Goal: Task Accomplishment & Management: Manage account settings

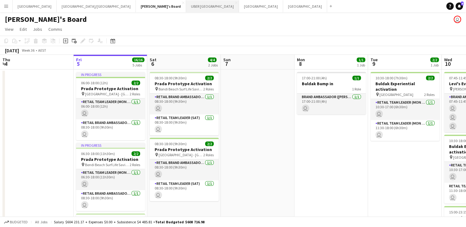
scroll to position [0, 192]
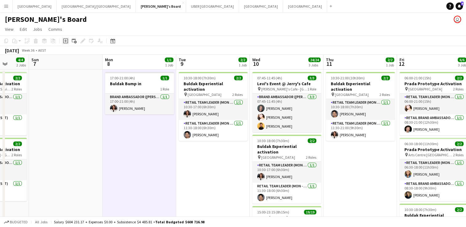
click at [65, 41] on icon at bounding box center [65, 41] width 3 height 3
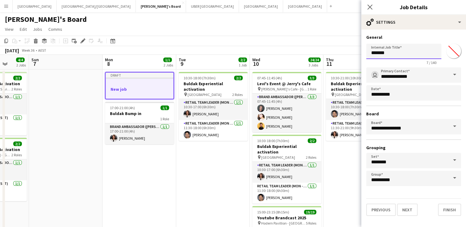
drag, startPoint x: 365, startPoint y: 51, endPoint x: 338, endPoint y: 50, distance: 26.2
click at [338, 50] on body "Menu Boards Boards Boards All jobs Status Workforce Workforce My Workforce Recr…" at bounding box center [233, 229] width 466 height 459
type input "**********"
click at [404, 206] on button "Next" at bounding box center [407, 210] width 21 height 12
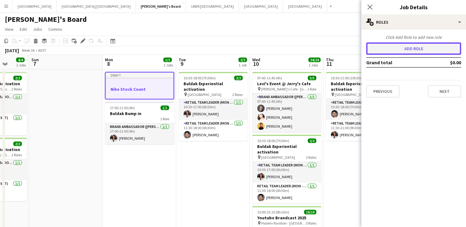
click at [395, 45] on button "Add role" at bounding box center [413, 48] width 95 height 12
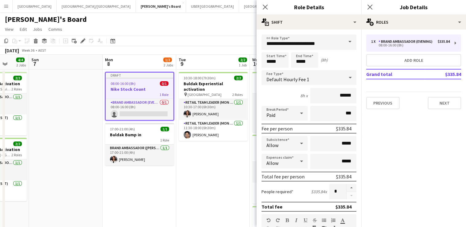
click at [344, 39] on span at bounding box center [349, 41] width 13 height 15
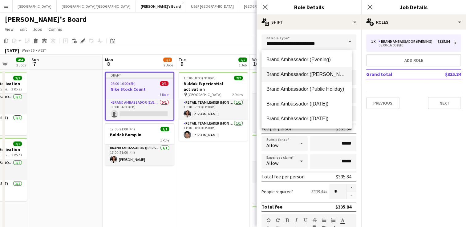
click at [311, 75] on span "Brand Ambassador ([PERSON_NAME])" at bounding box center [306, 74] width 80 height 6
type input "**********"
type input "******"
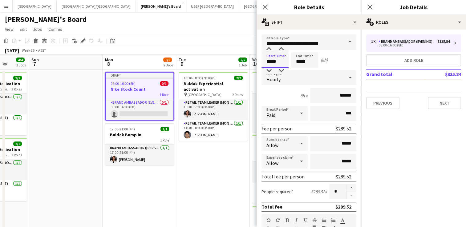
drag, startPoint x: 270, startPoint y: 61, endPoint x: 245, endPoint y: 60, distance: 24.6
click at [245, 60] on body "Menu Boards Boards Boards All jobs Status Workforce Workforce My Workforce Recr…" at bounding box center [233, 229] width 466 height 459
type input "*****"
click at [277, 62] on div "Start Time ***** End Time ***** (7h)" at bounding box center [308, 59] width 95 height 15
type input "*****"
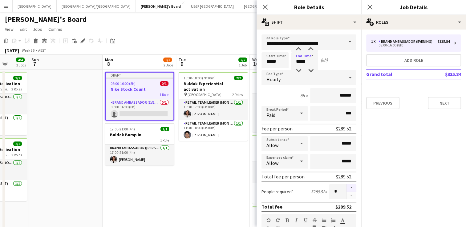
click at [346, 186] on button "button" at bounding box center [351, 188] width 10 height 8
type input "*"
click at [438, 104] on button "Next" at bounding box center [443, 103] width 33 height 12
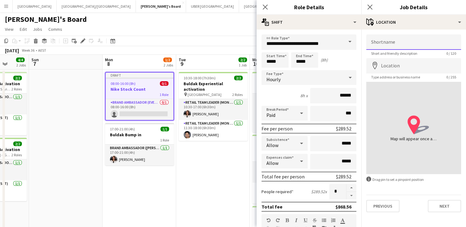
click at [404, 40] on input "Shortname" at bounding box center [413, 41] width 95 height 15
type input "**********"
click at [393, 66] on input "Location" at bounding box center [413, 65] width 95 height 15
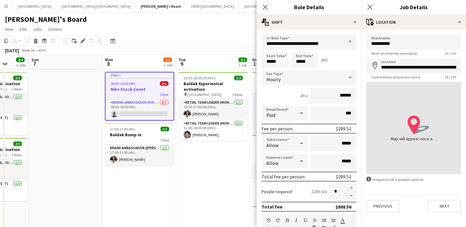
type input "**********"
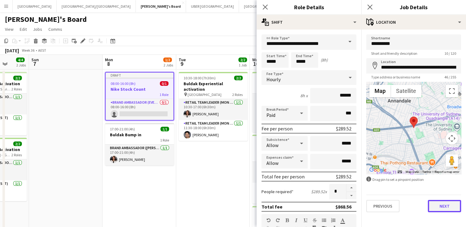
click at [450, 204] on button "Next" at bounding box center [443, 206] width 33 height 12
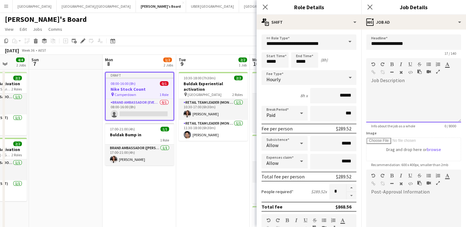
click at [392, 90] on div at bounding box center [413, 104] width 95 height 37
drag, startPoint x: 393, startPoint y: 89, endPoint x: 362, endPoint y: 89, distance: 30.2
click at [362, 89] on form "**********" at bounding box center [413, 166] width 105 height 265
click at [368, 8] on icon at bounding box center [369, 7] width 6 height 6
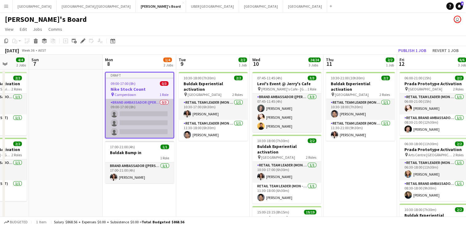
click at [134, 113] on app-card-role "Brand Ambassador (Mon - Fri) 0/3 09:00-17:00 (8h) single-neutral-actions single…" at bounding box center [140, 118] width 68 height 39
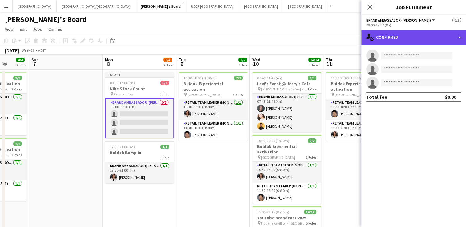
click at [399, 38] on div "single-neutral-actions-check-2 Confirmed" at bounding box center [413, 37] width 105 height 15
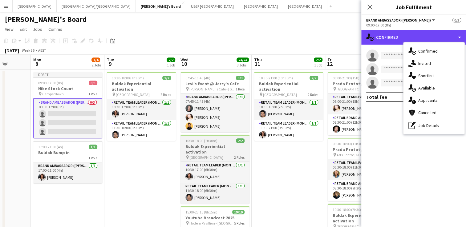
scroll to position [0, 202]
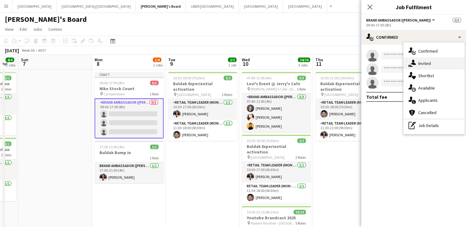
click at [430, 62] on div "single-neutral-actions-share-1 Invited" at bounding box center [433, 63] width 61 height 12
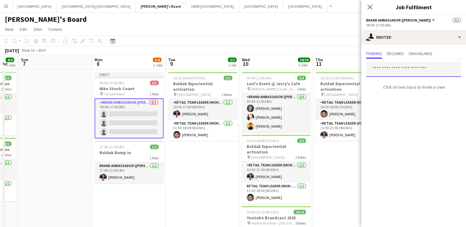
click at [382, 71] on input "text" at bounding box center [413, 69] width 95 height 15
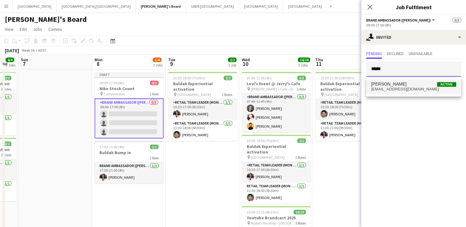
type input "*****"
click at [385, 88] on span "[EMAIL_ADDRESS][DOMAIN_NAME]" at bounding box center [413, 89] width 85 height 5
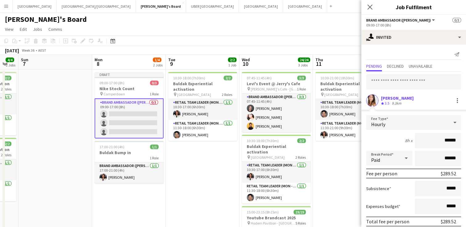
scroll to position [24, 0]
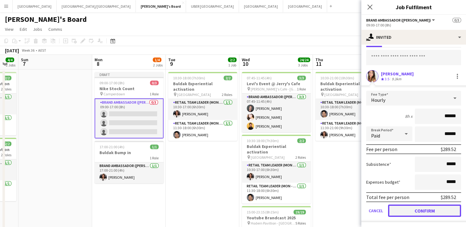
click at [405, 209] on button "Confirm" at bounding box center [424, 211] width 73 height 12
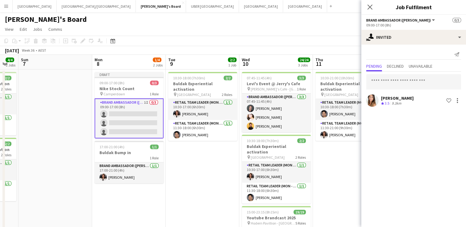
scroll to position [0, 0]
click at [386, 83] on input "text" at bounding box center [413, 81] width 95 height 15
type input "***"
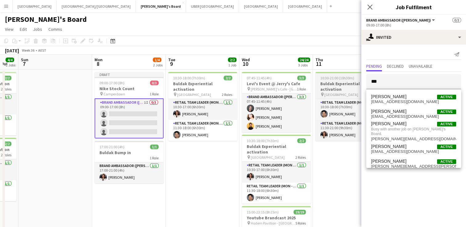
drag, startPoint x: 385, startPoint y: 81, endPoint x: 358, endPoint y: 81, distance: 27.1
click at [358, 81] on body "Menu Boards Boards Boards All jobs Status Workforce Workforce My Workforce Recr…" at bounding box center [233, 229] width 466 height 459
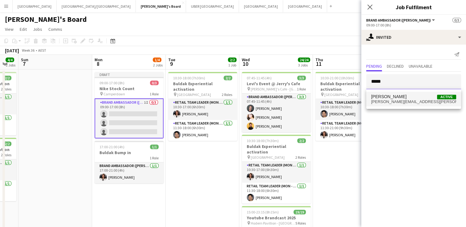
type input "*****"
click at [373, 99] on span "[PERSON_NAME][EMAIL_ADDRESS][PERSON_NAME][DOMAIN_NAME]" at bounding box center [413, 101] width 85 height 5
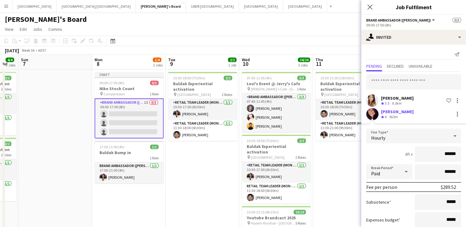
scroll to position [38, 0]
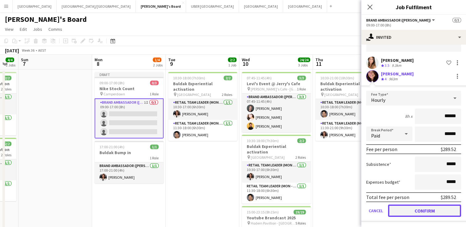
click at [406, 209] on button "Confirm" at bounding box center [424, 211] width 73 height 12
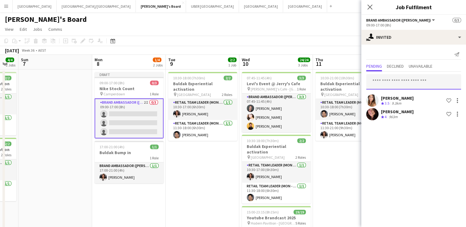
click at [398, 79] on input "text" at bounding box center [413, 81] width 95 height 15
type input "********"
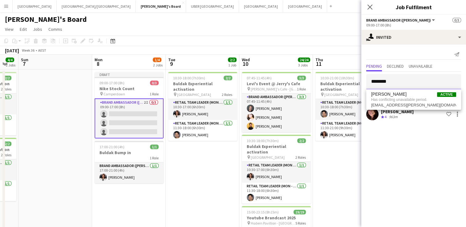
drag, startPoint x: 395, startPoint y: 81, endPoint x: 367, endPoint y: 80, distance: 28.3
click at [367, 80] on input "********" at bounding box center [413, 81] width 95 height 15
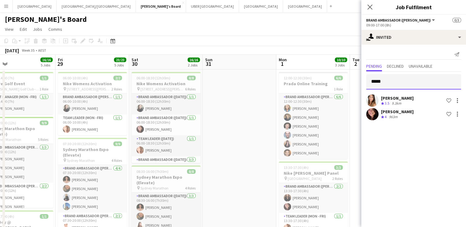
type input "******"
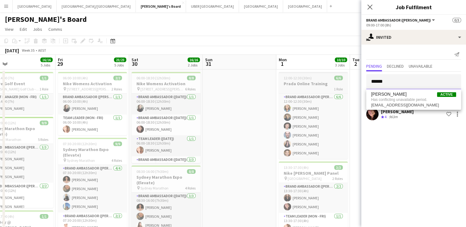
drag, startPoint x: 398, startPoint y: 83, endPoint x: 332, endPoint y: 79, distance: 66.3
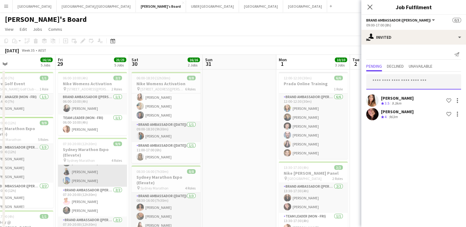
scroll to position [26, 0]
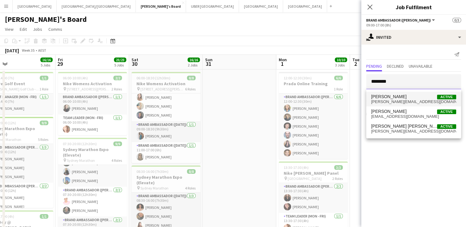
type input "********"
click at [385, 99] on span "[PERSON_NAME][EMAIL_ADDRESS][DOMAIN_NAME]" at bounding box center [413, 101] width 85 height 5
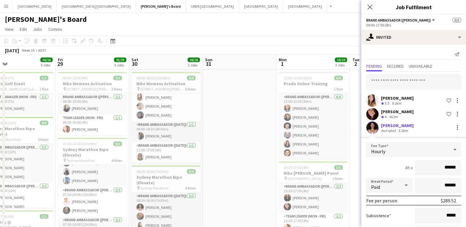
scroll to position [51, 0]
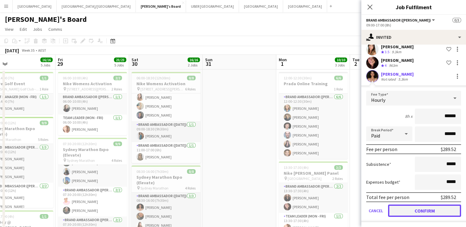
click at [411, 210] on button "Confirm" at bounding box center [424, 211] width 73 height 12
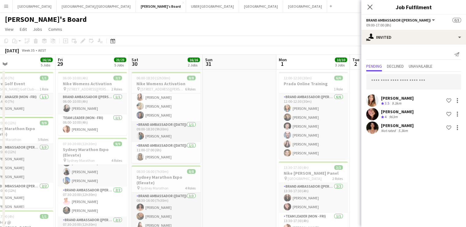
scroll to position [0, 0]
click at [369, 6] on icon "Close pop-in" at bounding box center [369, 7] width 6 height 6
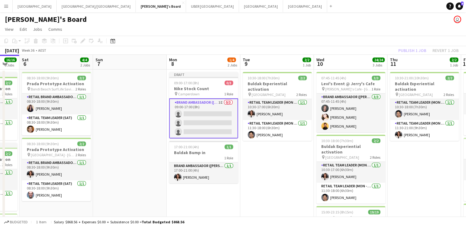
scroll to position [0, 202]
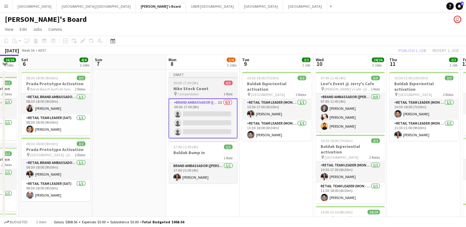
click at [210, 82] on div "09:00-17:00 (8h) 0/3" at bounding box center [202, 83] width 69 height 5
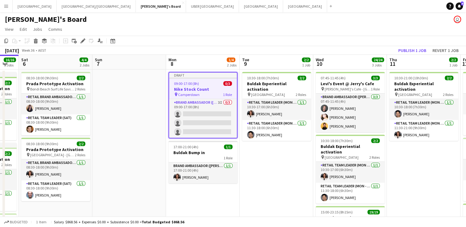
click at [211, 82] on div "09:00-17:00 (8h) 0/3" at bounding box center [203, 83] width 68 height 5
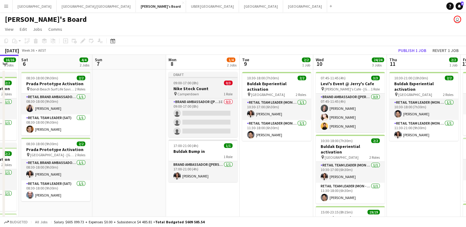
click at [204, 84] on div "09:00-17:00 (8h) 0/3" at bounding box center [202, 83] width 69 height 5
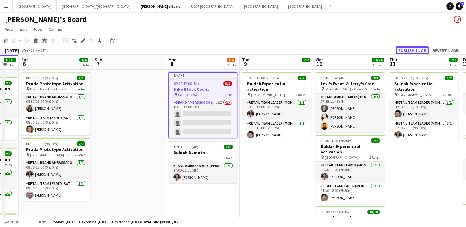
click at [416, 49] on button "Publish 1 job" at bounding box center [411, 50] width 33 height 8
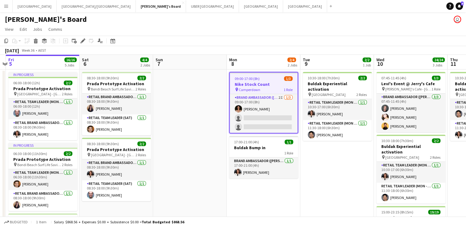
scroll to position [0, 218]
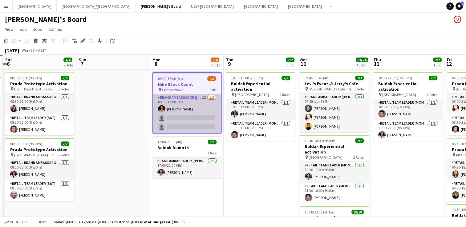
click at [176, 117] on app-card-role "Brand Ambassador (Mon - Fri) 2I [DATE] 09:00-17:00 (8h) [PERSON_NAME] single-ne…" at bounding box center [187, 113] width 68 height 39
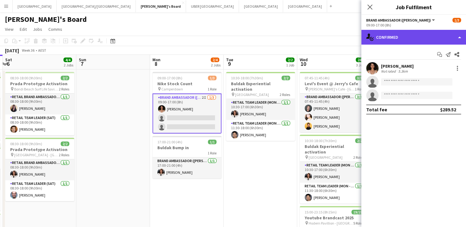
click at [400, 39] on div "single-neutral-actions-check-2 Confirmed" at bounding box center [413, 37] width 105 height 15
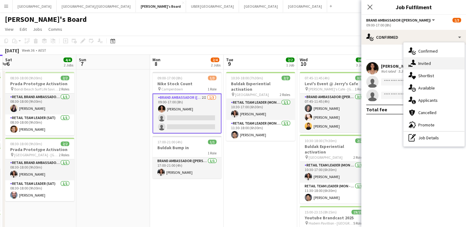
click at [410, 64] on icon "single-neutral-actions-share-1" at bounding box center [411, 63] width 7 height 7
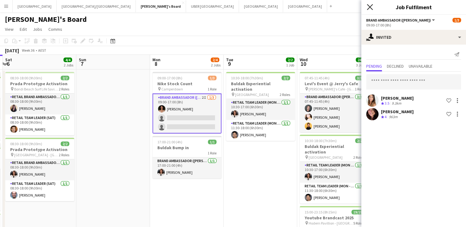
click at [369, 8] on icon "Close pop-in" at bounding box center [369, 7] width 6 height 6
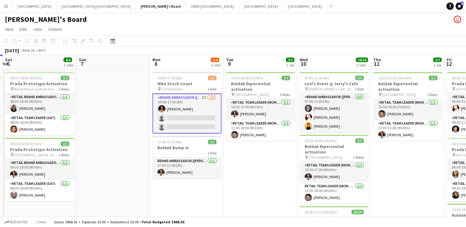
click at [202, 115] on app-card-role "Brand Ambassador (Mon - Fri) 2I [DATE] 09:00-17:00 (8h) [PERSON_NAME] single-ne…" at bounding box center [186, 114] width 69 height 40
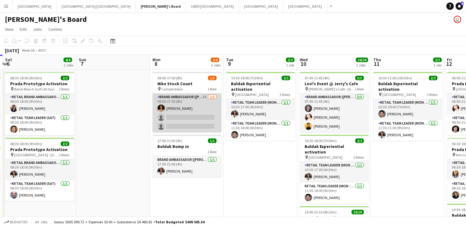
click at [202, 117] on app-card-role "Brand Ambassador (Mon - Fri) 2I [DATE] 09:00-17:00 (8h) [PERSON_NAME] single-ne…" at bounding box center [186, 113] width 69 height 39
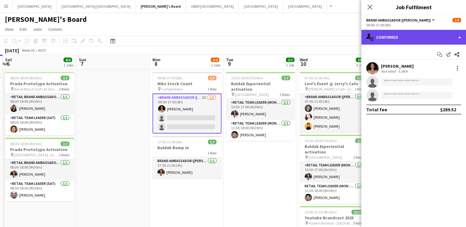
click at [407, 36] on div "single-neutral-actions-check-2 Confirmed" at bounding box center [413, 37] width 105 height 15
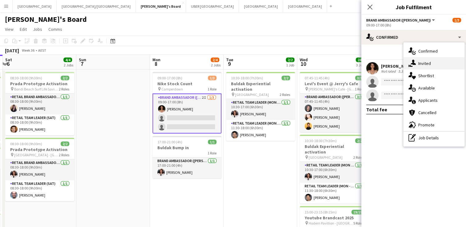
click at [425, 63] on span "Invited" at bounding box center [424, 64] width 13 height 6
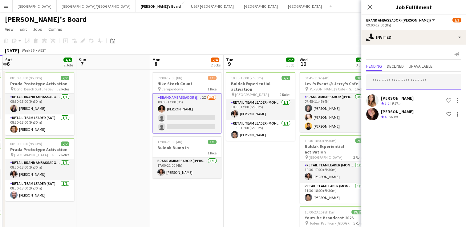
click at [398, 84] on input "text" at bounding box center [413, 81] width 95 height 15
type input "*"
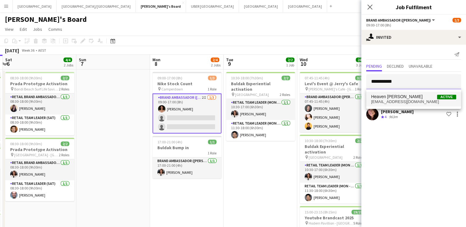
type input "**********"
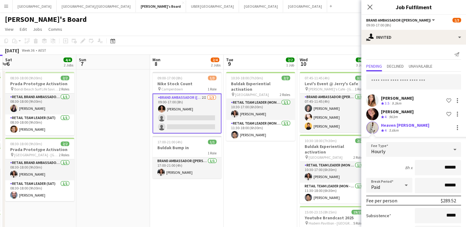
scroll to position [51, 0]
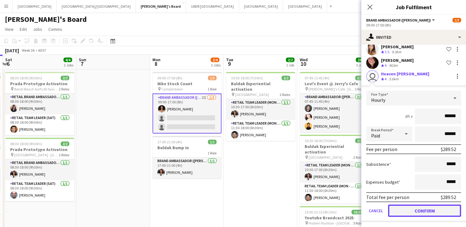
click at [407, 211] on button "Confirm" at bounding box center [424, 211] width 73 height 12
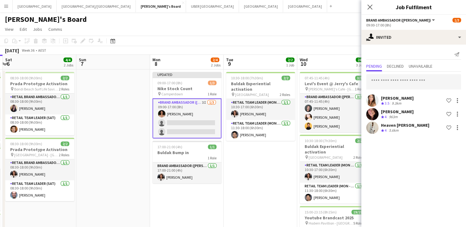
scroll to position [0, 0]
click at [368, 5] on icon "Close pop-in" at bounding box center [369, 7] width 6 height 6
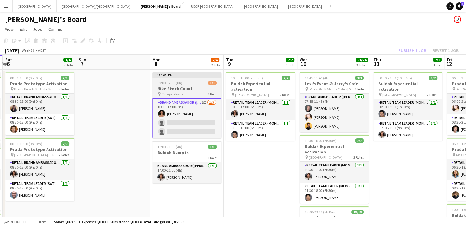
click at [161, 86] on h3 "Nike Stock Count" at bounding box center [186, 89] width 69 height 6
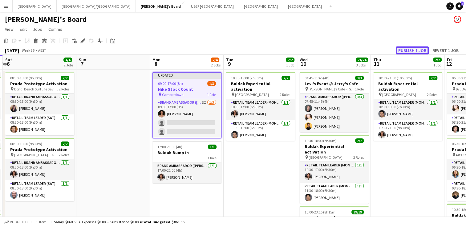
click at [418, 50] on button "Publish 1 job" at bounding box center [411, 50] width 33 height 8
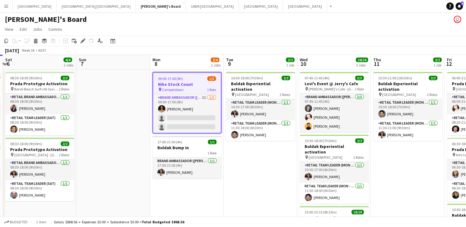
scroll to position [0, 292]
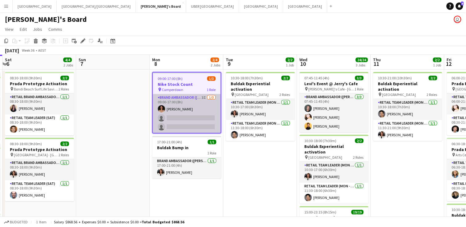
click at [172, 115] on app-card-role "Brand Ambassador (Mon - Fri) 3I [DATE] 09:00-17:00 (8h) [PERSON_NAME] single-ne…" at bounding box center [187, 113] width 68 height 39
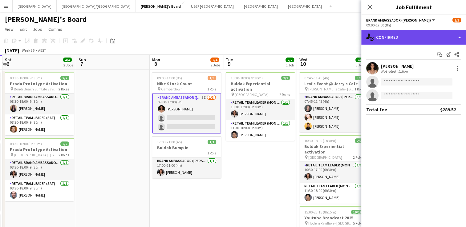
click at [385, 39] on div "single-neutral-actions-check-2 Confirmed" at bounding box center [413, 37] width 105 height 15
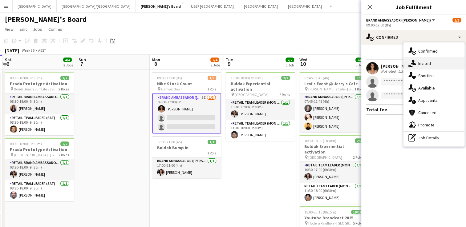
click at [407, 64] on div "single-neutral-actions-share-1 Invited" at bounding box center [433, 63] width 61 height 12
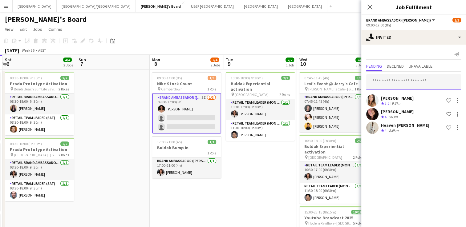
click at [398, 81] on input "text" at bounding box center [413, 81] width 95 height 15
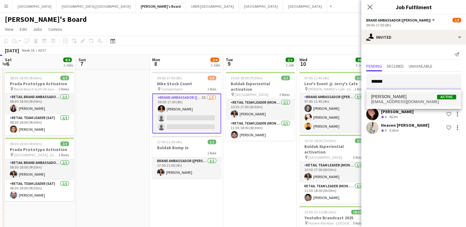
type input "******"
click at [391, 102] on span "[EMAIL_ADDRESS][DOMAIN_NAME]" at bounding box center [413, 101] width 85 height 5
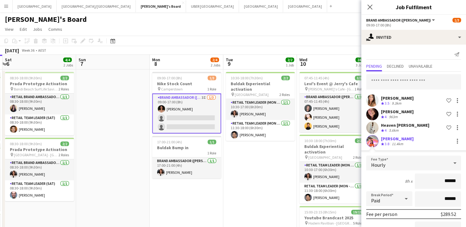
click at [384, 139] on div "[PERSON_NAME]" at bounding box center [397, 139] width 33 height 6
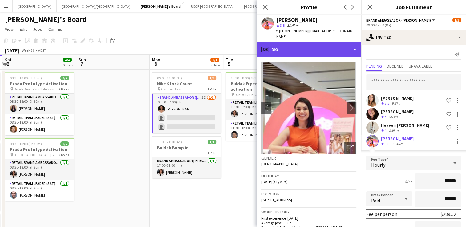
click at [314, 42] on div "profile Bio" at bounding box center [308, 49] width 105 height 15
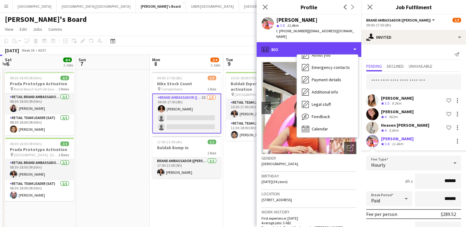
scroll to position [46, 0]
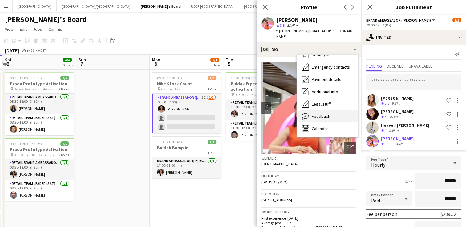
click at [328, 114] on span "Feedback" at bounding box center [320, 117] width 18 height 6
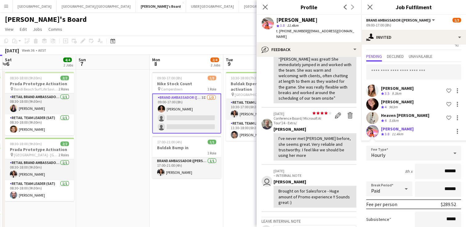
scroll to position [65, 0]
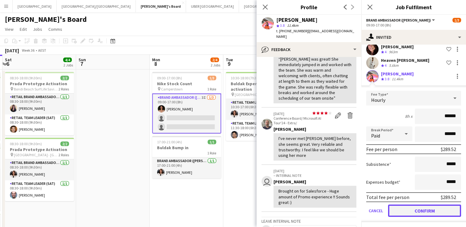
click at [422, 209] on button "Confirm" at bounding box center [424, 211] width 73 height 12
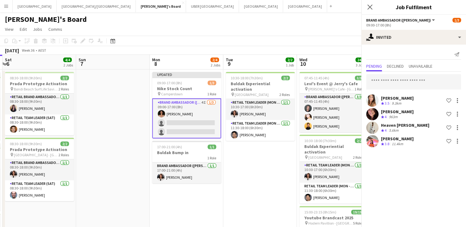
scroll to position [0, 0]
click at [370, 6] on icon at bounding box center [369, 7] width 6 height 6
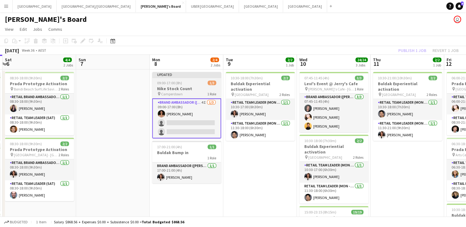
click at [192, 88] on h3 "Nike Stock Count" at bounding box center [186, 89] width 69 height 6
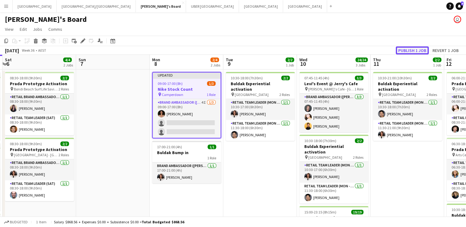
click at [404, 46] on button "Publish 1 job" at bounding box center [411, 50] width 33 height 8
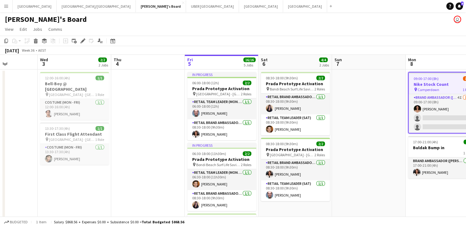
scroll to position [0, 170]
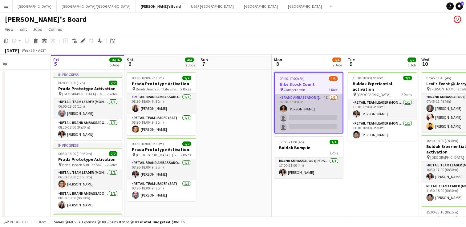
click at [302, 117] on app-card-role "Brand Ambassador (Mon - Fri) 4I [DATE] 09:00-17:00 (8h) [PERSON_NAME] single-ne…" at bounding box center [308, 113] width 68 height 39
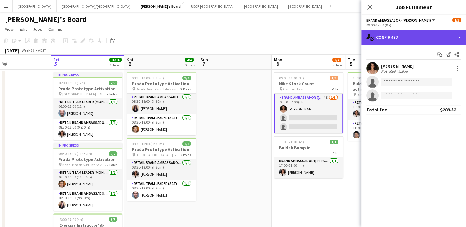
click at [402, 40] on div "single-neutral-actions-check-2 Confirmed" at bounding box center [413, 37] width 105 height 15
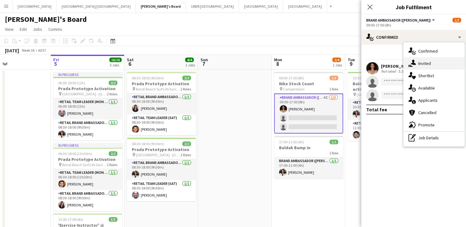
click at [421, 65] on span "Invited" at bounding box center [424, 64] width 13 height 6
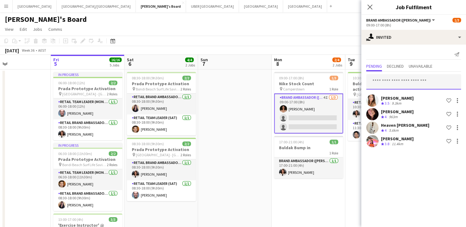
click at [386, 84] on input "text" at bounding box center [413, 81] width 95 height 15
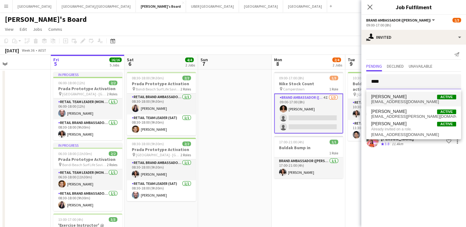
type input "****"
click at [384, 99] on span "[EMAIL_ADDRESS][DOMAIN_NAME]" at bounding box center [413, 101] width 85 height 5
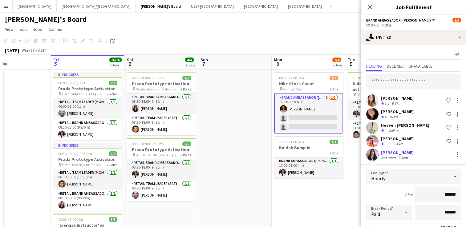
click at [387, 153] on div "[PERSON_NAME]" at bounding box center [397, 153] width 33 height 6
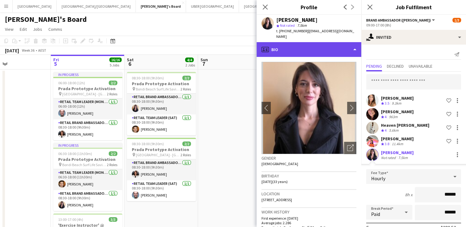
click at [296, 42] on div "profile Bio" at bounding box center [308, 49] width 105 height 15
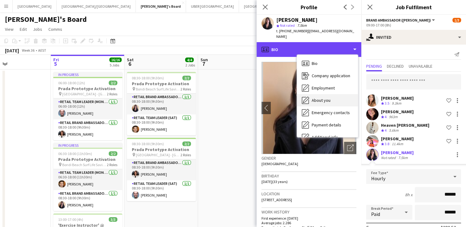
scroll to position [46, 0]
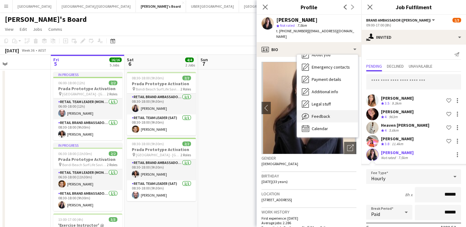
click at [319, 114] on span "Feedback" at bounding box center [320, 117] width 18 height 6
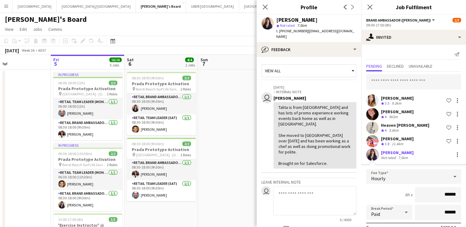
scroll to position [78, 0]
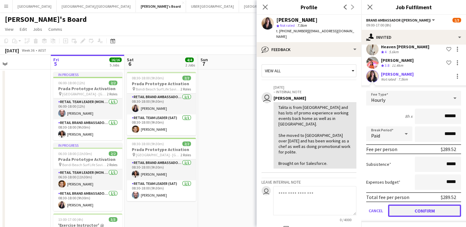
click at [406, 207] on button "Confirm" at bounding box center [424, 211] width 73 height 12
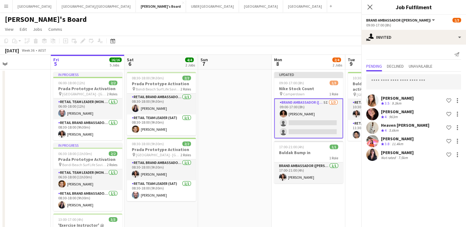
scroll to position [0, 0]
click at [369, 6] on icon at bounding box center [369, 7] width 6 height 6
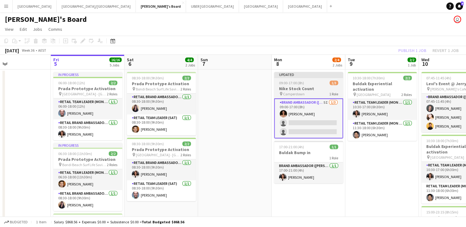
click at [314, 81] on div "09:00-17:00 (8h) 1/3" at bounding box center [308, 83] width 69 height 5
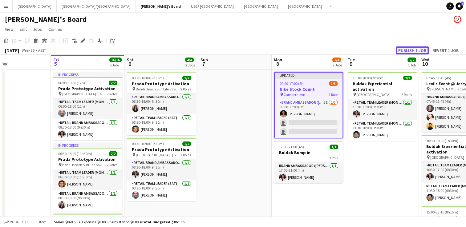
click at [405, 51] on button "Publish 1 job" at bounding box center [411, 50] width 33 height 8
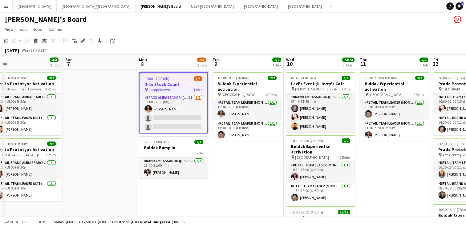
scroll to position [0, 279]
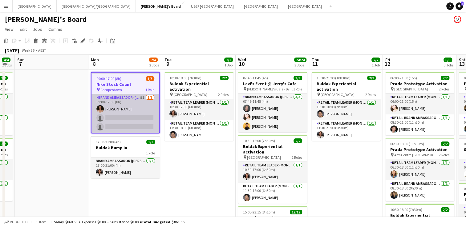
click at [125, 119] on app-card-role "Brand Ambassador (Mon - Fri) 5I [DATE] 09:00-17:00 (8h) [PERSON_NAME] single-ne…" at bounding box center [125, 113] width 68 height 39
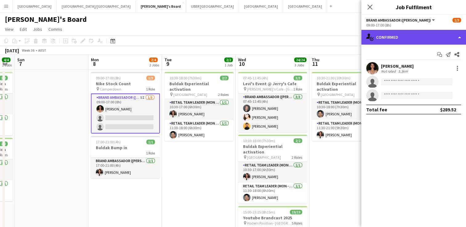
click at [400, 35] on div "single-neutral-actions-check-2 Confirmed" at bounding box center [413, 37] width 105 height 15
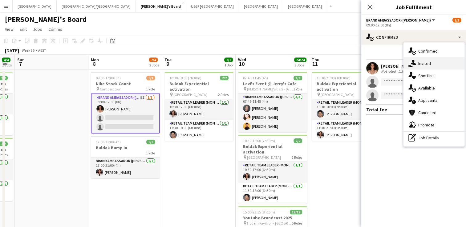
click at [421, 61] on span "Invited" at bounding box center [424, 64] width 13 height 6
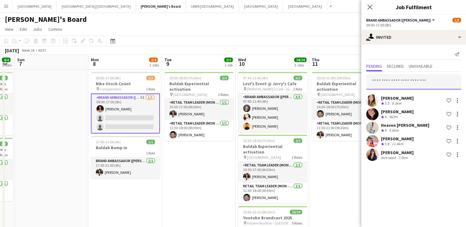
click at [404, 82] on input "text" at bounding box center [413, 81] width 95 height 15
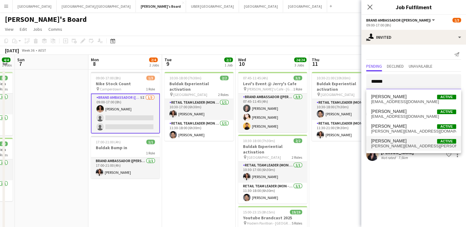
type input "******"
click at [390, 140] on span "[PERSON_NAME]" at bounding box center [388, 140] width 35 height 5
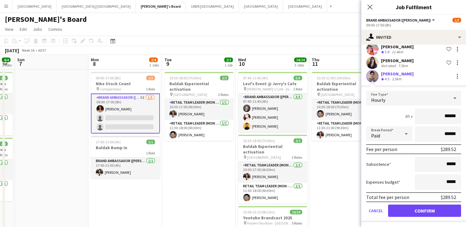
scroll to position [92, 0]
click at [407, 209] on button "Confirm" at bounding box center [424, 211] width 73 height 12
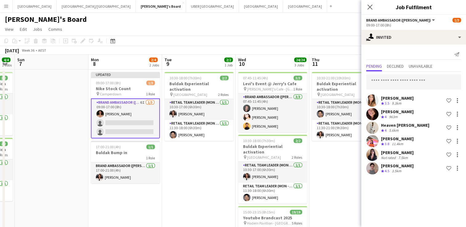
scroll to position [0, 0]
click at [369, 7] on icon "Close pop-in" at bounding box center [369, 7] width 6 height 6
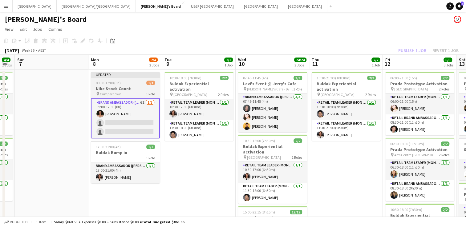
click at [109, 79] on app-job-card "Updated 09:00-17:00 (8h) 1/3 Nike Stock Count pin Camperdown 1 Role Brand Ambas…" at bounding box center [125, 105] width 69 height 66
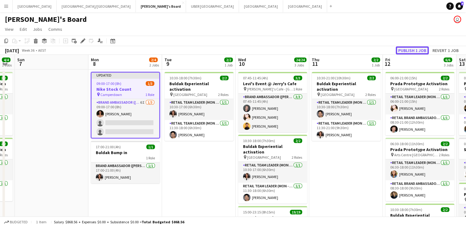
click at [412, 52] on button "Publish 1 job" at bounding box center [411, 50] width 33 height 8
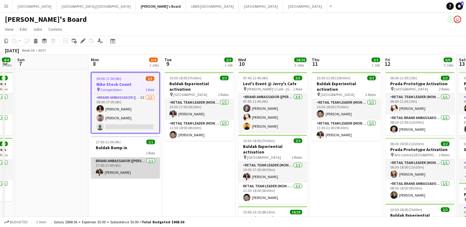
click at [128, 159] on app-card-role "Brand Ambassador (Mon - Fri) [DATE] 17:00-21:00 (4h) [PERSON_NAME]" at bounding box center [125, 168] width 69 height 21
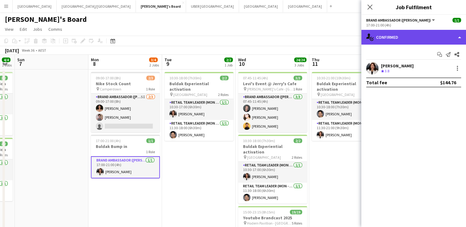
click at [416, 35] on div "single-neutral-actions-check-2 Confirmed" at bounding box center [413, 37] width 105 height 15
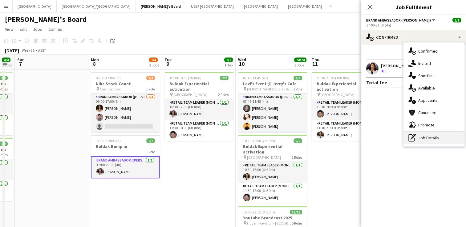
click at [431, 137] on div "pen-write Job Details" at bounding box center [433, 138] width 61 height 12
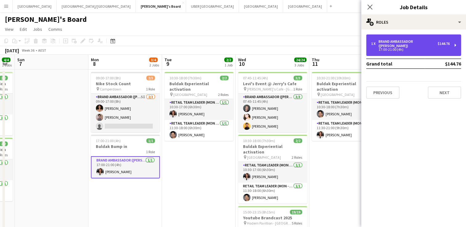
click at [414, 39] on div "Brand Ambassador ([PERSON_NAME])" at bounding box center [407, 43] width 59 height 9
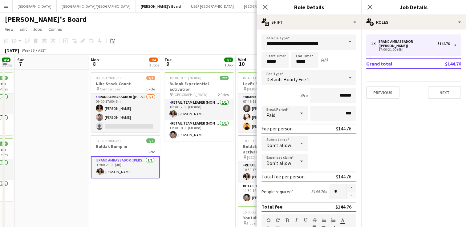
click at [344, 42] on span at bounding box center [349, 41] width 13 height 15
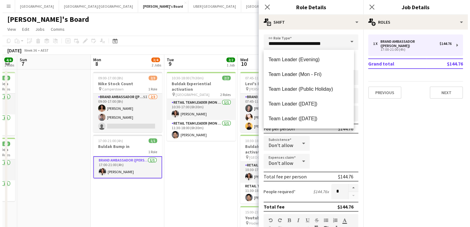
scroll to position [605, 0]
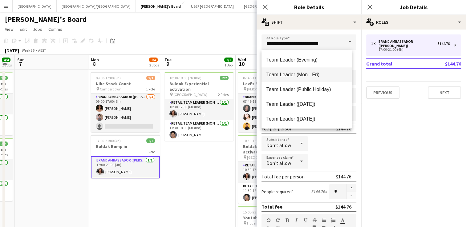
click at [276, 75] on span "Team Leader (Mon - Fri)" at bounding box center [306, 75] width 80 height 6
type input "**********"
type input "******"
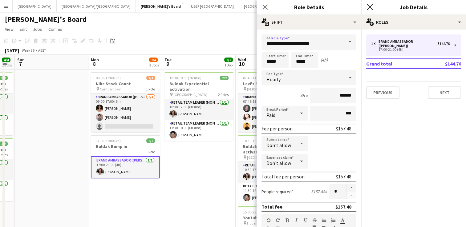
click at [368, 8] on icon at bounding box center [369, 7] width 6 height 6
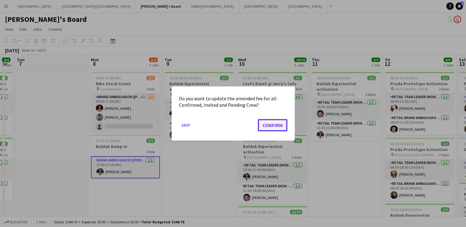
click at [277, 124] on button "Confirm" at bounding box center [273, 125] width 30 height 12
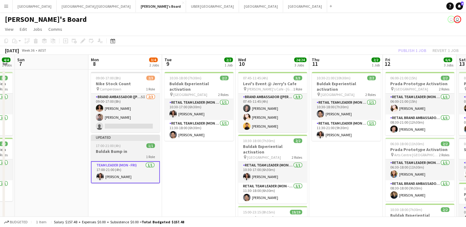
click at [121, 149] on h3 "Buldak Bump in" at bounding box center [125, 152] width 69 height 6
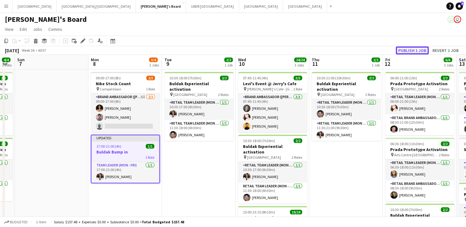
click at [408, 51] on button "Publish 1 job" at bounding box center [411, 50] width 33 height 8
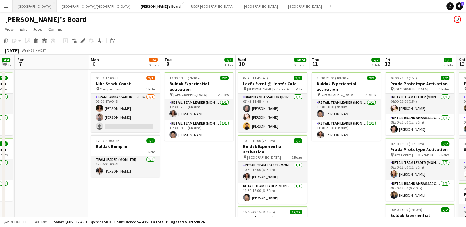
click at [20, 7] on button "Sydney Close" at bounding box center [35, 6] width 44 height 12
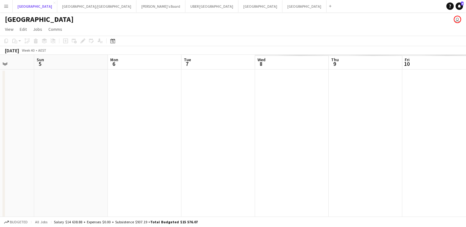
scroll to position [0, 259]
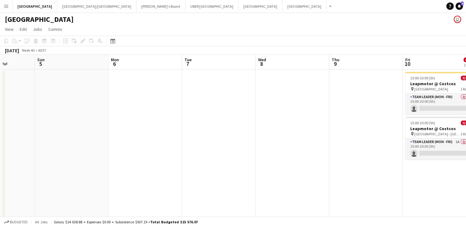
click at [131, 90] on app-date-cell at bounding box center [145, 198] width 74 height 256
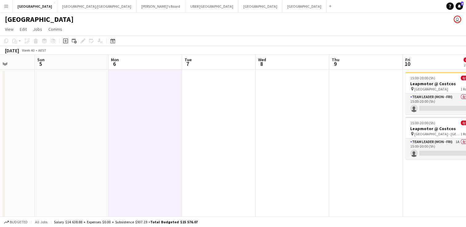
click at [65, 41] on icon at bounding box center [65, 41] width 3 height 3
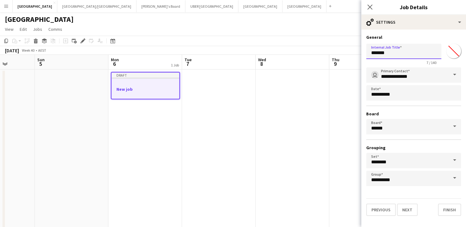
drag, startPoint x: 390, startPoint y: 54, endPoint x: 334, endPoint y: 50, distance: 56.1
click at [334, 50] on body "Menu Boards Boards Boards All jobs Status Workforce Workforce My Workforce Recr…" at bounding box center [233, 168] width 466 height 336
type input "**********"
click at [405, 207] on button "Next" at bounding box center [407, 210] width 21 height 12
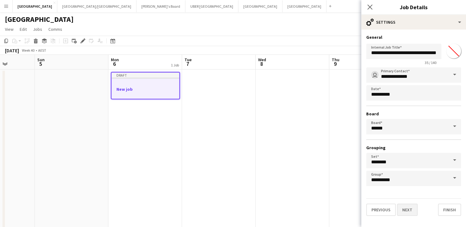
scroll to position [0, 0]
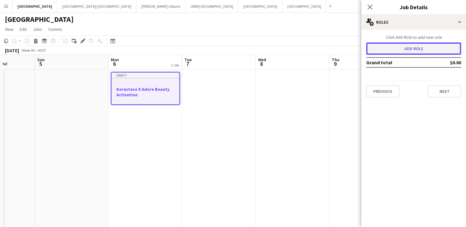
click at [400, 46] on button "Add role" at bounding box center [413, 48] width 95 height 12
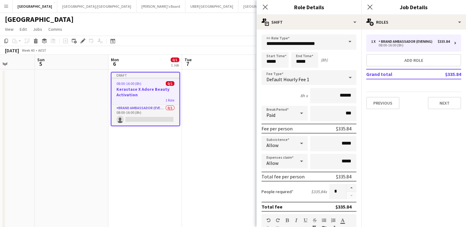
click at [345, 43] on span at bounding box center [349, 41] width 13 height 15
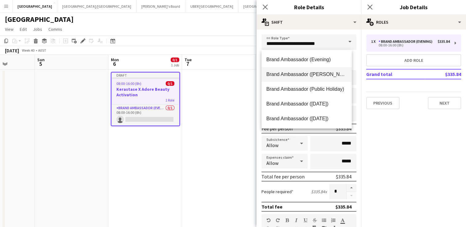
click at [326, 72] on span "Brand Ambassador ([PERSON_NAME])" at bounding box center [306, 74] width 80 height 6
type input "**********"
type input "******"
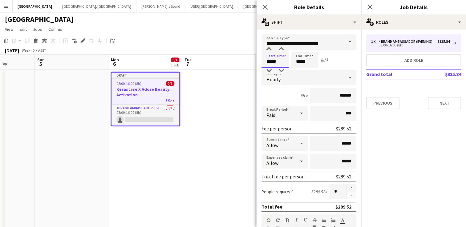
drag, startPoint x: 281, startPoint y: 65, endPoint x: 243, endPoint y: 62, distance: 38.5
click at [243, 62] on body "Menu Boards Boards Boards All jobs Status Workforce Workforce My Workforce Recr…" at bounding box center [233, 168] width 466 height 336
type input "*****"
click at [346, 186] on button "button" at bounding box center [351, 188] width 10 height 8
type input "*"
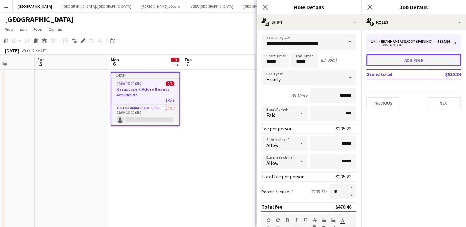
click at [416, 62] on button "Add role" at bounding box center [413, 60] width 95 height 12
type input "**********"
type input "*****"
type input "******"
type input "*"
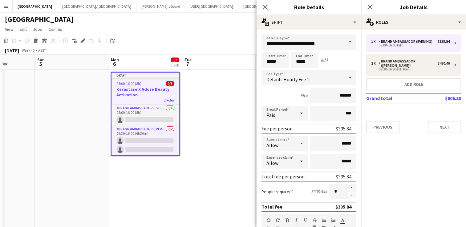
click at [346, 41] on span at bounding box center [349, 41] width 13 height 15
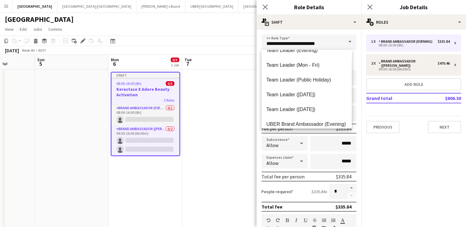
scroll to position [614, 0]
click at [303, 69] on mat-option "Team Leader (Mon - Fri)" at bounding box center [306, 65] width 90 height 15
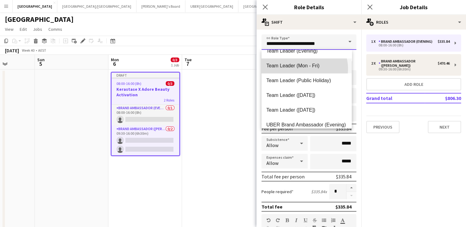
type input "**********"
type input "******"
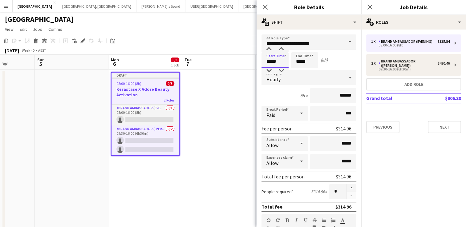
drag, startPoint x: 284, startPoint y: 62, endPoint x: 229, endPoint y: 62, distance: 54.8
click at [229, 62] on body "Menu Boards Boards Boards All jobs Status Workforce Workforce My Workforce Recr…" at bounding box center [233, 168] width 466 height 336
type input "*****"
click at [439, 123] on button "Next" at bounding box center [443, 127] width 33 height 12
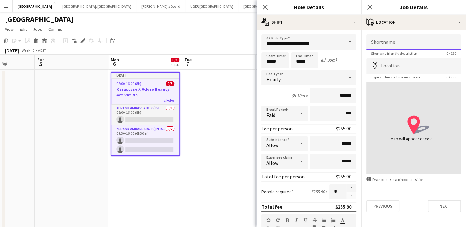
click at [391, 46] on input "Shortname" at bounding box center [413, 41] width 95 height 15
type input "**********"
click at [383, 67] on input "Location" at bounding box center [413, 65] width 95 height 15
type input "**********"
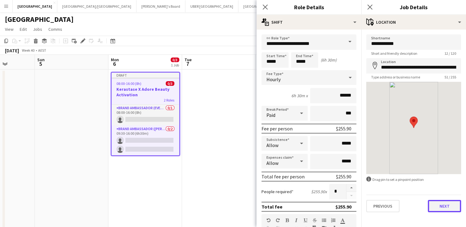
click at [437, 208] on button "Next" at bounding box center [443, 206] width 33 height 12
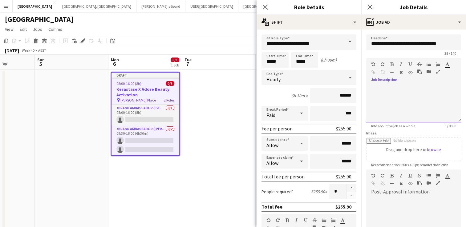
click at [396, 91] on div at bounding box center [413, 104] width 95 height 37
click at [425, 88] on div "**********" at bounding box center [411, 104] width 90 height 37
click at [422, 88] on div "**********" at bounding box center [411, 104] width 90 height 37
click at [404, 103] on div "**********" at bounding box center [411, 104] width 90 height 37
drag, startPoint x: 404, startPoint y: 103, endPoint x: 361, endPoint y: 122, distance: 47.0
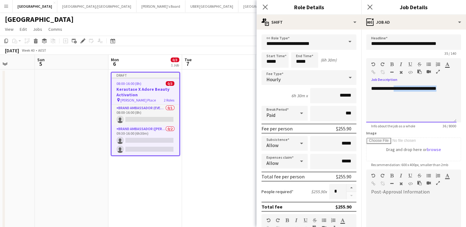
click at [361, 122] on form "**********" at bounding box center [413, 166] width 105 height 265
click at [416, 94] on div "**********" at bounding box center [411, 104] width 90 height 37
click at [447, 88] on div "**********" at bounding box center [411, 104] width 90 height 37
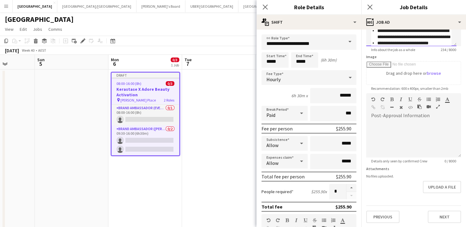
scroll to position [76, 0]
click at [437, 216] on button "Next" at bounding box center [443, 217] width 33 height 12
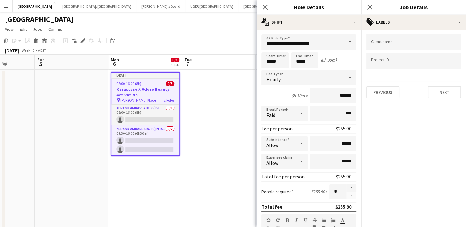
scroll to position [0, 0]
click at [380, 41] on form at bounding box center [413, 42] width 85 height 6
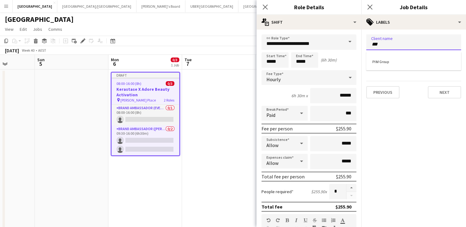
type input "***"
click at [384, 59] on div "PIM Group" at bounding box center [413, 61] width 95 height 15
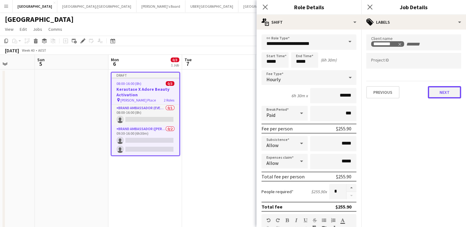
click at [444, 92] on button "Next" at bounding box center [443, 92] width 33 height 12
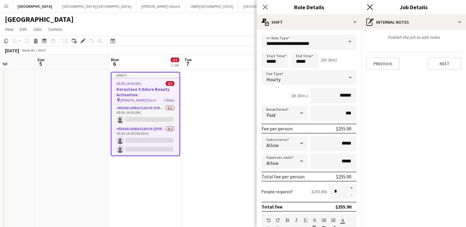
click at [372, 7] on icon "Close pop-in" at bounding box center [369, 7] width 6 height 6
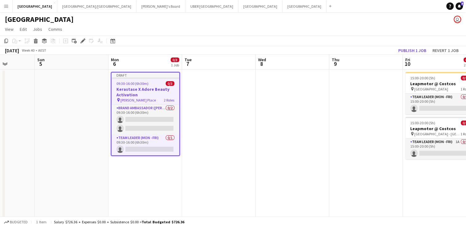
click at [143, 84] on span "09:30-16:00 (6h30m)" at bounding box center [132, 83] width 32 height 5
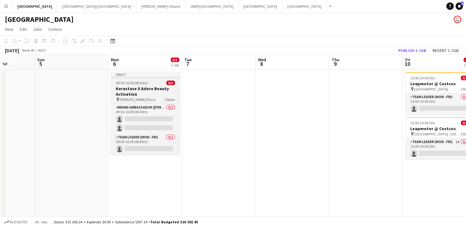
click at [136, 80] on app-job-card "Draft 09:30-16:00 (6h30m) 0/3 Kerastase X Adore Beauty Activation pin [PERSON_N…" at bounding box center [145, 113] width 69 height 83
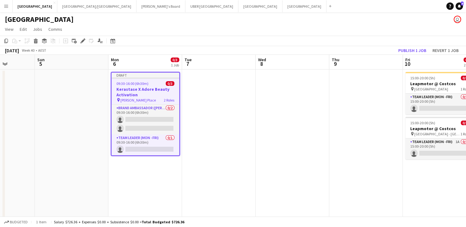
click at [209, 84] on app-date-cell at bounding box center [219, 198] width 74 height 256
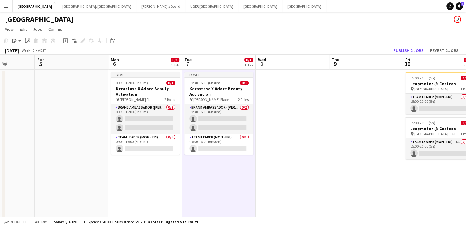
click at [274, 90] on app-date-cell at bounding box center [292, 198] width 74 height 256
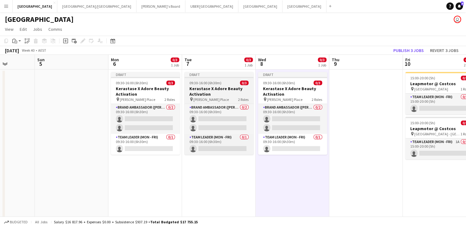
click at [222, 84] on div "09:30-16:00 (6h30m) 0/3" at bounding box center [218, 83] width 69 height 5
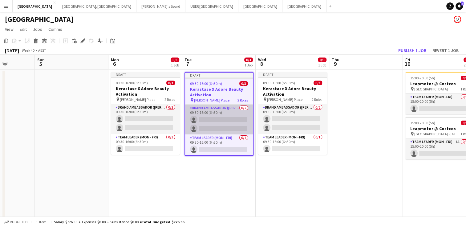
click at [215, 117] on app-card-role "Brand Ambassador (Mon - Fri) 0/2 09:30-16:00 (6h30m) single-neutral-actions sin…" at bounding box center [219, 120] width 68 height 30
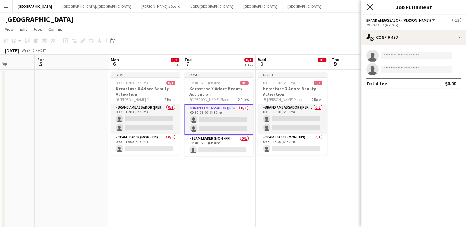
click at [367, 5] on icon at bounding box center [369, 7] width 6 height 6
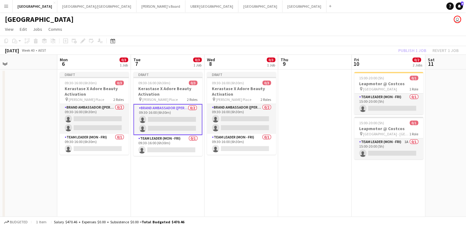
scroll to position [0, 287]
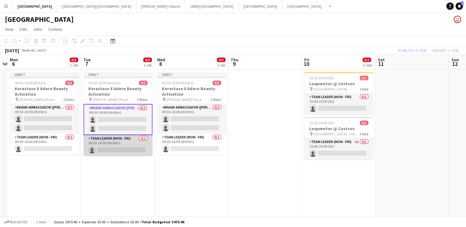
click at [114, 148] on app-card-role "Team Leader (Mon - Fri) 0/1 09:30-16:00 (6h30m) single-neutral-actions" at bounding box center [117, 145] width 69 height 21
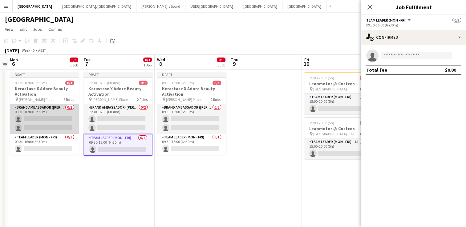
click at [40, 117] on app-card-role "Brand Ambassador (Mon - Fri) 0/2 09:30-16:00 (6h30m) single-neutral-actions sin…" at bounding box center [44, 119] width 69 height 30
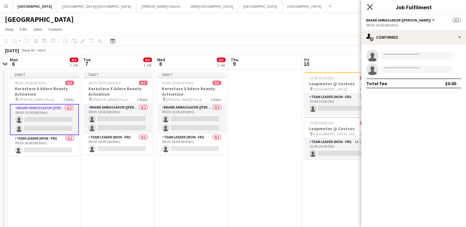
click at [367, 7] on icon "Close pop-in" at bounding box center [369, 7] width 6 height 6
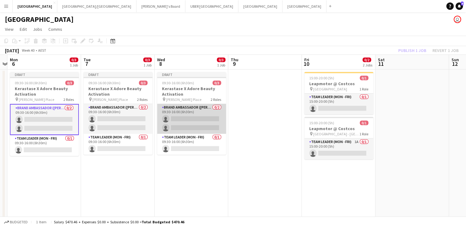
click at [184, 114] on app-card-role "Brand Ambassador (Mon - Fri) 0/2 09:30-16:00 (6h30m) single-neutral-actions sin…" at bounding box center [191, 119] width 69 height 30
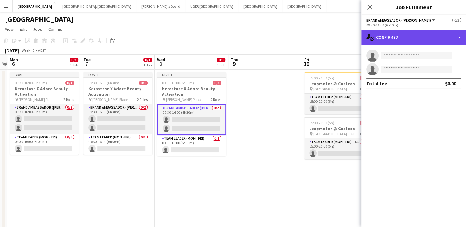
click at [412, 35] on div "single-neutral-actions-check-2 Confirmed" at bounding box center [413, 37] width 105 height 15
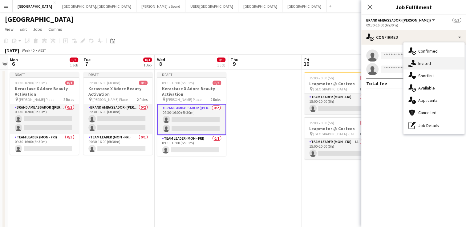
click at [422, 64] on span "Invited" at bounding box center [424, 64] width 13 height 6
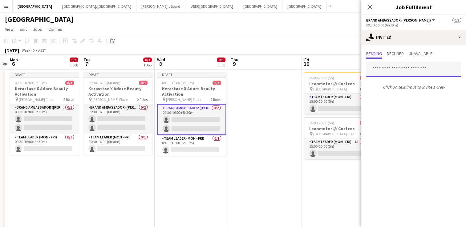
click at [393, 74] on input "text" at bounding box center [413, 69] width 95 height 15
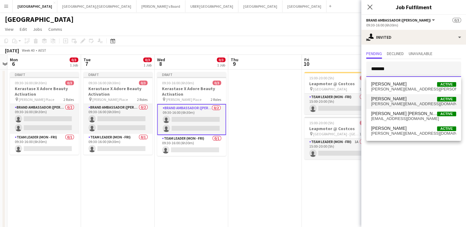
type input "*******"
click at [388, 102] on span "[PERSON_NAME][EMAIL_ADDRESS][DOMAIN_NAME]" at bounding box center [413, 104] width 85 height 5
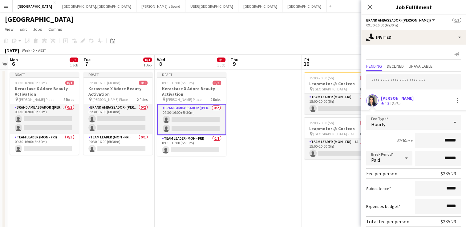
scroll to position [24, 0]
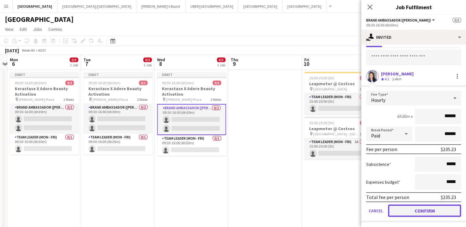
click at [396, 210] on button "Confirm" at bounding box center [424, 211] width 73 height 12
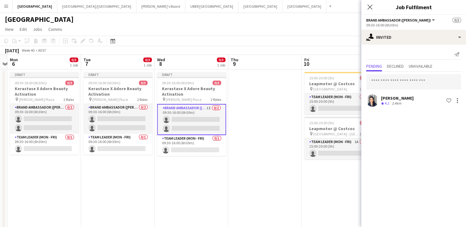
scroll to position [0, 0]
click at [398, 81] on input "text" at bounding box center [413, 81] width 95 height 15
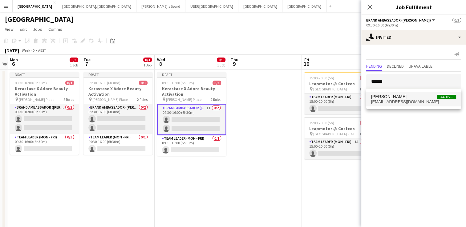
type input "******"
click at [387, 102] on span "[EMAIL_ADDRESS][DOMAIN_NAME]" at bounding box center [413, 101] width 85 height 5
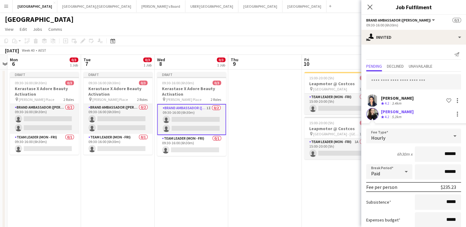
scroll to position [38, 0]
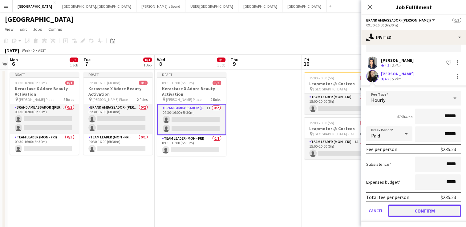
click at [401, 209] on button "Confirm" at bounding box center [424, 211] width 73 height 12
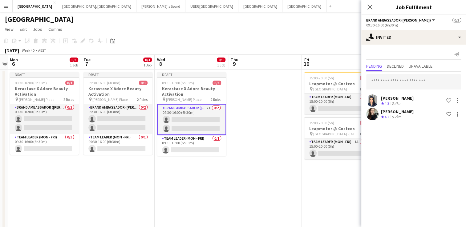
scroll to position [0, 0]
click at [370, 6] on icon at bounding box center [369, 7] width 6 height 6
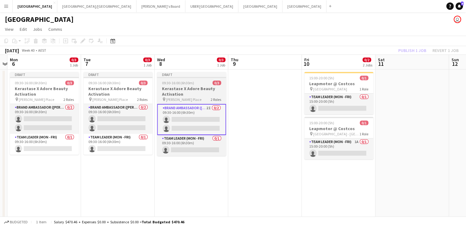
click at [165, 88] on h3 "Kerastase X Adore Beauty Activation" at bounding box center [191, 91] width 69 height 11
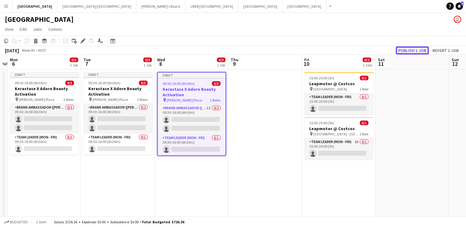
click at [410, 49] on button "Publish 1 job" at bounding box center [411, 50] width 33 height 8
click at [410, 49] on div "Publish 1 job Revert 1 job" at bounding box center [427, 50] width 75 height 8
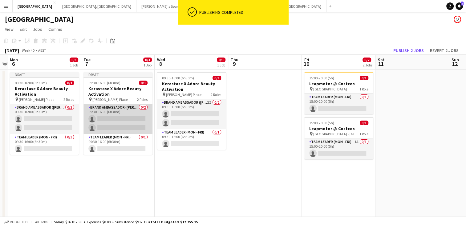
click at [114, 120] on app-card-role "Brand Ambassador (Mon - Fri) 0/2 09:30-16:00 (6h30m) single-neutral-actions sin…" at bounding box center [117, 119] width 69 height 30
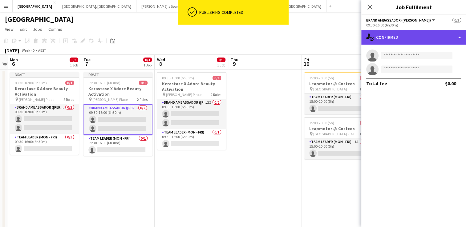
click at [426, 40] on div "single-neutral-actions-check-2 Confirmed" at bounding box center [413, 37] width 105 height 15
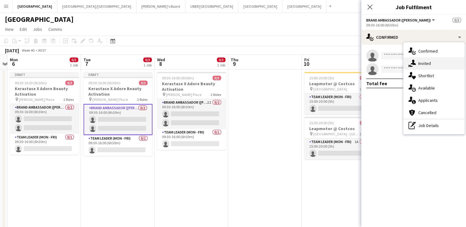
click at [428, 65] on span "Invited" at bounding box center [424, 64] width 13 height 6
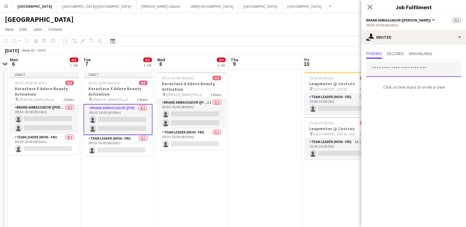
click at [390, 70] on input "text" at bounding box center [413, 69] width 95 height 15
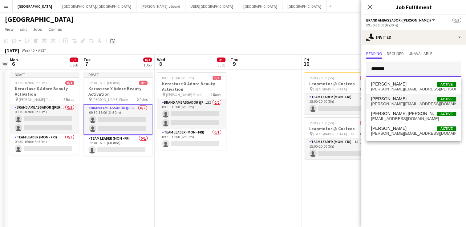
type input "*******"
click at [390, 101] on span "[PERSON_NAME]" at bounding box center [388, 98] width 35 height 5
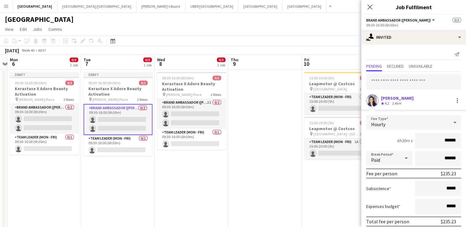
scroll to position [24, 0]
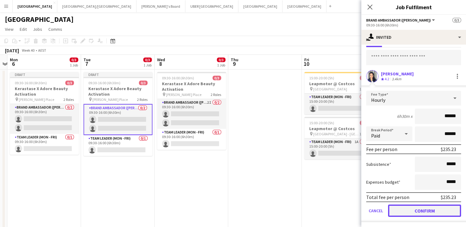
click at [403, 210] on button "Confirm" at bounding box center [424, 211] width 73 height 12
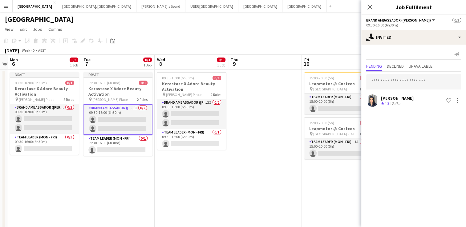
scroll to position [0, 0]
click at [388, 80] on input "text" at bounding box center [413, 81] width 95 height 15
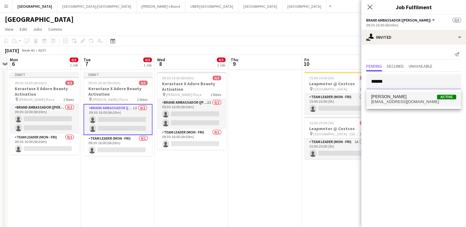
type input "******"
click at [387, 97] on span "[PERSON_NAME]" at bounding box center [388, 96] width 35 height 5
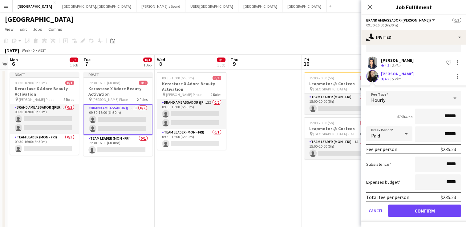
scroll to position [38, 0]
click at [400, 207] on button "Confirm" at bounding box center [424, 211] width 73 height 12
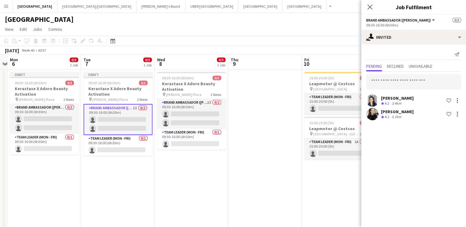
scroll to position [0, 0]
click at [369, 7] on icon at bounding box center [369, 7] width 6 height 6
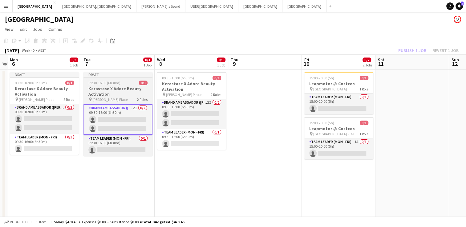
click at [105, 77] on div "Draft" at bounding box center [117, 74] width 69 height 5
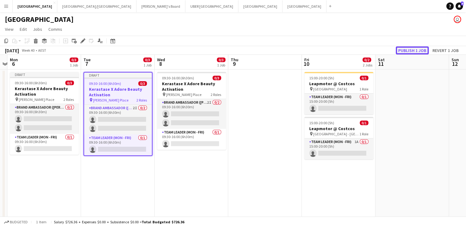
click at [411, 49] on button "Publish 1 job" at bounding box center [411, 50] width 33 height 8
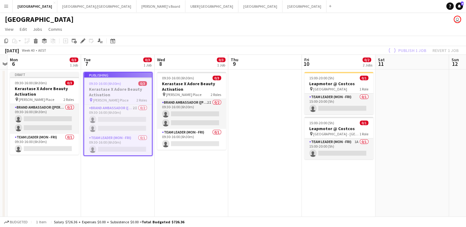
scroll to position [0, 132]
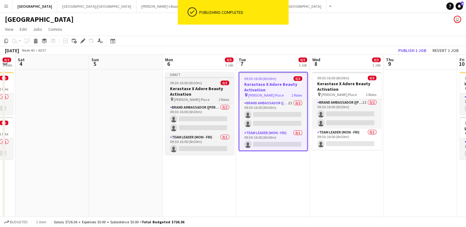
click at [211, 84] on div "09:30-16:00 (6h30m) 0/3" at bounding box center [199, 83] width 69 height 5
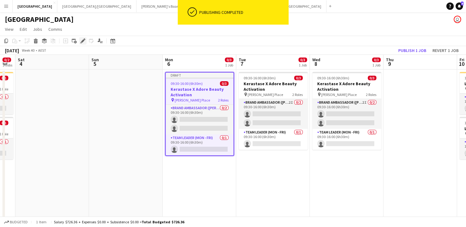
click at [84, 41] on icon "Edit" at bounding box center [82, 40] width 5 height 5
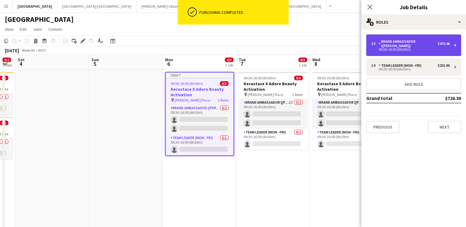
click at [412, 39] on div "Brand Ambassador ([PERSON_NAME])" at bounding box center [407, 43] width 59 height 9
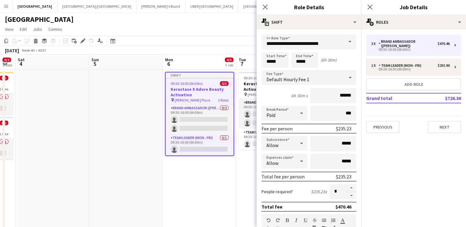
click at [345, 42] on span at bounding box center [349, 41] width 13 height 15
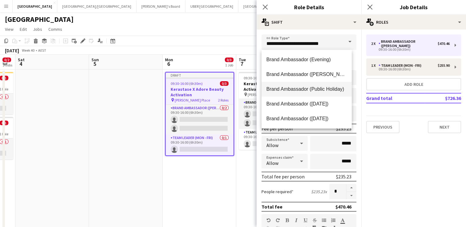
click at [319, 86] on span "Brand Ambassador (Public Holiday)" at bounding box center [306, 89] width 80 height 6
type input "**********"
type input "******"
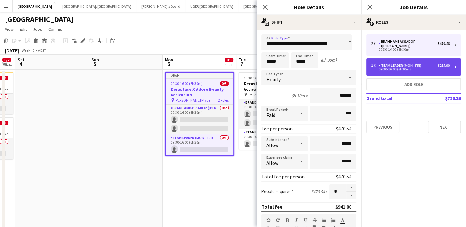
click at [393, 63] on div "Team Leader (Mon - Fri)" at bounding box center [400, 65] width 45 height 4
type input "**********"
type input "******"
type input "*"
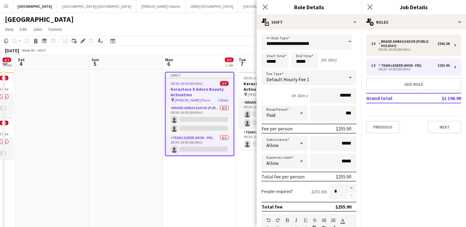
click at [346, 41] on span at bounding box center [349, 41] width 13 height 15
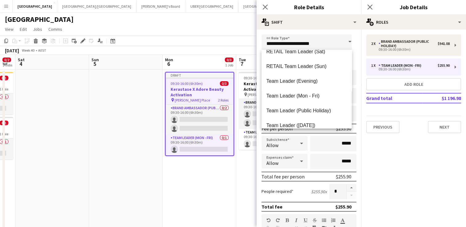
scroll to position [585, 0]
click at [302, 108] on span "Team Leader (Public Holiday)" at bounding box center [306, 110] width 80 height 6
type input "**********"
type input "******"
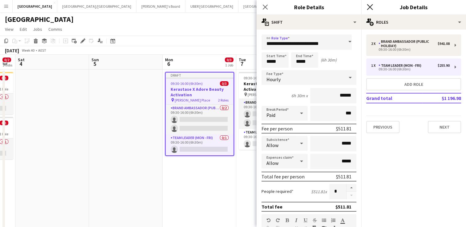
click at [367, 8] on icon "Close pop-in" at bounding box center [369, 7] width 6 height 6
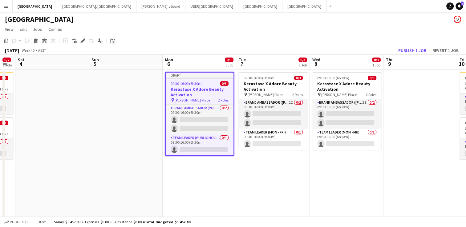
click at [209, 84] on div "09:30-16:00 (6h30m) 0/3" at bounding box center [200, 83] width 68 height 5
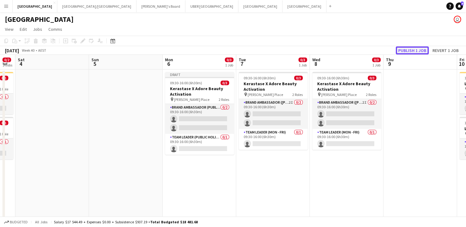
click at [401, 51] on button "Publish 1 job" at bounding box center [411, 50] width 33 height 8
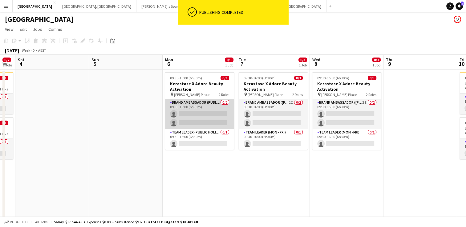
click at [207, 113] on app-card-role "Brand Ambassador (Public Holiday) 0/2 09:30-16:00 (6h30m) single-neutral-action…" at bounding box center [199, 114] width 69 height 30
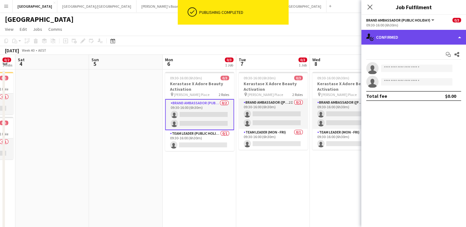
click at [416, 33] on div "single-neutral-actions-check-2 Confirmed" at bounding box center [413, 37] width 105 height 15
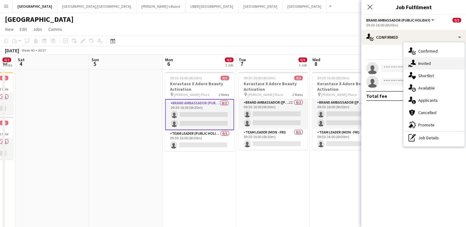
click at [426, 63] on span "Invited" at bounding box center [424, 64] width 13 height 6
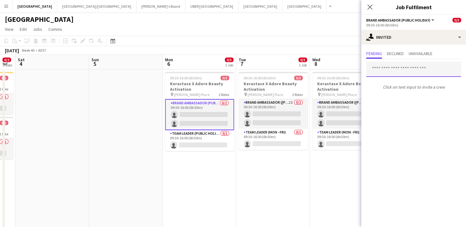
click at [387, 66] on input "text" at bounding box center [413, 69] width 95 height 15
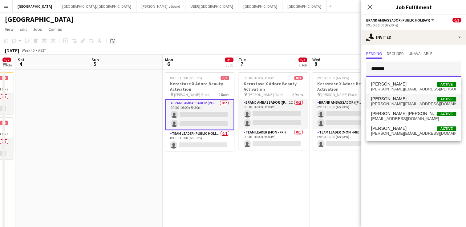
type input "*******"
click at [387, 102] on span "[PERSON_NAME][EMAIL_ADDRESS][DOMAIN_NAME]" at bounding box center [413, 104] width 85 height 5
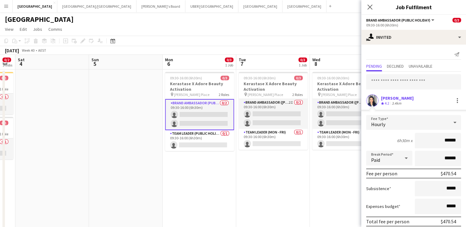
scroll to position [24, 0]
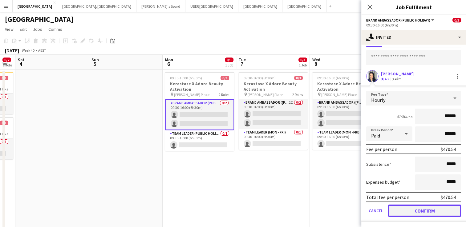
click at [424, 211] on button "Confirm" at bounding box center [424, 211] width 73 height 12
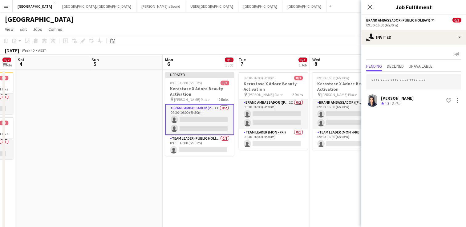
scroll to position [0, 0]
click at [382, 81] on input "text" at bounding box center [413, 81] width 95 height 15
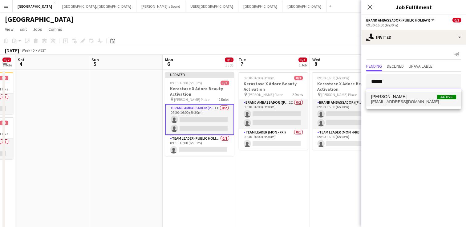
type input "******"
click at [385, 101] on span "[EMAIL_ADDRESS][DOMAIN_NAME]" at bounding box center [413, 101] width 85 height 5
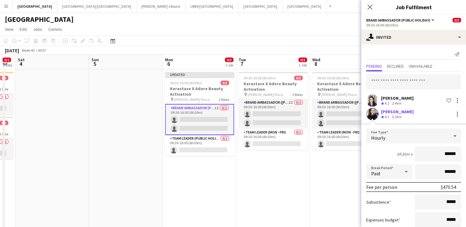
scroll to position [38, 0]
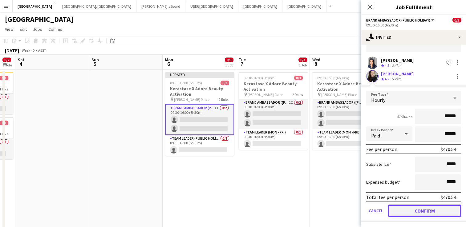
click at [418, 207] on button "Confirm" at bounding box center [424, 211] width 73 height 12
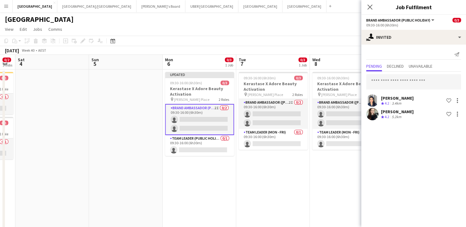
scroll to position [0, 0]
click at [370, 6] on icon "Close pop-in" at bounding box center [369, 7] width 6 height 6
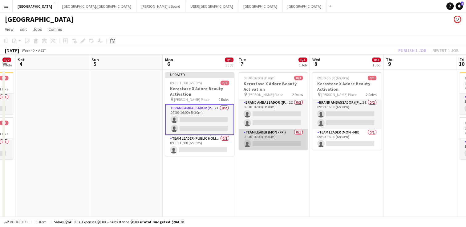
click at [270, 143] on app-card-role "Team Leader (Mon - Fri) 0/1 09:30-16:00 (6h30m) single-neutral-actions" at bounding box center [272, 139] width 69 height 21
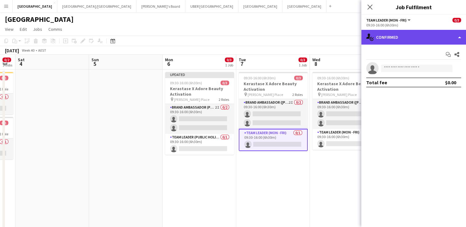
click at [397, 37] on div "single-neutral-actions-check-2 Confirmed" at bounding box center [413, 37] width 105 height 15
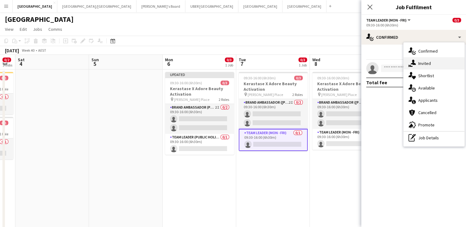
click at [410, 63] on icon "single-neutral-actions-share-1" at bounding box center [411, 63] width 7 height 7
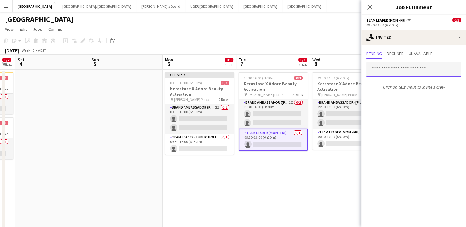
click at [395, 67] on input "text" at bounding box center [413, 69] width 95 height 15
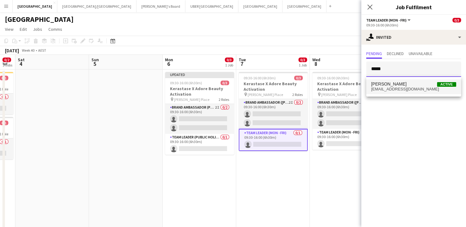
type input "*****"
click at [393, 84] on span "[PERSON_NAME]" at bounding box center [388, 84] width 35 height 5
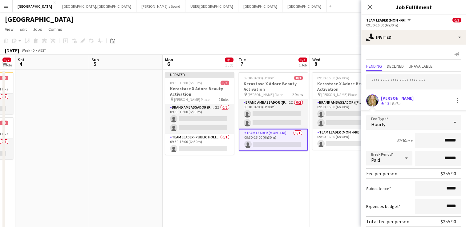
scroll to position [24, 0]
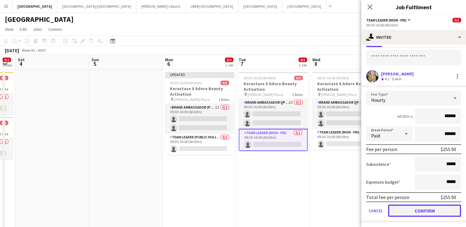
click at [395, 208] on button "Confirm" at bounding box center [424, 211] width 73 height 12
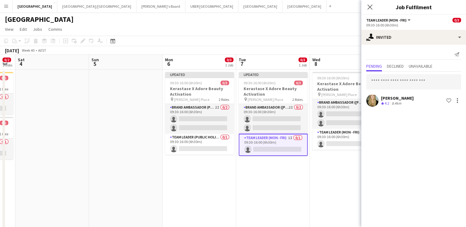
scroll to position [0, 0]
click at [335, 146] on app-card-role "Team Leader (Mon - Fri) 0/1 09:30-16:00 (6h30m) single-neutral-actions" at bounding box center [346, 139] width 69 height 21
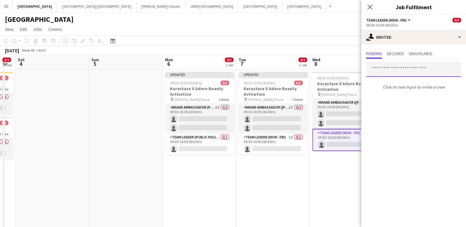
click at [381, 70] on input "text" at bounding box center [413, 69] width 95 height 15
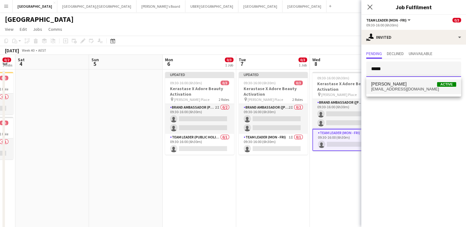
type input "*****"
click at [388, 91] on span "[EMAIL_ADDRESS][DOMAIN_NAME]" at bounding box center [413, 89] width 85 height 5
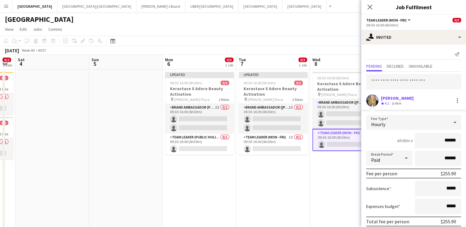
scroll to position [24, 0]
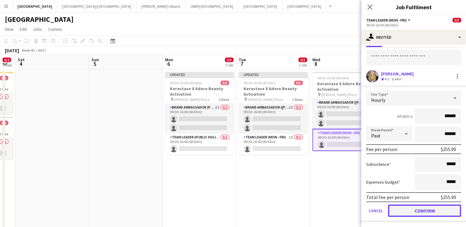
click at [400, 207] on button "Confirm" at bounding box center [424, 211] width 73 height 12
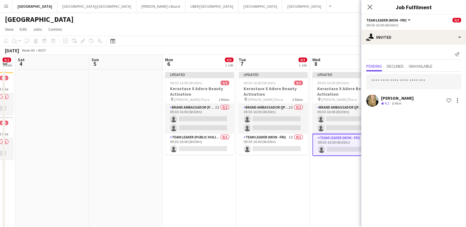
scroll to position [0, 0]
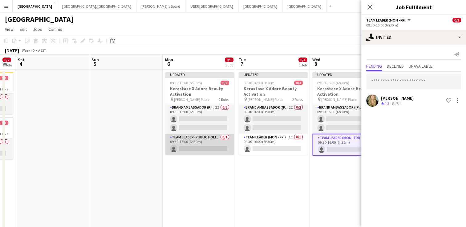
click at [204, 149] on app-card-role "Team Leader (Public Holiday) 0/1 09:30-16:00 (6h30m) single-neutral-actions" at bounding box center [199, 144] width 69 height 21
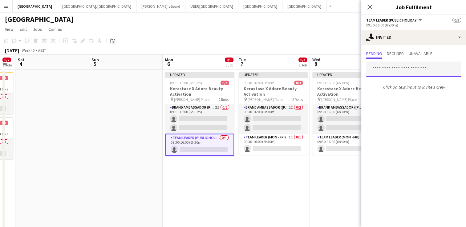
click at [386, 67] on input "text" at bounding box center [413, 69] width 95 height 15
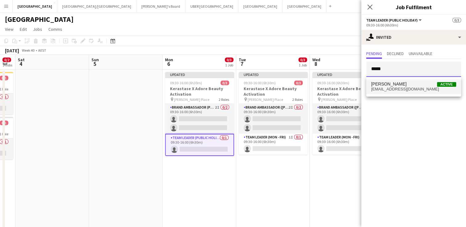
type input "*****"
click at [389, 85] on span "[PERSON_NAME]" at bounding box center [388, 84] width 35 height 5
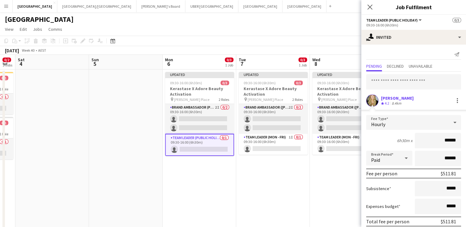
scroll to position [24, 0]
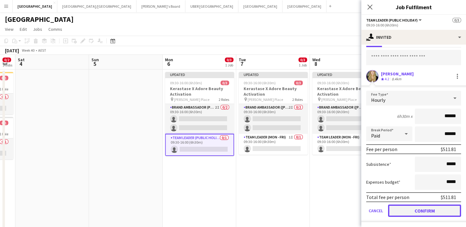
click at [402, 208] on button "Confirm" at bounding box center [424, 211] width 73 height 12
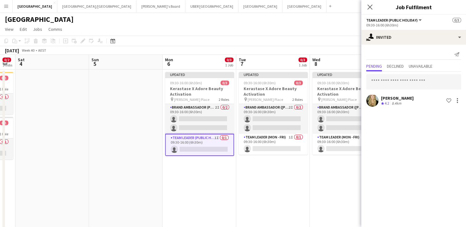
scroll to position [0, 0]
click at [368, 8] on icon at bounding box center [369, 7] width 6 height 6
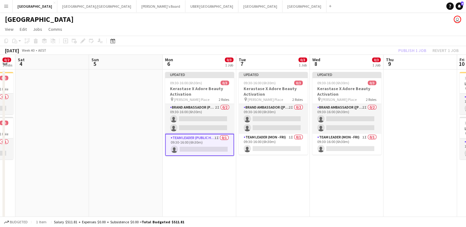
click at [324, 44] on app-toolbar "Copy Paste Paste Ctrl+V Paste with crew Ctrl+Shift+V Paste linked Job [GEOGRAPH…" at bounding box center [233, 41] width 466 height 10
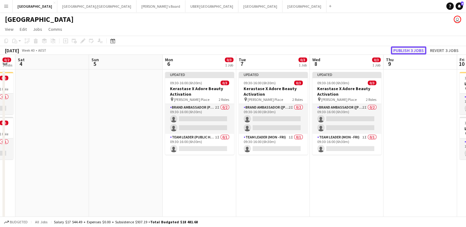
click at [410, 52] on button "Publish 3 jobs" at bounding box center [407, 50] width 35 height 8
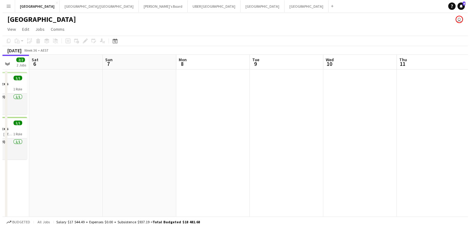
scroll to position [0, 268]
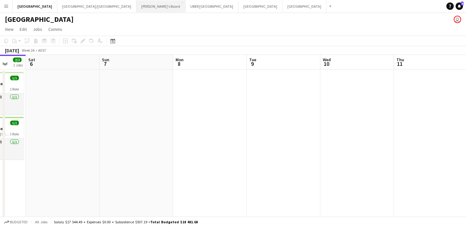
click at [136, 4] on button "Tennille's Board Close" at bounding box center [160, 6] width 49 height 12
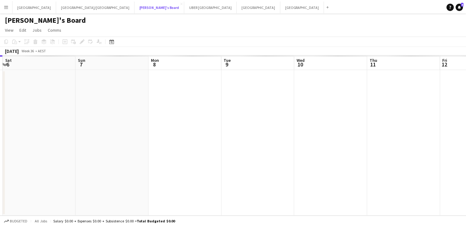
scroll to position [0, 294]
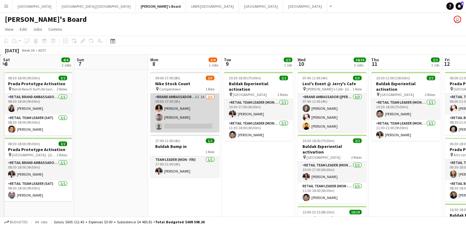
drag, startPoint x: 177, startPoint y: 128, endPoint x: 165, endPoint y: 124, distance: 12.6
click at [165, 124] on app-card-role "Brand Ambassador (Mon - Fri) 5I 1A [DATE] 09:00-17:00 (8h) [PERSON_NAME] [PERSO…" at bounding box center [184, 113] width 69 height 39
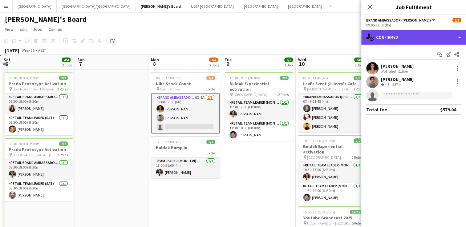
click at [406, 39] on div "single-neutral-actions-check-2 Confirmed" at bounding box center [413, 37] width 105 height 15
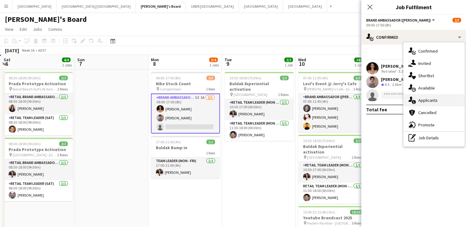
click at [427, 103] on div "single-neutral-actions-information Applicants" at bounding box center [433, 100] width 61 height 12
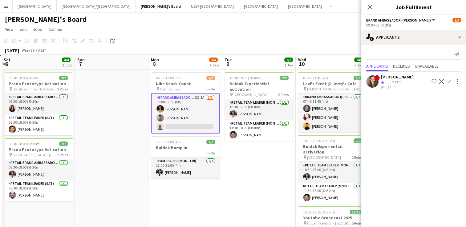
click at [375, 77] on span "!" at bounding box center [377, 78] width 6 height 6
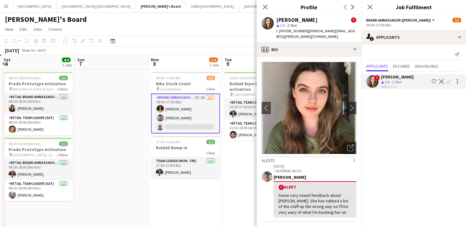
click at [449, 79] on app-icon "Confirm" at bounding box center [448, 81] width 5 height 5
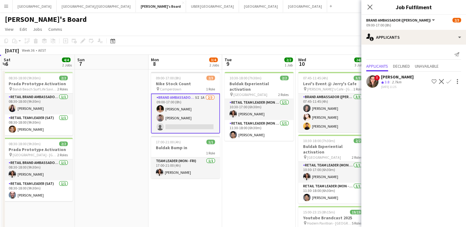
click at [450, 80] on app-icon "Confirm" at bounding box center [448, 81] width 5 height 5
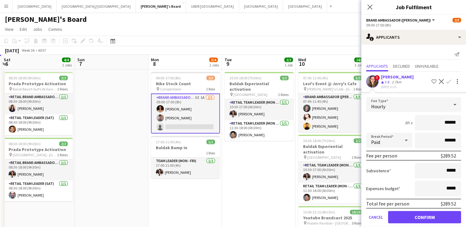
scroll to position [6, 0]
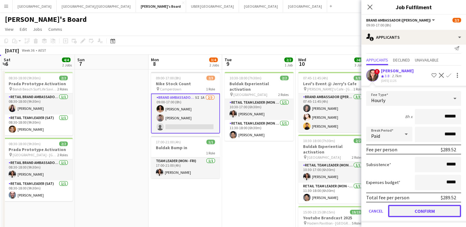
click at [407, 208] on button "Confirm" at bounding box center [424, 211] width 73 height 12
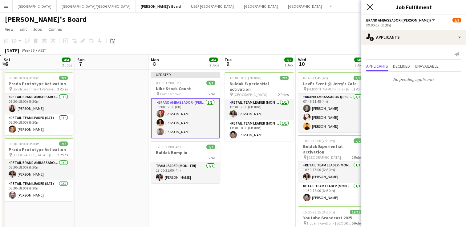
click at [370, 7] on icon "Close pop-in" at bounding box center [369, 7] width 6 height 6
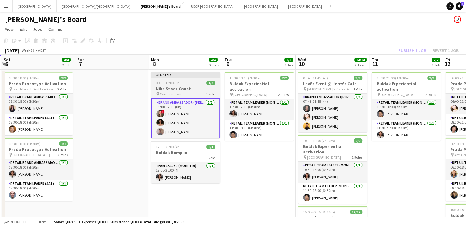
click at [182, 84] on div "09:00-17:00 (8h) 3/3" at bounding box center [185, 83] width 69 height 5
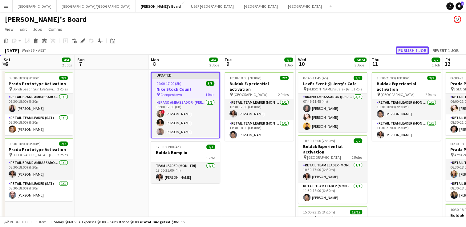
click at [409, 53] on button "Publish 1 job" at bounding box center [411, 50] width 33 height 8
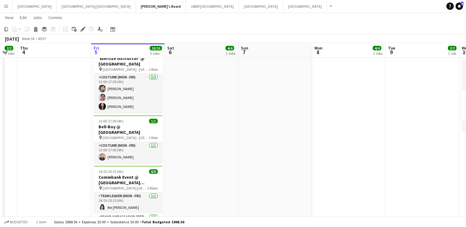
scroll to position [199, 0]
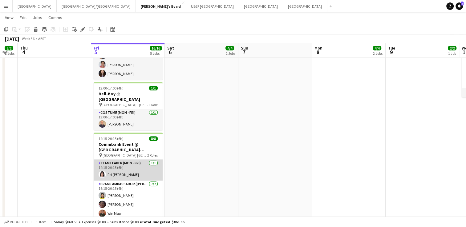
click at [122, 167] on app-card-role "Team Leader (Mon - Fri) [DATE] 14:15-20:15 (6h) Rei [PERSON_NAME]" at bounding box center [128, 170] width 69 height 21
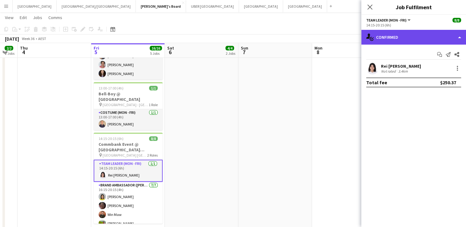
click at [410, 34] on div "single-neutral-actions-check-2 Confirmed" at bounding box center [413, 37] width 105 height 15
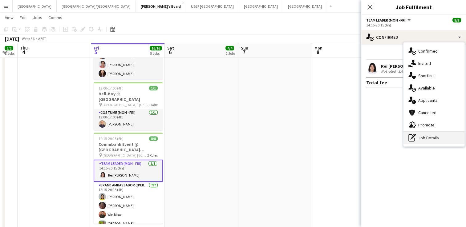
click at [430, 138] on div "pen-write Job Details" at bounding box center [433, 138] width 61 height 12
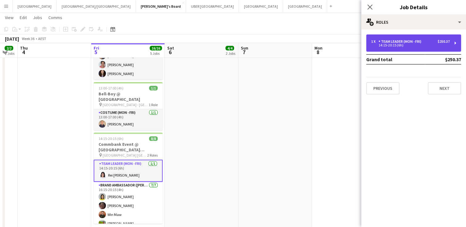
click at [388, 39] on div "Team Leader (Mon - Fri)" at bounding box center [400, 41] width 45 height 4
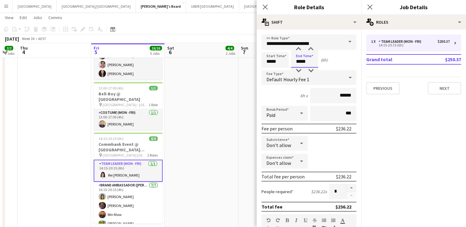
drag, startPoint x: 308, startPoint y: 60, endPoint x: 272, endPoint y: 57, distance: 36.4
click at [272, 57] on div "Start Time ***** End Time ***** (6h)" at bounding box center [308, 59] width 95 height 15
type input "*****"
click at [366, 7] on icon "Close pop-in" at bounding box center [369, 7] width 6 height 6
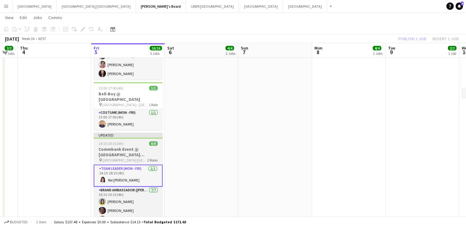
click at [132, 146] on h3 "Commbank Event @ [GEOGRAPHIC_DATA] [GEOGRAPHIC_DATA]" at bounding box center [128, 151] width 69 height 11
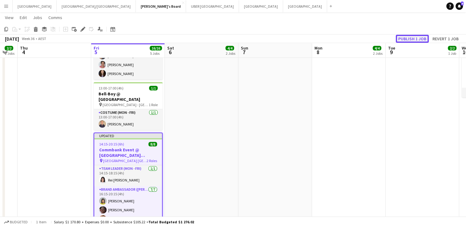
click at [412, 38] on button "Publish 1 job" at bounding box center [411, 39] width 33 height 8
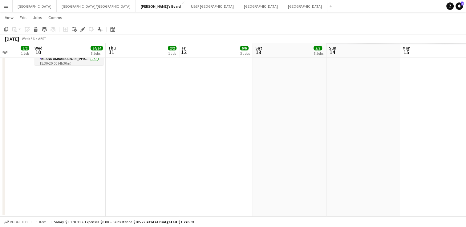
scroll to position [0, 149]
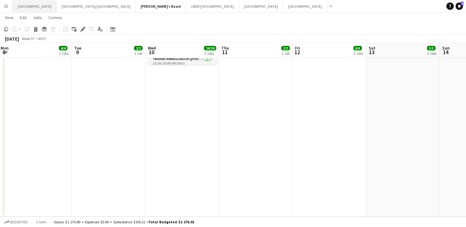
click at [20, 6] on button "Sydney Close" at bounding box center [35, 6] width 44 height 12
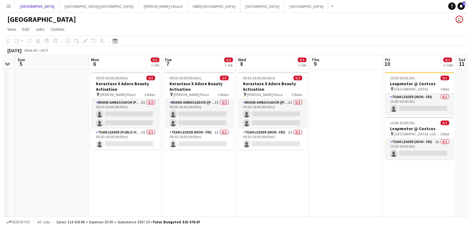
scroll to position [0, 208]
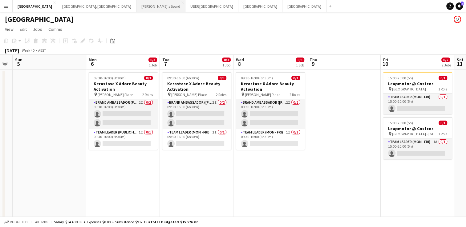
click at [136, 7] on button "Tennille's Board Close" at bounding box center [160, 6] width 49 height 12
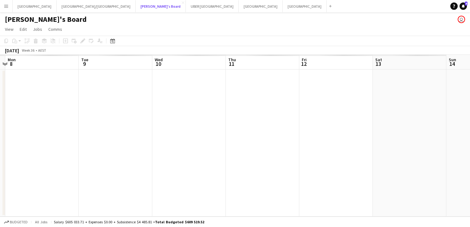
scroll to position [0, 201]
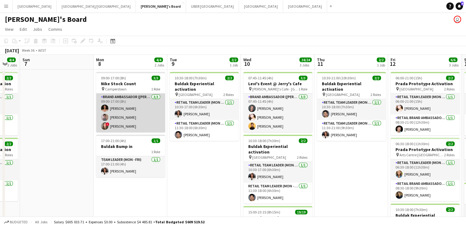
click at [114, 108] on app-card-role "Brand Ambassador (Mon - Fri) [DATE] 09:00-17:00 (8h) [PERSON_NAME] [PERSON_NAME…" at bounding box center [130, 113] width 69 height 39
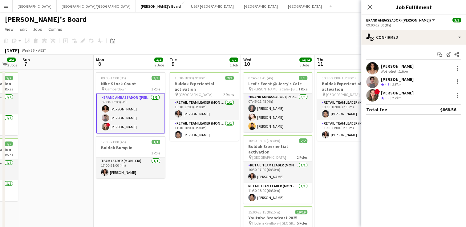
click at [399, 67] on div "[PERSON_NAME]" at bounding box center [397, 66] width 33 height 6
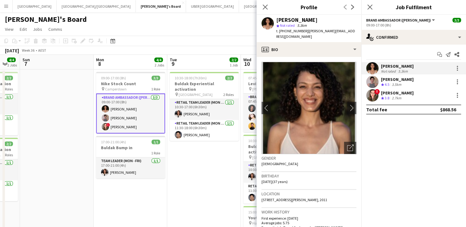
drag, startPoint x: 301, startPoint y: 33, endPoint x: 285, endPoint y: 33, distance: 16.3
click at [285, 33] on span "t. [PHONE_NUMBER]" at bounding box center [292, 31] width 32 height 5
copy span "431207712"
click at [393, 78] on div "[PERSON_NAME]" at bounding box center [397, 80] width 33 height 6
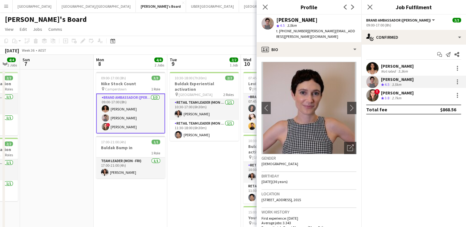
drag, startPoint x: 300, startPoint y: 31, endPoint x: 284, endPoint y: 29, distance: 15.8
click at [284, 29] on span "t. [PHONE_NUMBER]" at bounding box center [292, 31] width 32 height 5
copy span "431963054"
click at [392, 90] on div "[PERSON_NAME]" at bounding box center [397, 93] width 33 height 6
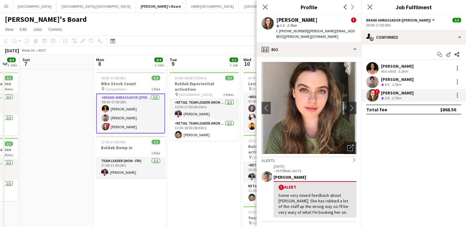
drag, startPoint x: 301, startPoint y: 31, endPoint x: 284, endPoint y: 30, distance: 16.7
click at [284, 30] on span "t. [PHONE_NUMBER]" at bounding box center [292, 31] width 32 height 5
copy span "429402087"
click at [370, 7] on icon "Close pop-in" at bounding box center [369, 7] width 6 height 6
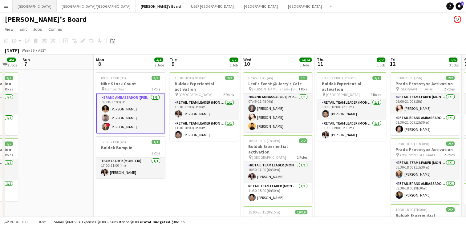
drag, startPoint x: 16, startPoint y: 11, endPoint x: 26, endPoint y: 9, distance: 10.1
click at [26, 9] on button "Sydney Close" at bounding box center [35, 6] width 44 height 12
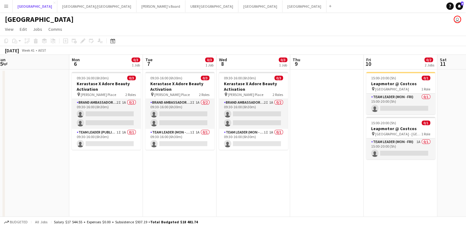
scroll to position [0, 141]
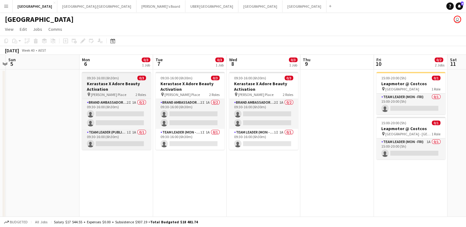
click at [125, 78] on div "09:30-16:00 (6h30m) 0/3" at bounding box center [116, 78] width 69 height 5
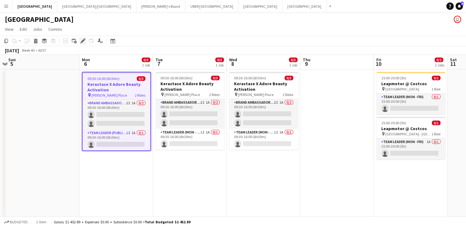
click at [83, 42] on icon "Edit" at bounding box center [82, 40] width 5 height 5
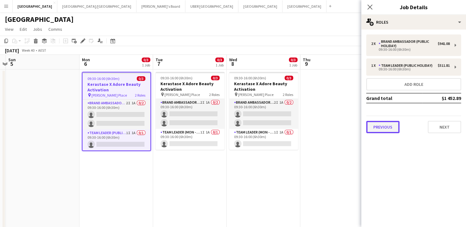
click at [374, 126] on button "Previous" at bounding box center [382, 127] width 33 height 12
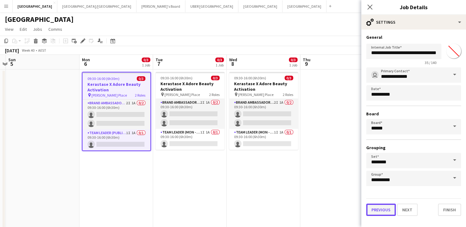
click at [371, 206] on button "Previous" at bounding box center [381, 210] width 30 height 12
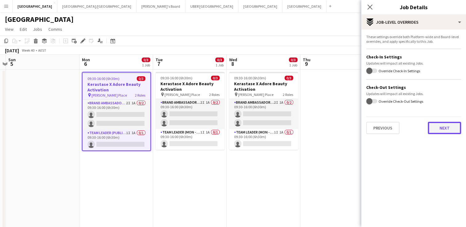
click at [439, 127] on button "Next" at bounding box center [443, 128] width 33 height 12
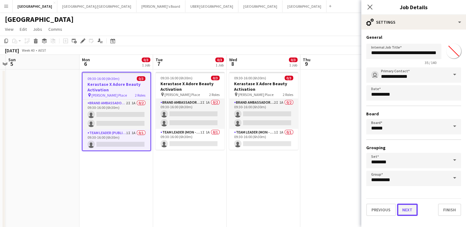
click at [411, 210] on button "Next" at bounding box center [407, 210] width 21 height 12
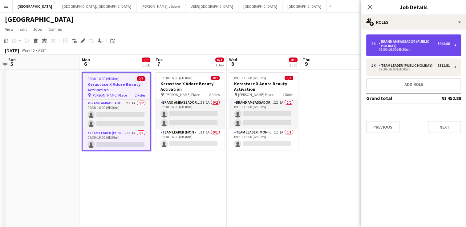
click at [406, 43] on div "Brand Ambassador (Public Holiday)" at bounding box center [407, 43] width 59 height 9
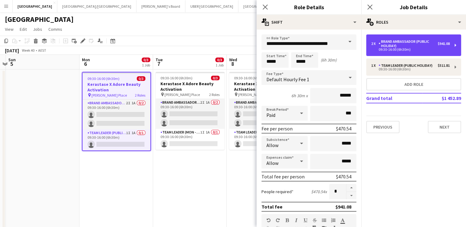
scroll to position [188, 0]
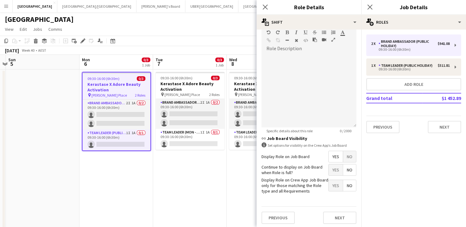
click at [343, 157] on span "No" at bounding box center [349, 156] width 13 height 11
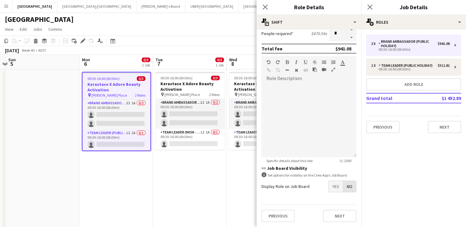
scroll to position [157, 0]
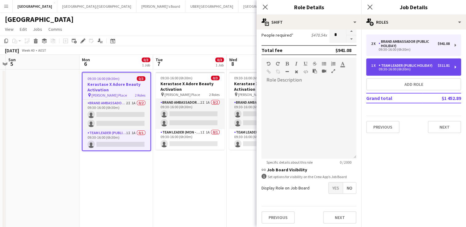
click at [399, 67] on div "Team Leader (Public Holiday)" at bounding box center [406, 65] width 56 height 4
type input "**********"
type input "******"
type input "*"
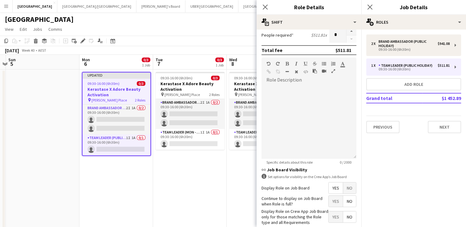
click at [345, 188] on span "No" at bounding box center [349, 187] width 13 height 11
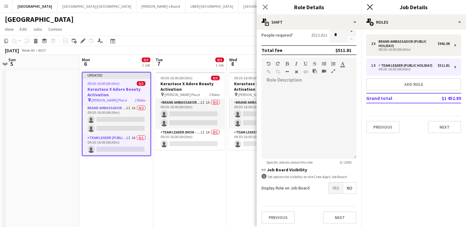
click at [367, 7] on icon "Close pop-in" at bounding box center [369, 7] width 6 height 6
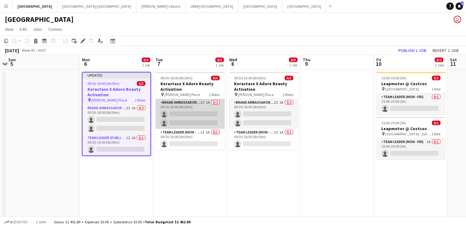
click at [186, 112] on app-card-role "Brand Ambassador (Mon - Fri) 2I 1A 0/2 09:30-16:00 (6h30m) single-neutral-actio…" at bounding box center [189, 114] width 69 height 30
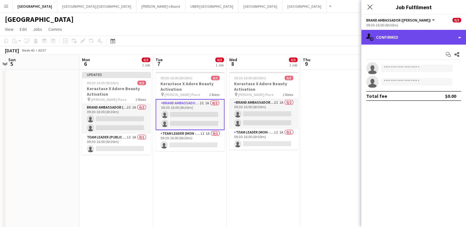
click at [386, 40] on div "single-neutral-actions-check-2 Confirmed" at bounding box center [413, 37] width 105 height 15
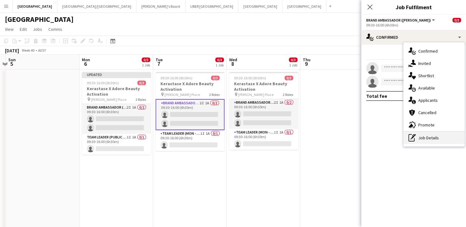
click at [426, 137] on div "pen-write Job Details" at bounding box center [433, 138] width 61 height 12
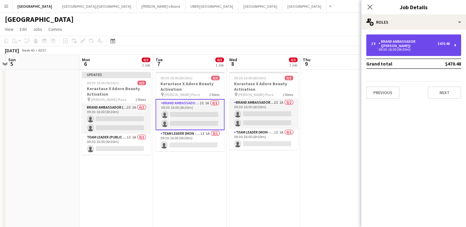
click at [398, 42] on div "Brand Ambassador ([PERSON_NAME])" at bounding box center [407, 43] width 59 height 9
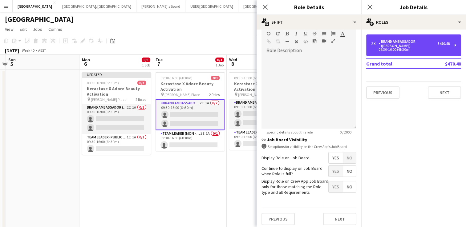
scroll to position [188, 0]
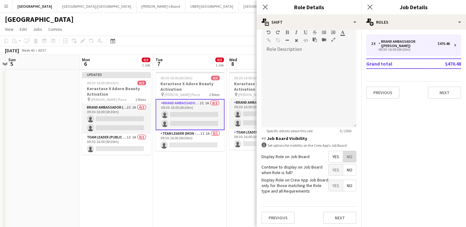
click at [346, 154] on span "No" at bounding box center [349, 156] width 13 height 11
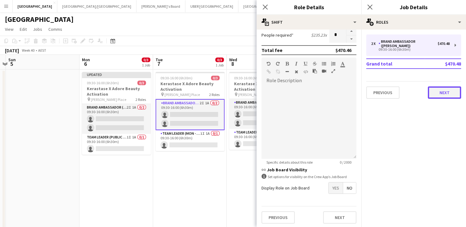
click at [441, 86] on button "Next" at bounding box center [443, 92] width 33 height 12
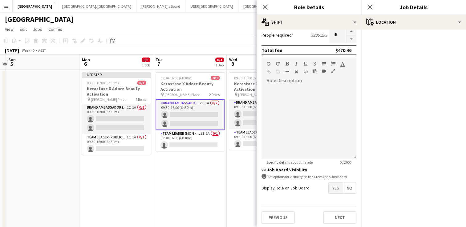
click at [365, 3] on div "Close pop-in" at bounding box center [369, 7] width 17 height 14
click at [369, 8] on icon "Close pop-in" at bounding box center [369, 7] width 6 height 6
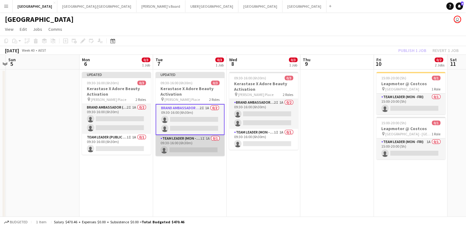
click at [204, 144] on app-card-role "Team Leader (Mon - Fri) 1I 1A 0/1 09:30-16:00 (6h30m) single-neutral-actions" at bounding box center [189, 145] width 69 height 21
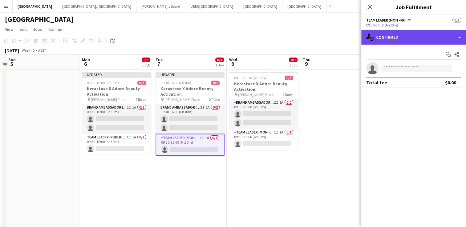
click at [385, 40] on div "single-neutral-actions-check-2 Confirmed" at bounding box center [413, 37] width 105 height 15
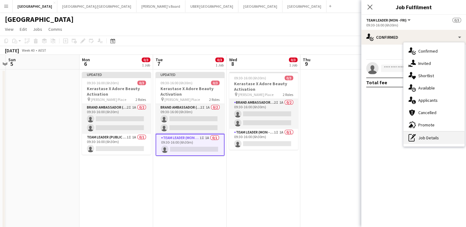
click at [433, 138] on div "pen-write Job Details" at bounding box center [433, 138] width 61 height 12
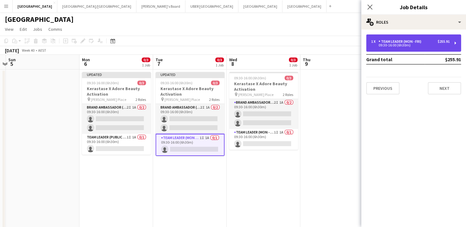
click at [414, 48] on div "1 x Team Leader (Mon - Fri) $255.91 09:30-16:00 (6h30m)" at bounding box center [413, 42] width 95 height 17
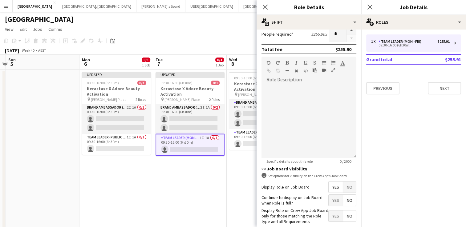
click at [346, 185] on span "No" at bounding box center [349, 187] width 13 height 11
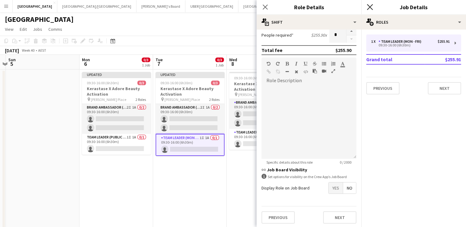
click at [368, 7] on icon "Close pop-in" at bounding box center [369, 7] width 6 height 6
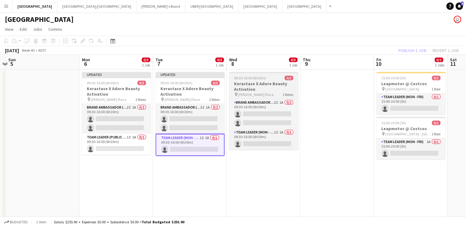
click at [244, 83] on h3 "Kerastase X Adore Beauty Activation" at bounding box center [263, 86] width 69 height 11
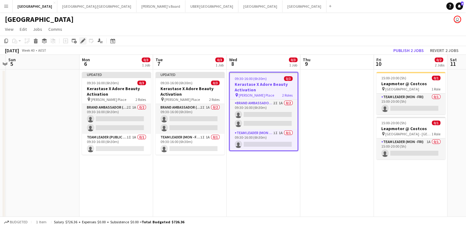
click at [82, 40] on icon at bounding box center [82, 40] width 3 height 3
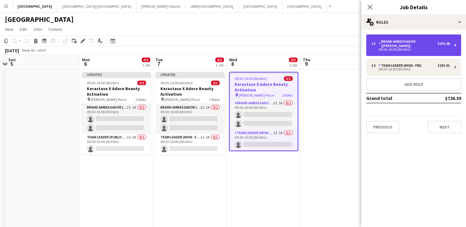
click at [400, 37] on div "2 x Brand Ambassador (Mon - Fri) $470.48 09:30-16:00 (6h30m)" at bounding box center [413, 45] width 95 height 22
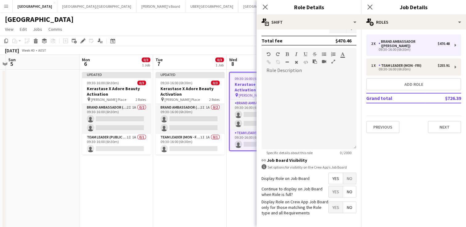
click at [345, 175] on span "No" at bounding box center [349, 178] width 13 height 11
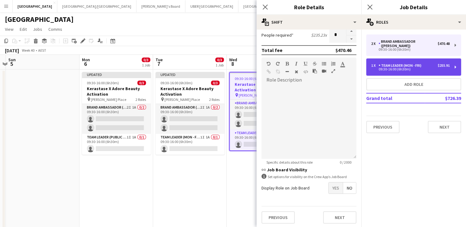
click at [398, 63] on div "Team Leader (Mon - Fri)" at bounding box center [400, 65] width 45 height 4
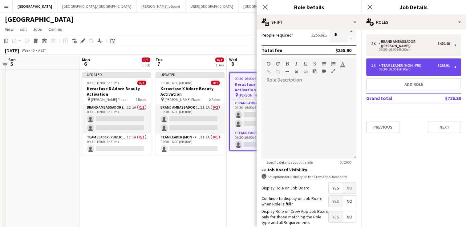
type input "**********"
type input "******"
type input "*"
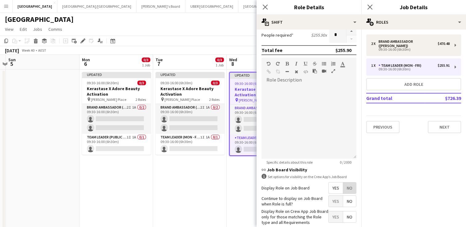
click at [346, 185] on span "No" at bounding box center [349, 187] width 13 height 11
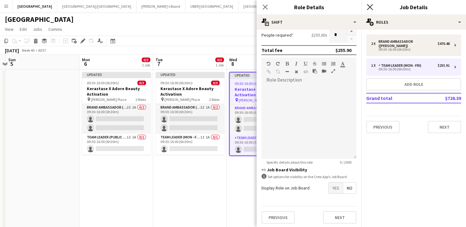
click at [370, 6] on icon at bounding box center [369, 7] width 6 height 6
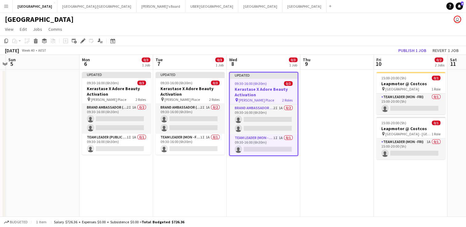
click at [266, 86] on h3 "Kerastase X Adore Beauty Activation" at bounding box center [264, 91] width 68 height 11
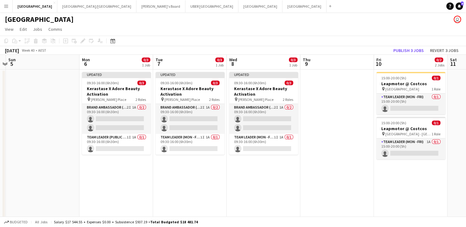
click at [368, 46] on div "[DATE] Week 40 • AEST Publish 3 jobs Revert 3 jobs" at bounding box center [233, 50] width 466 height 9
click at [414, 49] on button "Publish 3 jobs" at bounding box center [407, 50] width 35 height 8
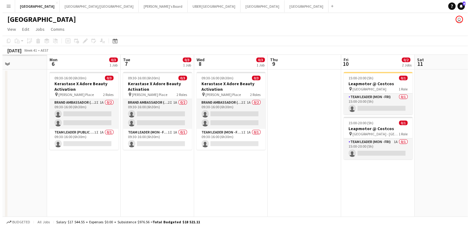
scroll to position [0, 168]
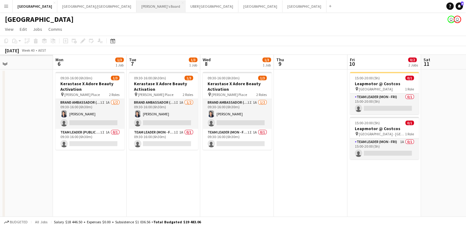
click at [136, 9] on button "Tennille's Board Close" at bounding box center [160, 6] width 49 height 12
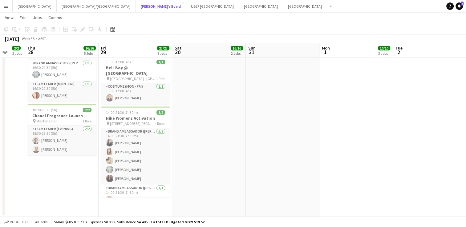
scroll to position [1, 0]
click at [146, 115] on h3 "Nike Womens Activation" at bounding box center [135, 118] width 69 height 6
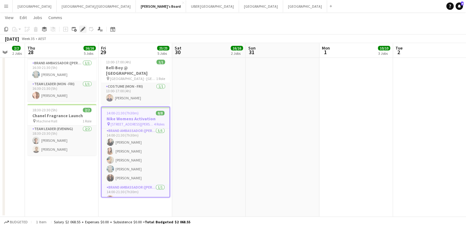
click at [81, 29] on icon "Edit" at bounding box center [82, 29] width 5 height 5
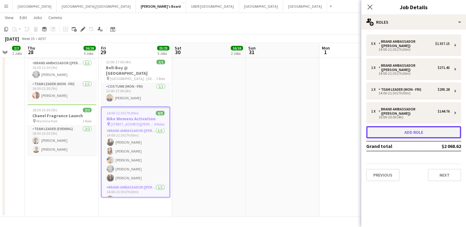
click at [399, 126] on button "Add role" at bounding box center [413, 132] width 95 height 12
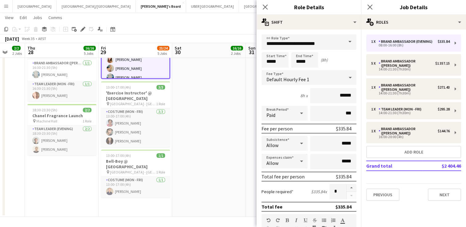
click at [343, 40] on span at bounding box center [349, 41] width 13 height 15
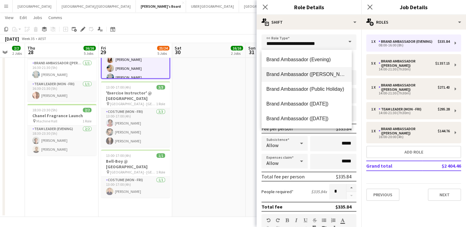
click at [312, 74] on span "Brand Ambassador ([PERSON_NAME])" at bounding box center [306, 74] width 80 height 6
type input "**********"
type input "******"
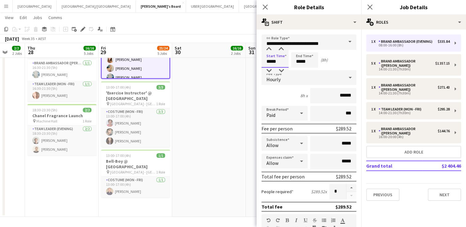
drag, startPoint x: 280, startPoint y: 61, endPoint x: 234, endPoint y: 51, distance: 46.6
type input "*****"
drag, startPoint x: 311, startPoint y: 62, endPoint x: 275, endPoint y: 60, distance: 36.1
click at [275, 60] on div "Start Time ***** End Time ***** (2h)" at bounding box center [308, 59] width 95 height 15
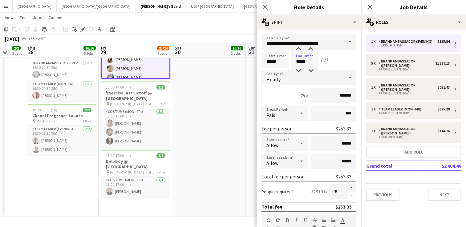
click at [399, 207] on mat-expansion-panel "pencil3 General details 1 x Brand Ambassador (Evening) $335.84 08:00-16:00 (8h)…" at bounding box center [413, 129] width 105 height 198
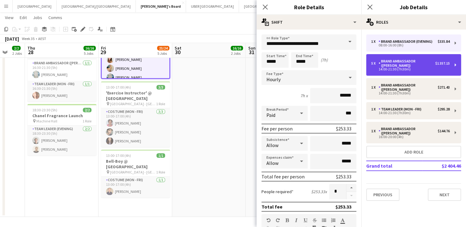
click at [383, 63] on div "Brand Ambassador ([PERSON_NAME])" at bounding box center [406, 63] width 57 height 9
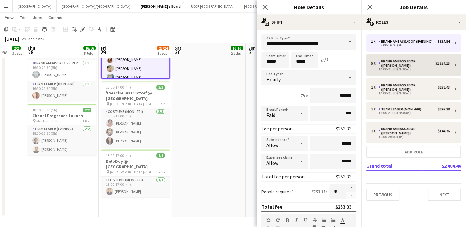
type input "*****"
type input "*"
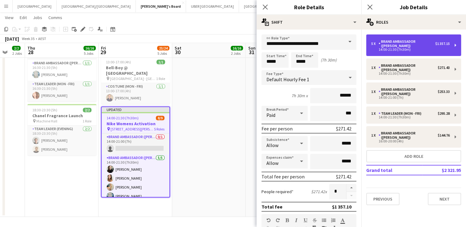
click at [417, 41] on div "Brand Ambassador ([PERSON_NAME])" at bounding box center [406, 43] width 57 height 9
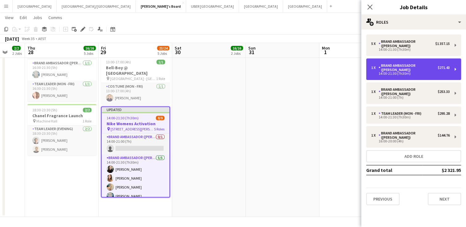
click at [389, 72] on div "14:00-21:30 (7h30m)" at bounding box center [410, 73] width 78 height 3
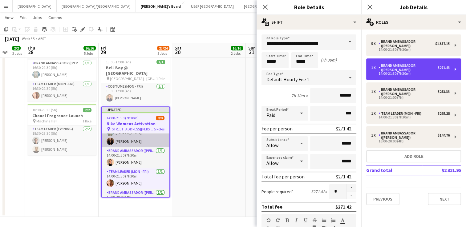
scroll to position [76, 0]
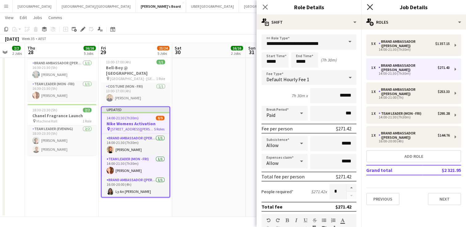
click at [371, 7] on icon "Close pop-in" at bounding box center [369, 7] width 6 height 6
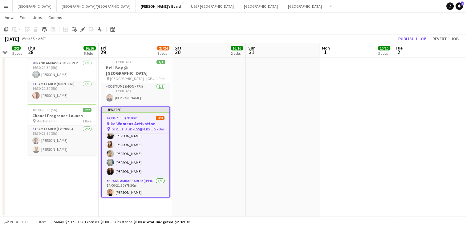
scroll to position [0, 0]
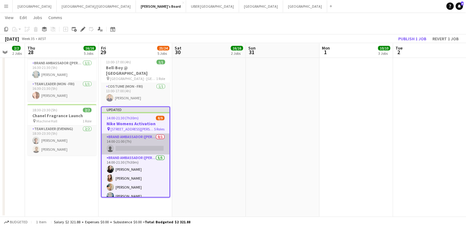
click at [134, 141] on app-card-role "Brand Ambassador (Mon - Fri) 0/1 14:00-21:00 (7h) single-neutral-actions" at bounding box center [136, 144] width 68 height 21
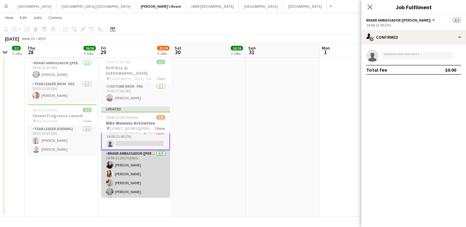
scroll to position [10, 0]
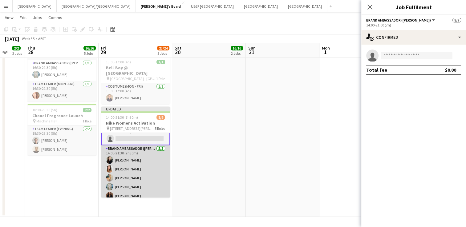
click at [118, 161] on app-card-role "Brand Ambassador (Mon - Fri) [DATE] 14:00-21:30 (7h30m) [PERSON_NAME] [PERSON_N…" at bounding box center [135, 173] width 69 height 57
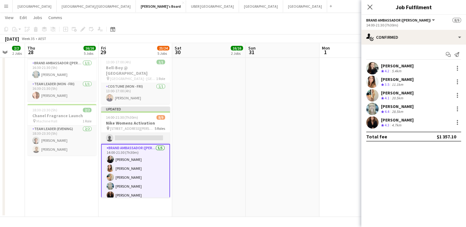
scroll to position [10, 0]
click at [458, 81] on div at bounding box center [456, 81] width 7 height 7
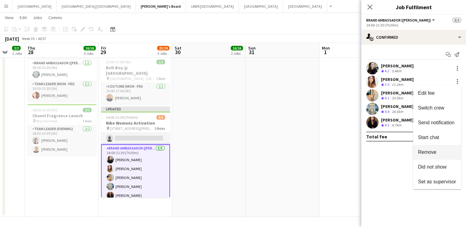
click at [429, 154] on span "Remove" at bounding box center [427, 152] width 18 height 5
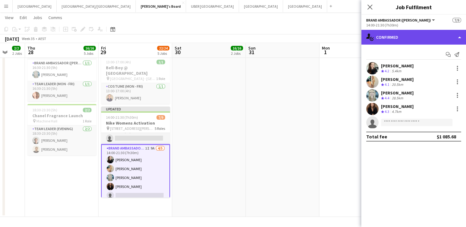
click at [396, 33] on div "single-neutral-actions-check-2 Confirmed" at bounding box center [413, 37] width 105 height 15
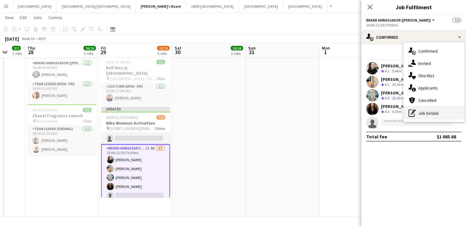
click at [426, 114] on div "pen-write Job Details" at bounding box center [433, 113] width 61 height 12
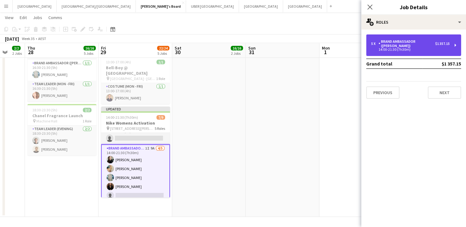
click at [412, 37] on div "5 x Brand Ambassador (Mon - Fri) $1 357.15 14:00-21:30 (7h30m)" at bounding box center [413, 45] width 95 height 22
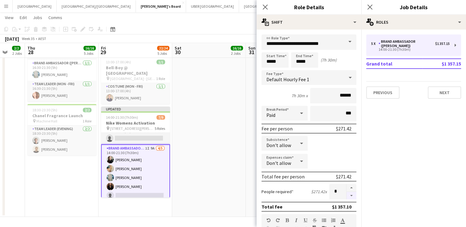
click at [346, 194] on button "button" at bounding box center [351, 196] width 10 height 8
type input "*"
click at [368, 7] on icon "Close pop-in" at bounding box center [369, 7] width 6 height 6
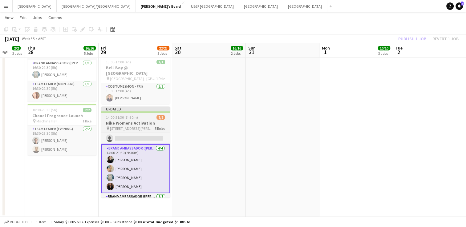
click at [126, 120] on h3 "Nike Womens Activation" at bounding box center [135, 123] width 69 height 6
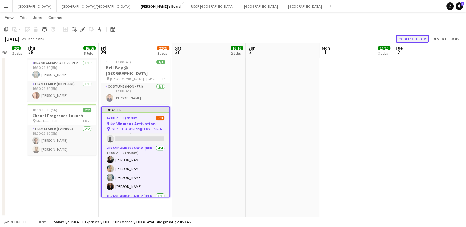
click at [419, 39] on button "Publish 1 job" at bounding box center [411, 39] width 33 height 8
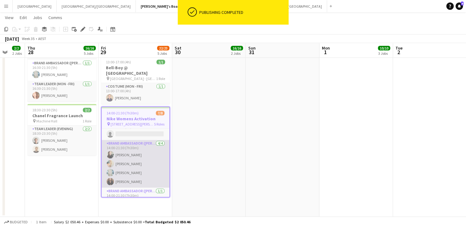
scroll to position [0, 0]
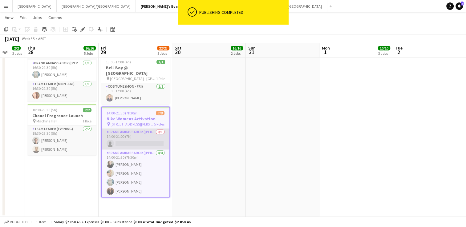
click at [132, 138] on app-card-role "Brand Ambassador (Mon - Fri) 0/1 14:00-21:00 (7h) single-neutral-actions" at bounding box center [136, 139] width 68 height 21
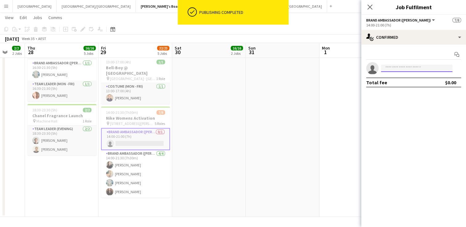
click at [393, 67] on input at bounding box center [416, 68] width 71 height 7
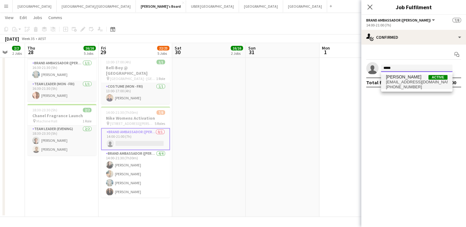
type input "*****"
click at [399, 87] on span "[PHONE_NUMBER]" at bounding box center [417, 87] width 62 height 5
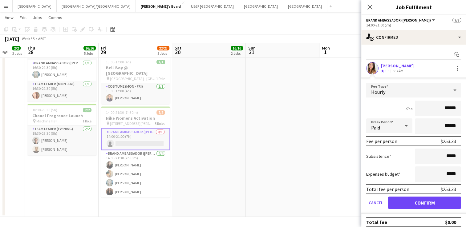
click at [413, 195] on form "Fee Type Hourly 7h x ****** Break Period Paid ****** Fee per person $253.33 Sub…" at bounding box center [413, 148] width 105 height 131
click at [413, 201] on button "Confirm" at bounding box center [424, 203] width 73 height 12
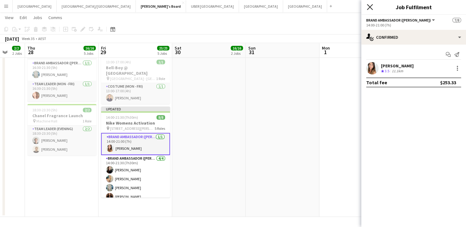
click at [368, 8] on icon at bounding box center [369, 7] width 6 height 6
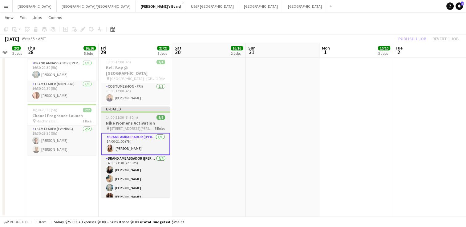
click at [112, 115] on span "14:00-21:30 (7h30m)" at bounding box center [122, 117] width 32 height 5
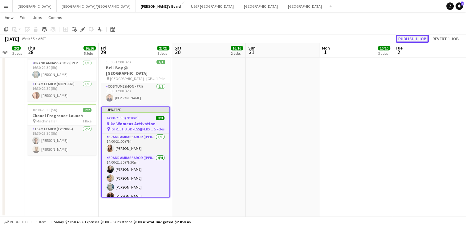
click at [412, 39] on button "Publish 1 job" at bounding box center [411, 39] width 33 height 8
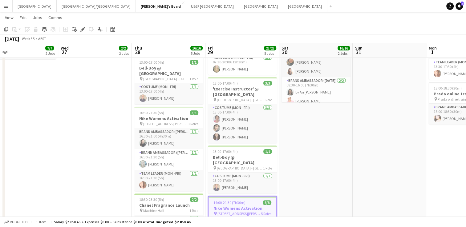
scroll to position [153, 0]
click at [177, 163] on app-card-role "Brand Ambassador (Mon - Fri) [DATE] 16:30-21:30 (5h) [PERSON_NAME]" at bounding box center [168, 160] width 69 height 21
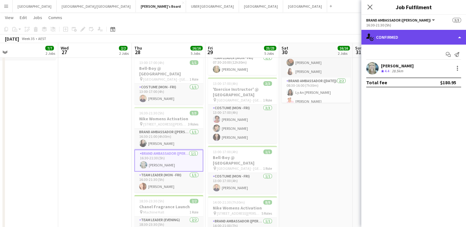
click at [404, 32] on div "single-neutral-actions-check-2 Confirmed" at bounding box center [413, 37] width 105 height 15
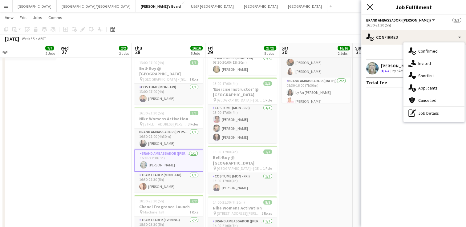
click at [370, 6] on icon "Close pop-in" at bounding box center [369, 7] width 6 height 6
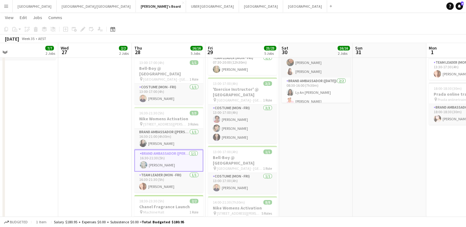
click at [293, 129] on app-date-cell "06:00-18:30 (12h30m) 8/8 Nike Womens Activation pin [GEOGRAPHIC_DATA][PERSON_NA…" at bounding box center [316, 111] width 74 height 391
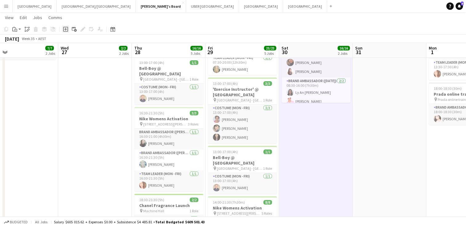
click at [66, 29] on icon at bounding box center [65, 29] width 3 height 3
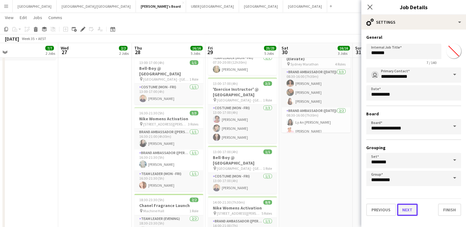
click at [409, 204] on button "Next" at bounding box center [407, 210] width 21 height 12
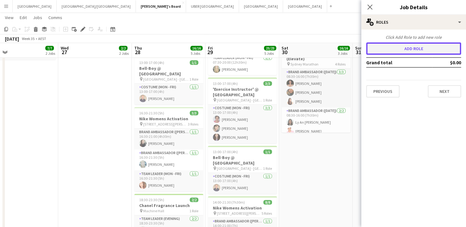
click at [422, 47] on button "Add role" at bounding box center [413, 48] width 95 height 12
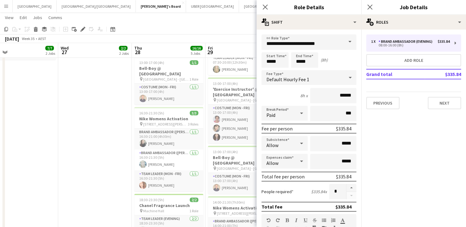
click at [345, 41] on span at bounding box center [349, 41] width 13 height 15
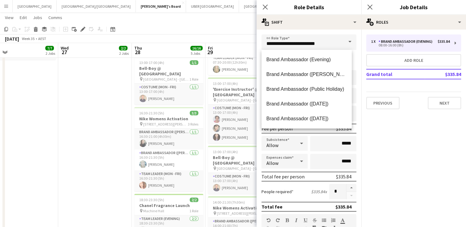
click at [345, 41] on span at bounding box center [349, 41] width 13 height 15
click at [404, 153] on mat-expansion-panel "pencil3 General details 1 x Brand Ambassador (Evening) $335.84 08:00-16:00 (8h)…" at bounding box center [413, 129] width 105 height 198
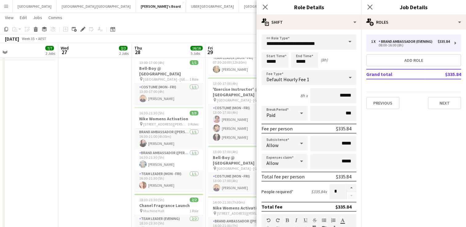
click at [345, 42] on span at bounding box center [349, 41] width 13 height 15
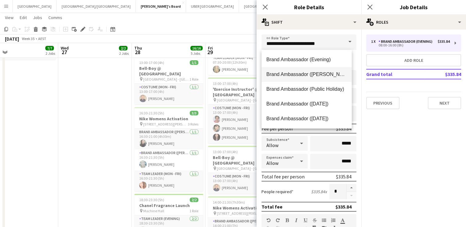
click at [320, 75] on span "Brand Ambassador ([PERSON_NAME])" at bounding box center [306, 74] width 80 height 6
type input "**********"
type input "******"
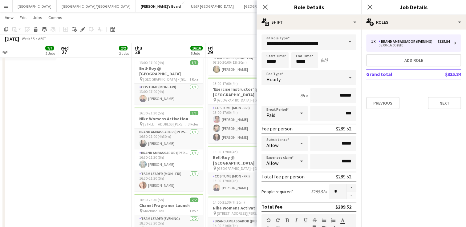
click at [345, 42] on span at bounding box center [349, 41] width 13 height 15
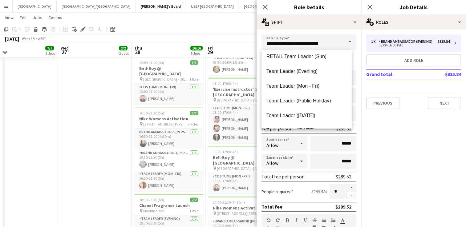
scroll to position [593, 0]
click at [298, 88] on span "Team Leader (Mon - Fri)" at bounding box center [306, 87] width 80 height 6
type input "**********"
type input "******"
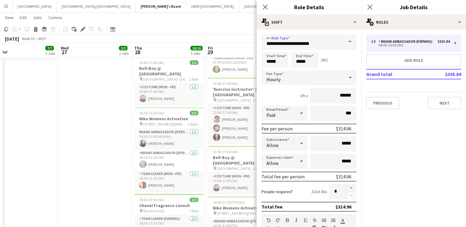
click at [346, 41] on span at bounding box center [349, 41] width 13 height 15
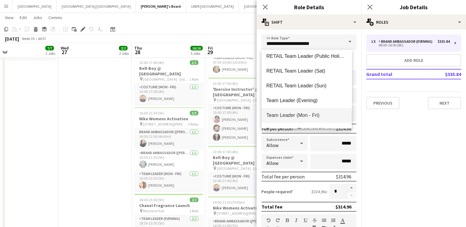
scroll to position [565, 0]
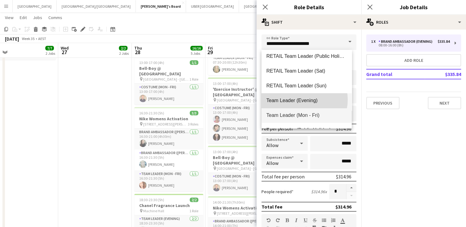
click at [301, 100] on span "Team Leader (Evening)" at bounding box center [306, 101] width 80 height 6
type input "**********"
type input "******"
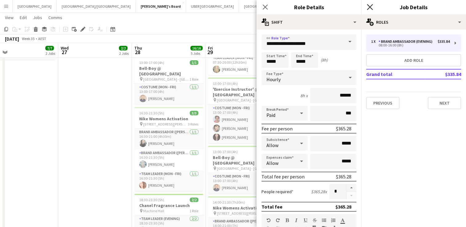
click at [368, 8] on icon at bounding box center [369, 7] width 6 height 6
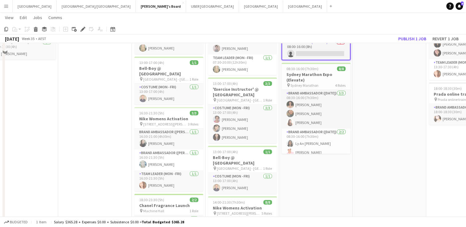
scroll to position [57, 0]
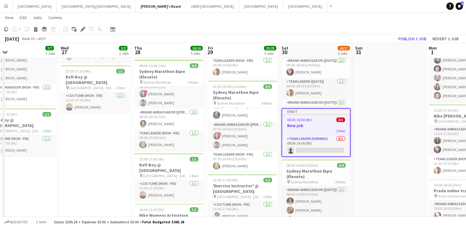
click at [311, 117] on app-job-card "Draft 08:00-16:00 (8h) 0/1 New job 1 Role Team Leader (Evening) 0/1 08:00-16:00…" at bounding box center [315, 132] width 69 height 49
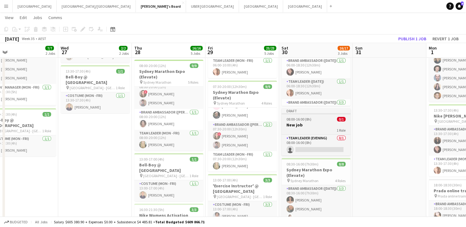
click at [319, 120] on div "08:00-16:00 (8h) 0/1" at bounding box center [315, 119] width 69 height 5
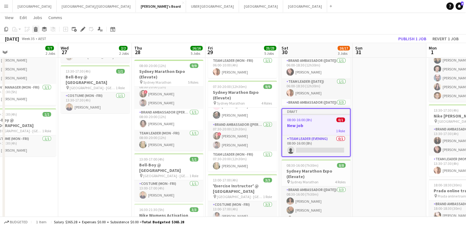
click at [36, 28] on icon "Delete" at bounding box center [35, 29] width 5 height 5
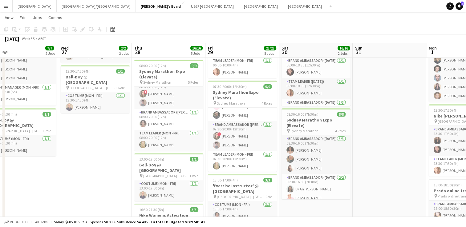
click at [392, 139] on app-date-cell at bounding box center [389, 207] width 74 height 391
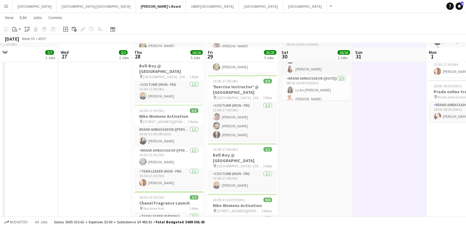
scroll to position [162, 0]
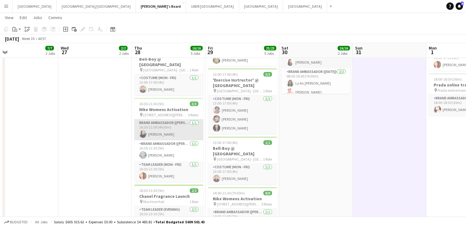
drag, startPoint x: 171, startPoint y: 127, endPoint x: 154, endPoint y: 127, distance: 16.9
click at [154, 127] on app-card-role "Brand Ambassador (Mon - Fri) [DATE] 16:30-21:00 (4h30m) [PERSON_NAME]" at bounding box center [168, 129] width 69 height 21
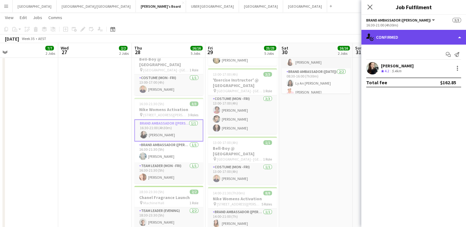
click at [415, 38] on div "single-neutral-actions-check-2 Confirmed" at bounding box center [413, 37] width 105 height 15
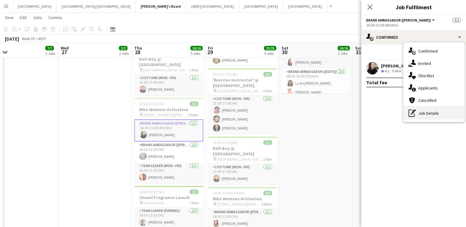
click at [429, 113] on div "pen-write Job Details" at bounding box center [433, 113] width 61 height 12
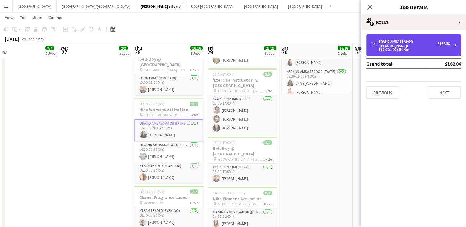
click at [419, 39] on div "Brand Ambassador ([PERSON_NAME])" at bounding box center [407, 43] width 59 height 9
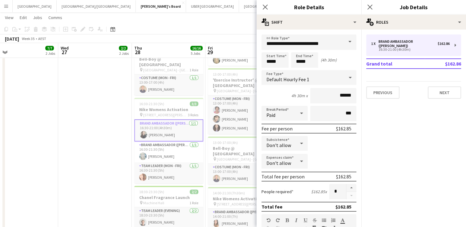
click at [331, 148] on div "Subsistence Don't allow" at bounding box center [308, 143] width 95 height 15
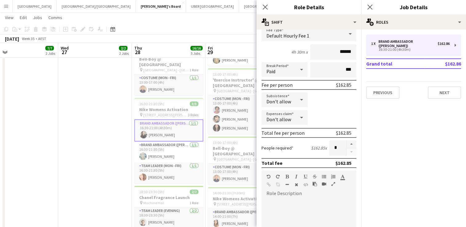
scroll to position [43, 0]
click at [300, 100] on icon at bounding box center [301, 101] width 3 height 2
click at [282, 117] on span "Allow" at bounding box center [283, 117] width 34 height 6
click at [346, 99] on input "*****" at bounding box center [333, 100] width 46 height 15
type input "**"
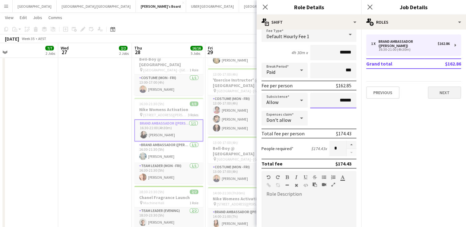
type input "******"
click at [442, 92] on button "Next" at bounding box center [443, 92] width 33 height 12
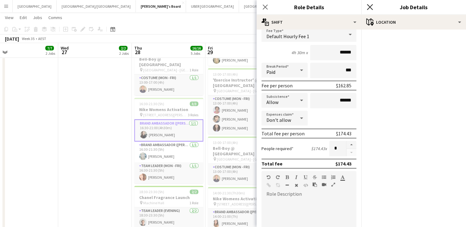
click at [371, 9] on icon "Close pop-in" at bounding box center [369, 7] width 6 height 6
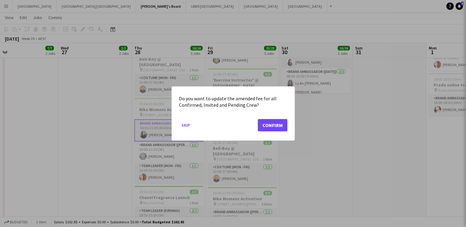
scroll to position [0, 0]
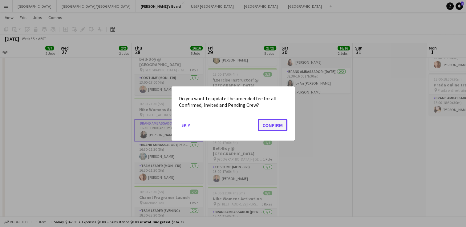
click at [263, 122] on button "Confirm" at bounding box center [273, 125] width 30 height 12
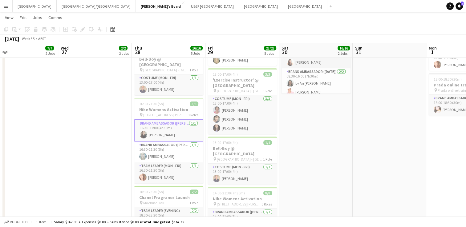
scroll to position [162, 0]
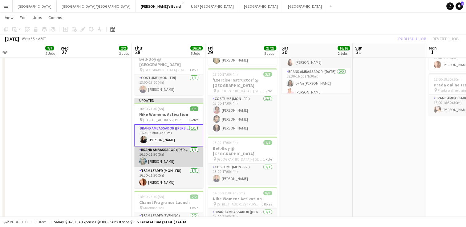
click at [159, 154] on app-card-role "Brand Ambassador (Mon - Fri) [DATE] 16:30-21:30 (5h) [PERSON_NAME]" at bounding box center [168, 156] width 69 height 21
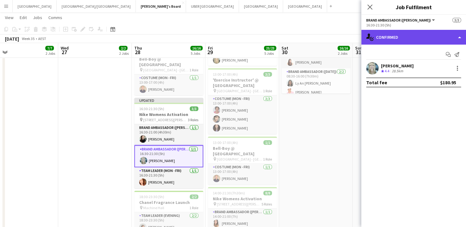
click at [404, 36] on div "single-neutral-actions-check-2 Confirmed" at bounding box center [413, 37] width 105 height 15
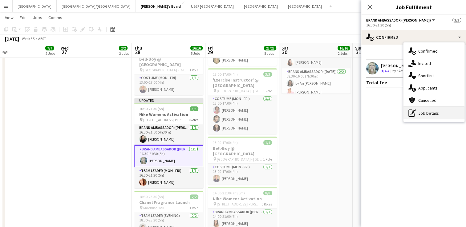
click at [420, 112] on div "pen-write Job Details" at bounding box center [433, 113] width 61 height 12
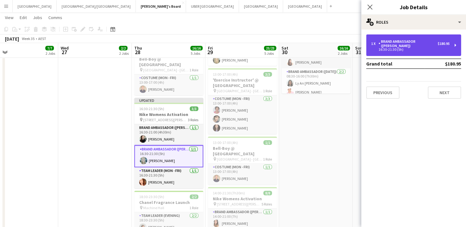
click at [400, 48] on div "16:30-21:30 (5h)" at bounding box center [410, 49] width 78 height 3
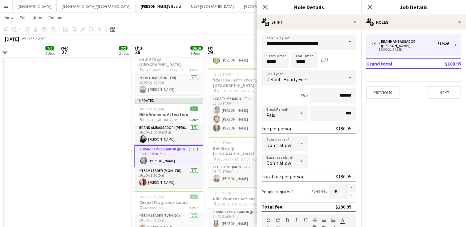
click at [300, 143] on icon at bounding box center [301, 144] width 3 height 2
click at [290, 158] on span "Allow" at bounding box center [283, 160] width 34 height 6
drag, startPoint x: 350, startPoint y: 141, endPoint x: 320, endPoint y: 141, distance: 29.5
click at [320, 141] on input "*****" at bounding box center [333, 143] width 46 height 15
type input "******"
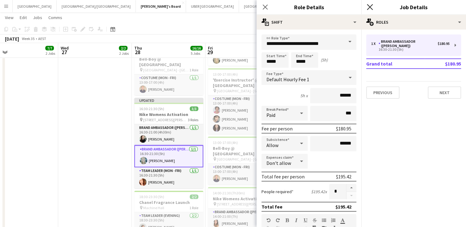
click at [370, 6] on icon "Close pop-in" at bounding box center [369, 7] width 6 height 6
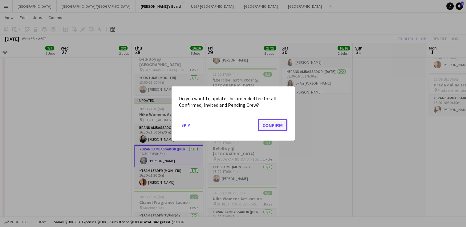
click at [274, 126] on button "Confirm" at bounding box center [273, 125] width 30 height 12
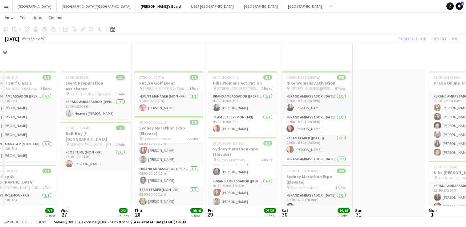
scroll to position [162, 0]
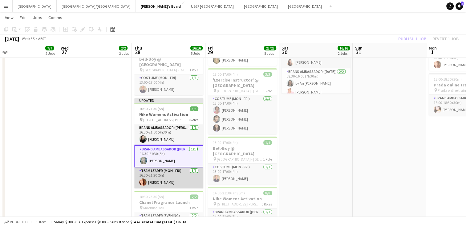
click at [166, 181] on app-card-role "Team Leader (Mon - Fri) [DATE] 16:30-21:30 (5h) [PERSON_NAME]" at bounding box center [168, 177] width 69 height 21
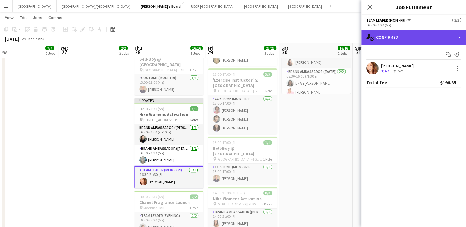
click at [410, 38] on div "single-neutral-actions-check-2 Confirmed" at bounding box center [413, 37] width 105 height 15
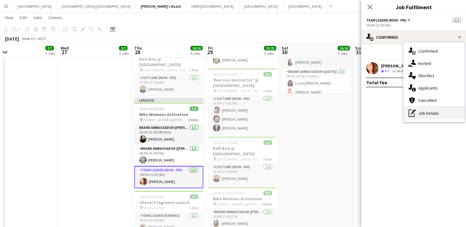
click at [422, 114] on div "pen-write Job Details" at bounding box center [433, 113] width 61 height 12
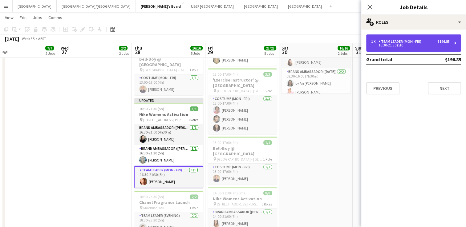
click at [399, 43] on div "Team Leader (Mon - Fri)" at bounding box center [400, 41] width 45 height 4
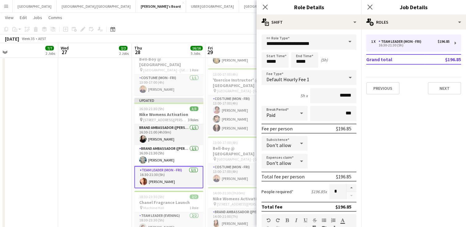
click at [300, 143] on icon at bounding box center [301, 144] width 3 height 2
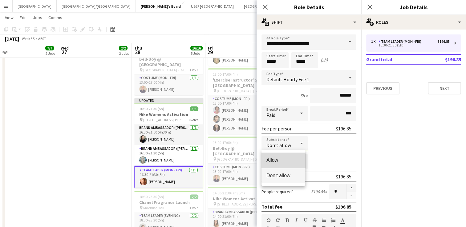
click at [280, 160] on span "Allow" at bounding box center [283, 160] width 34 height 6
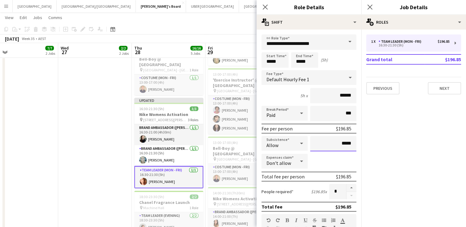
drag, startPoint x: 349, startPoint y: 142, endPoint x: 318, endPoint y: 143, distance: 31.1
click at [318, 143] on input "*****" at bounding box center [333, 143] width 46 height 15
type input "******"
click at [369, 7] on icon at bounding box center [369, 7] width 6 height 6
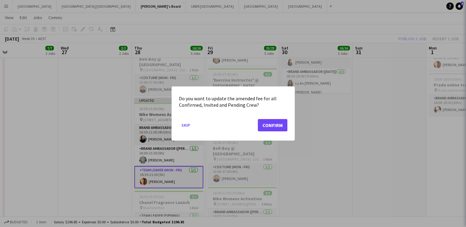
scroll to position [0, 0]
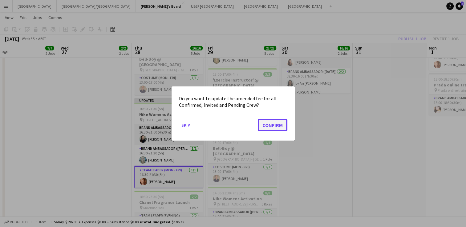
click at [271, 119] on button "Confirm" at bounding box center [273, 125] width 30 height 12
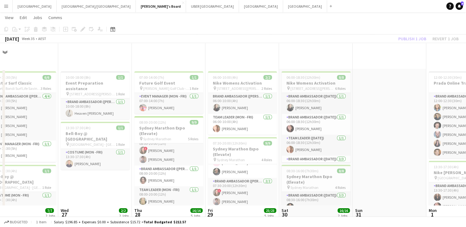
scroll to position [162, 0]
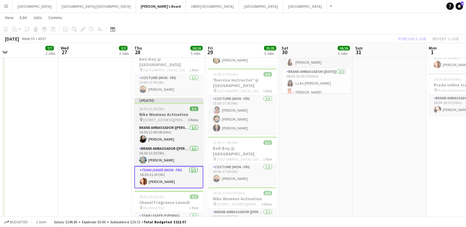
click at [154, 112] on h3 "Nike Womens Activation" at bounding box center [168, 115] width 69 height 6
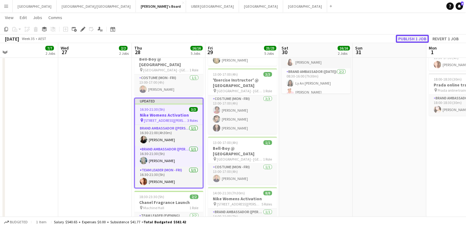
click at [406, 38] on button "Publish 1 job" at bounding box center [411, 39] width 33 height 8
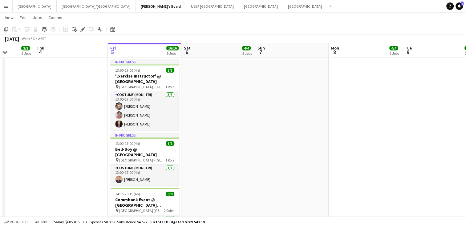
scroll to position [243, 0]
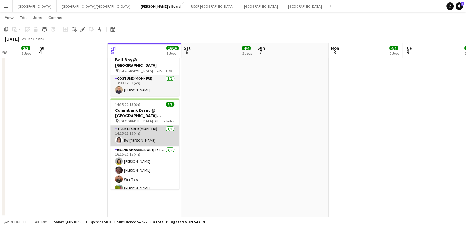
click at [131, 136] on app-card-role "Team Leader (Mon - Fri) [DATE] 14:15-18:15 (4h) [PERSON_NAME]" at bounding box center [144, 136] width 69 height 21
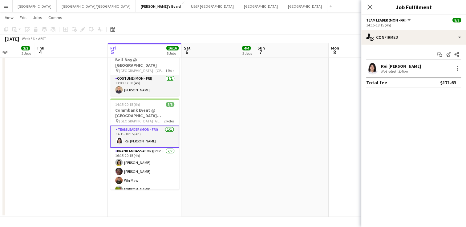
click at [391, 64] on div "Rei [PERSON_NAME]" at bounding box center [401, 66] width 40 height 6
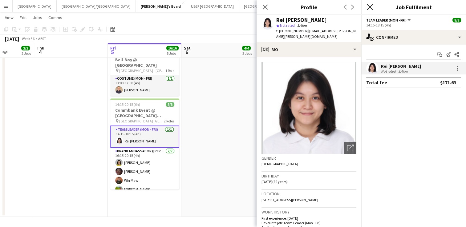
click at [368, 5] on icon "Close pop-in" at bounding box center [369, 7] width 6 height 6
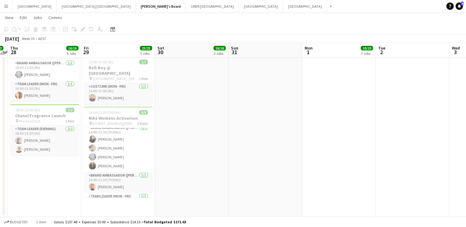
scroll to position [0, 0]
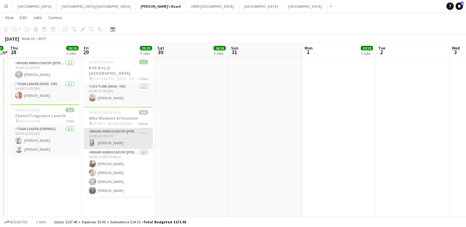
click at [118, 129] on app-card-role "Brand Ambassador (Mon - Fri) [DATE] 14:00-21:00 (7h) [PERSON_NAME]" at bounding box center [118, 138] width 69 height 21
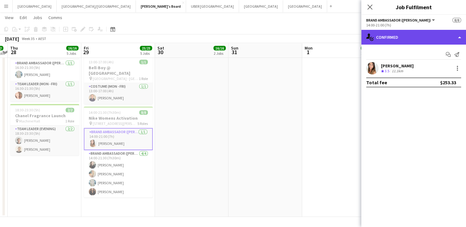
click at [428, 35] on div "single-neutral-actions-check-2 Confirmed" at bounding box center [413, 37] width 105 height 15
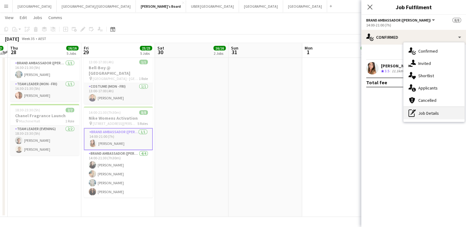
click at [426, 114] on div "pen-write Job Details" at bounding box center [433, 113] width 61 height 12
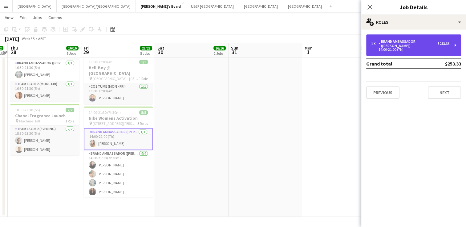
click at [416, 48] on div "14:00-21:00 (7h)" at bounding box center [410, 49] width 78 height 3
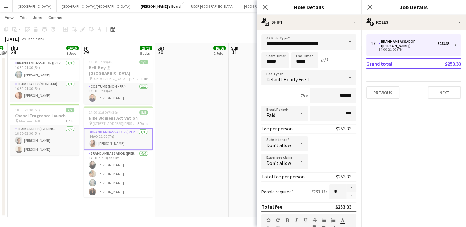
click at [299, 145] on icon at bounding box center [301, 143] width 7 height 12
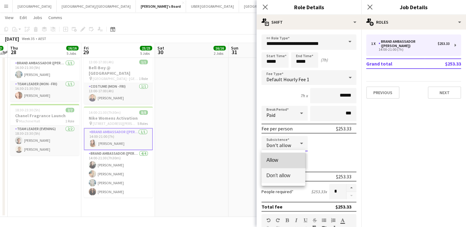
click at [289, 160] on span "Allow" at bounding box center [283, 160] width 34 height 6
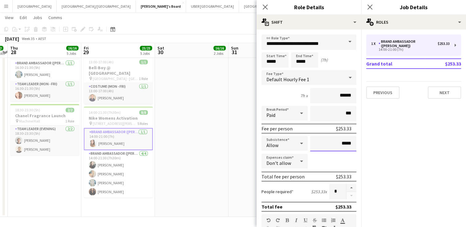
drag, startPoint x: 349, startPoint y: 142, endPoint x: 327, endPoint y: 139, distance: 22.0
click at [327, 139] on input "*****" at bounding box center [333, 143] width 46 height 15
type input "******"
click at [368, 5] on icon "Close pop-in" at bounding box center [369, 7] width 6 height 6
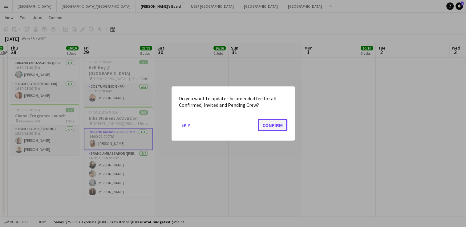
click at [275, 121] on button "Confirm" at bounding box center [273, 125] width 30 height 12
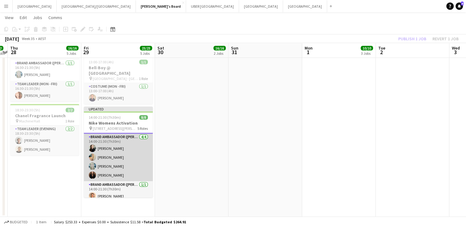
scroll to position [21, 0]
click at [124, 142] on app-card-role "Brand Ambassador (Mon - Fri) [DATE] 14:00-21:30 (7h30m) [PERSON_NAME] [PERSON_N…" at bounding box center [118, 158] width 69 height 48
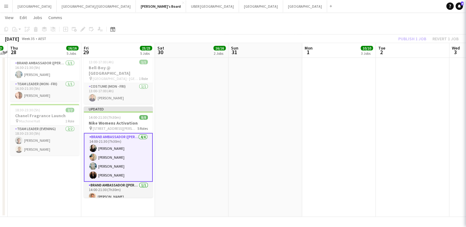
scroll to position [21, 0]
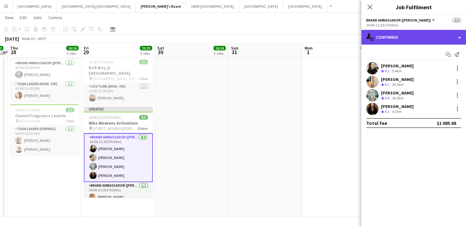
click at [381, 39] on div "single-neutral-actions-check-2 Confirmed" at bounding box center [413, 37] width 105 height 15
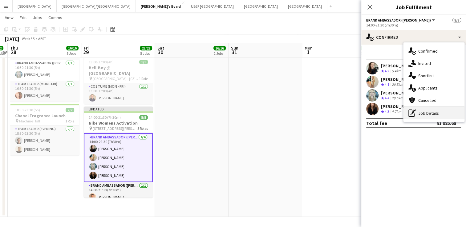
click at [420, 114] on div "pen-write Job Details" at bounding box center [433, 113] width 61 height 12
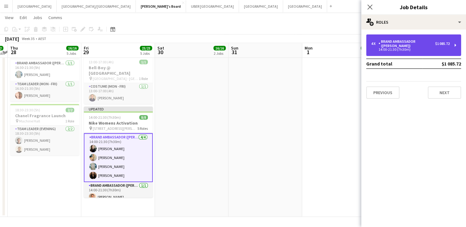
click at [418, 40] on div "Brand Ambassador ([PERSON_NAME])" at bounding box center [406, 43] width 57 height 9
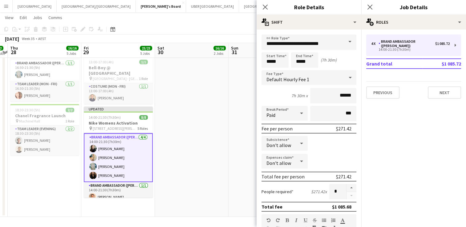
click at [298, 143] on icon at bounding box center [301, 143] width 7 height 12
click at [284, 160] on span "Allow" at bounding box center [283, 160] width 34 height 6
drag, startPoint x: 310, startPoint y: 142, endPoint x: 287, endPoint y: 140, distance: 22.5
click at [287, 140] on div "Subsistence Allow *****" at bounding box center [308, 143] width 95 height 15
type input "******"
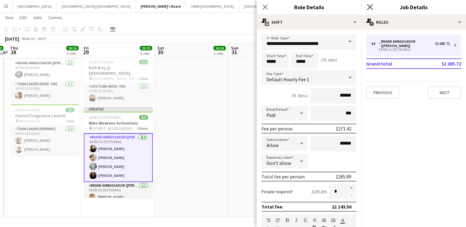
click at [370, 7] on icon at bounding box center [369, 7] width 6 height 6
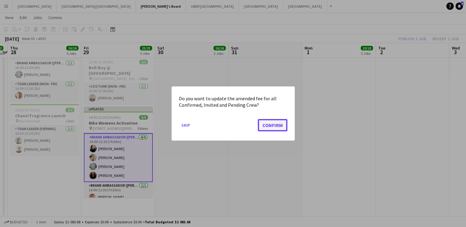
click at [276, 126] on button "Confirm" at bounding box center [273, 125] width 30 height 12
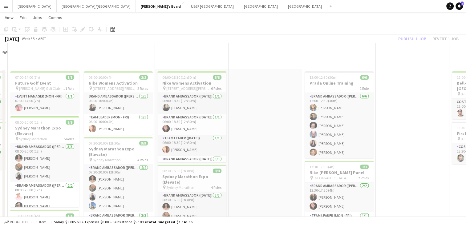
scroll to position [243, 0]
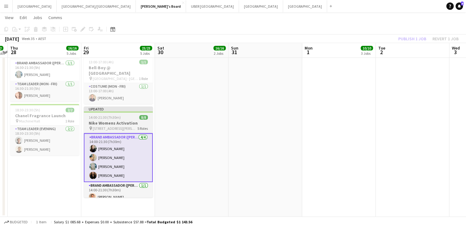
click at [119, 115] on span "14:00-21:30 (7h30m)" at bounding box center [105, 117] width 32 height 5
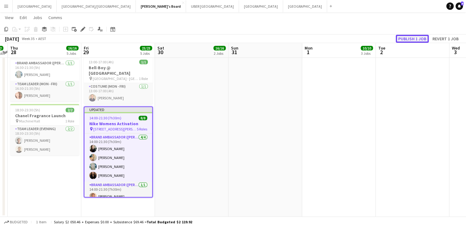
click at [422, 38] on button "Publish 1 job" at bounding box center [411, 39] width 33 height 8
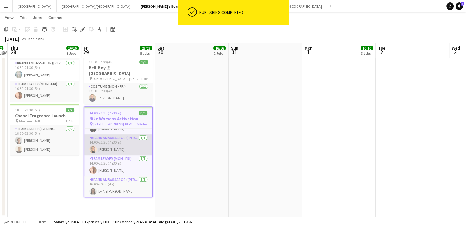
scroll to position [62, 0]
click at [119, 143] on app-card-role "Brand Ambassador (Mon - Fri) [DATE] 14:00-21:30 (7h30m) [PERSON_NAME]" at bounding box center [118, 145] width 68 height 21
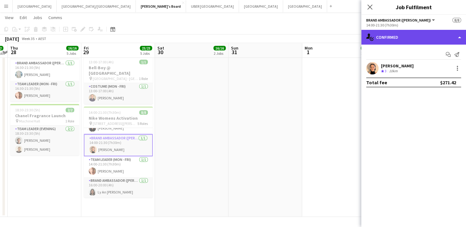
click at [410, 39] on div "single-neutral-actions-check-2 Confirmed" at bounding box center [413, 37] width 105 height 15
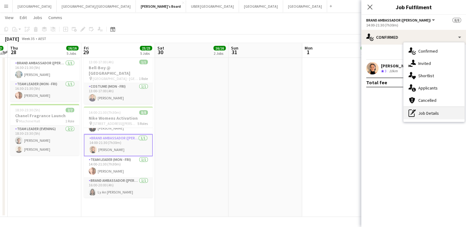
click at [430, 113] on div "pen-write Job Details" at bounding box center [433, 113] width 61 height 12
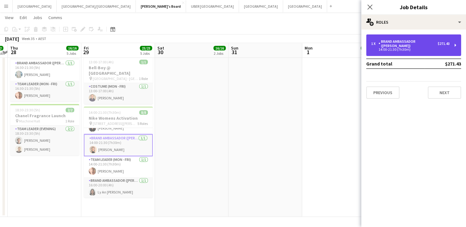
click at [409, 42] on div "Brand Ambassador ([PERSON_NAME])" at bounding box center [407, 43] width 59 height 9
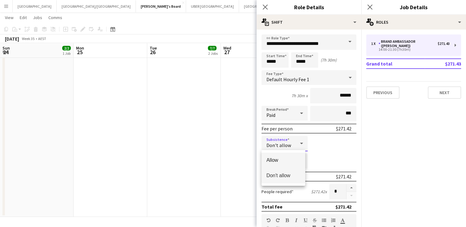
scroll to position [62, 0]
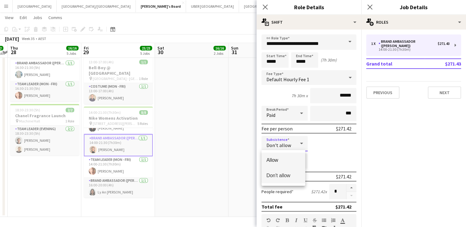
click at [282, 162] on span "Allow" at bounding box center [283, 160] width 34 height 6
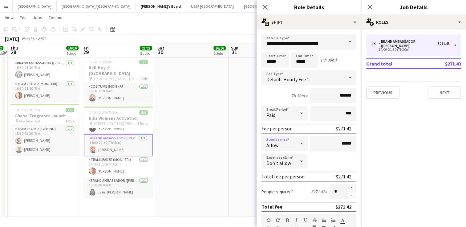
drag, startPoint x: 347, startPoint y: 143, endPoint x: 290, endPoint y: 143, distance: 57.2
click at [290, 143] on div "Subsistence Allow *****" at bounding box center [308, 143] width 95 height 15
type input "******"
click at [368, 7] on icon "Close pop-in" at bounding box center [369, 7] width 6 height 6
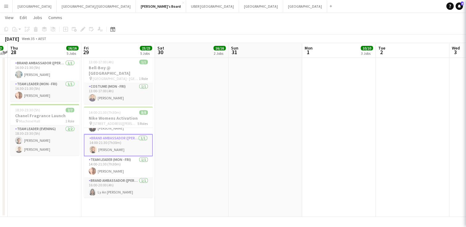
scroll to position [0, 0]
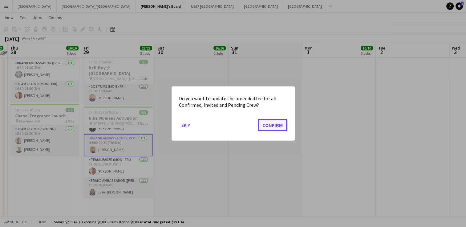
click at [273, 127] on button "Confirm" at bounding box center [273, 125] width 30 height 12
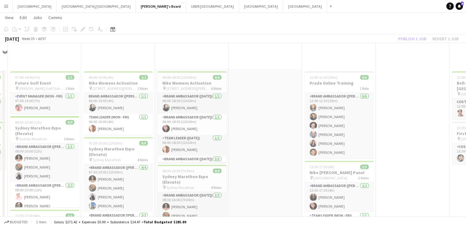
scroll to position [243, 0]
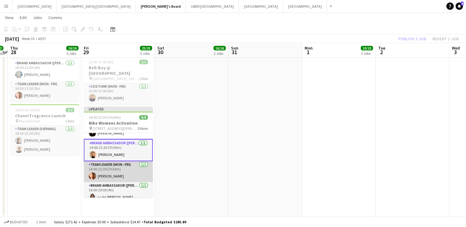
click at [119, 167] on app-card-role "Team Leader (Mon - Fri) 1/1 14:00-21:30 (7h30m) Mel Goh" at bounding box center [118, 171] width 69 height 21
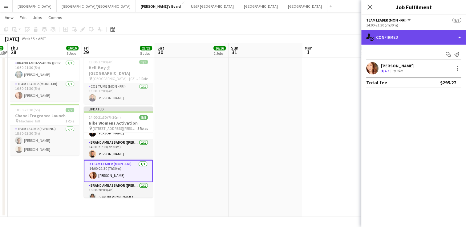
click at [405, 38] on div "single-neutral-actions-check-2 Confirmed" at bounding box center [413, 37] width 105 height 15
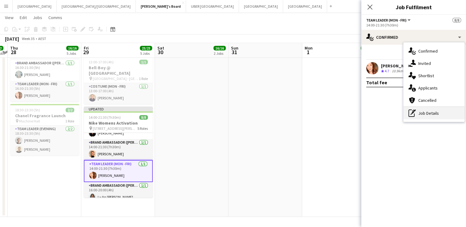
click at [429, 116] on div "pen-write Job Details" at bounding box center [433, 113] width 61 height 12
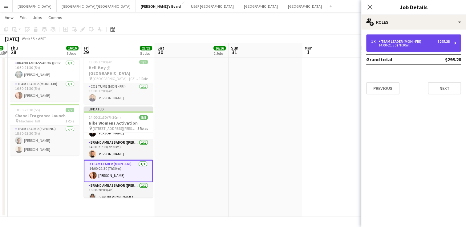
click at [393, 48] on div "1 x Team Leader (Mon - Fri) $295.28 14:00-21:30 (7h30m)" at bounding box center [413, 42] width 95 height 17
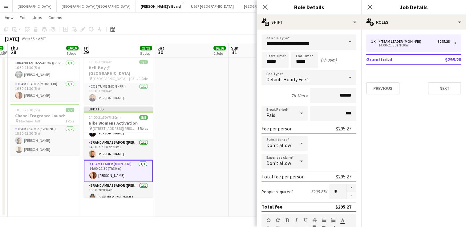
click at [287, 144] on span "Don't allow" at bounding box center [278, 145] width 25 height 6
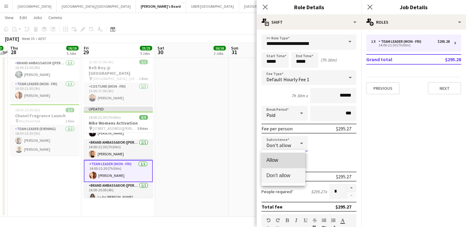
click at [282, 159] on span "Allow" at bounding box center [283, 160] width 34 height 6
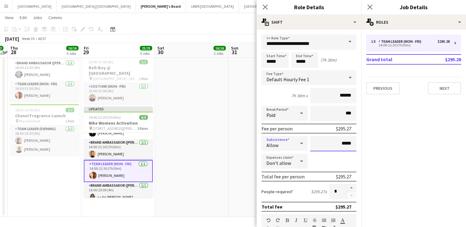
click at [314, 138] on input "*****" at bounding box center [333, 143] width 46 height 15
type input "******"
click at [370, 6] on icon "Close pop-in" at bounding box center [369, 7] width 6 height 6
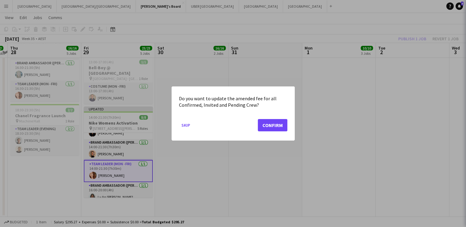
scroll to position [0, 0]
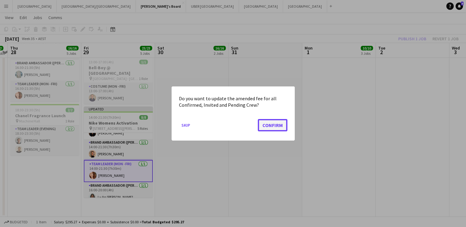
click at [276, 124] on button "Confirm" at bounding box center [273, 125] width 30 height 12
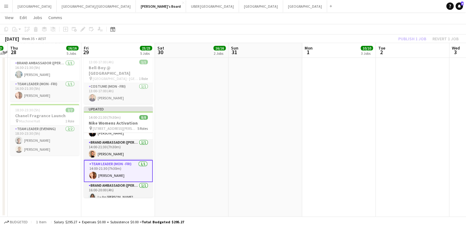
scroll to position [243, 0]
click at [112, 182] on app-card-role "Brand Ambassador (Mon - Fri) 1/1 16:00-20:00 (4h) Ly An Dinh" at bounding box center [118, 192] width 69 height 21
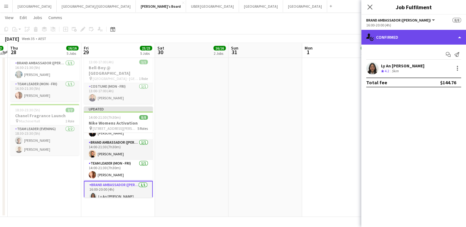
click at [399, 39] on div "single-neutral-actions-check-2 Confirmed" at bounding box center [413, 37] width 105 height 15
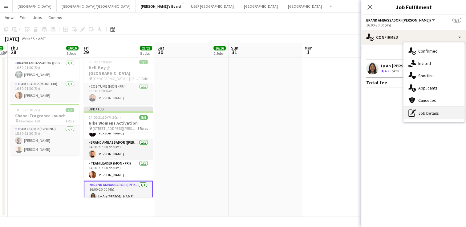
click at [426, 114] on div "pen-write Job Details" at bounding box center [433, 113] width 61 height 12
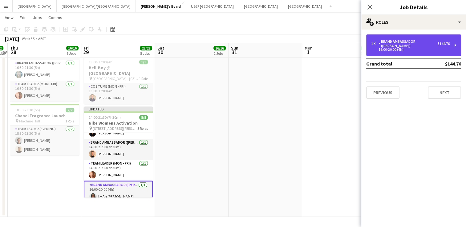
click at [409, 48] on div "1 x Brand Ambassador (Mon - Fri) $144.76 16:00-20:00 (4h)" at bounding box center [413, 45] width 95 height 22
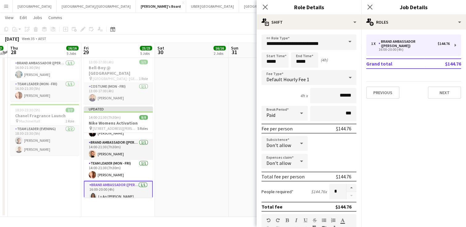
click at [282, 140] on div "Don't allow" at bounding box center [278, 143] width 34 height 15
click at [281, 158] on span "Allow" at bounding box center [283, 160] width 34 height 6
drag, startPoint x: 340, startPoint y: 141, endPoint x: 316, endPoint y: 138, distance: 23.9
click at [316, 138] on input "*****" at bounding box center [333, 143] width 46 height 15
type input "*****"
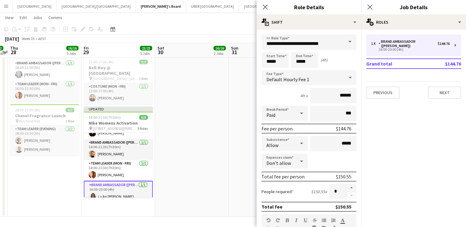
click at [363, 8] on div "Close pop-in" at bounding box center [369, 7] width 17 height 14
click at [370, 6] on icon at bounding box center [369, 7] width 6 height 6
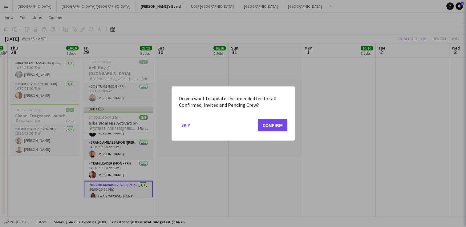
scroll to position [0, 0]
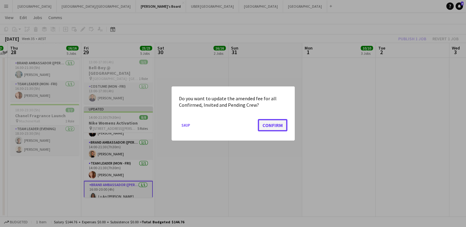
click at [266, 126] on button "Confirm" at bounding box center [273, 125] width 30 height 12
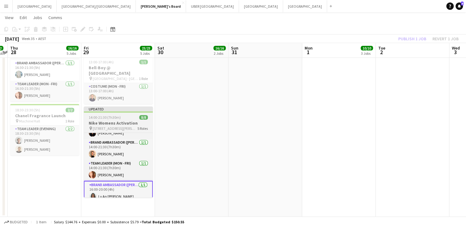
click at [107, 115] on span "14:00-21:30 (7h30m)" at bounding box center [105, 117] width 32 height 5
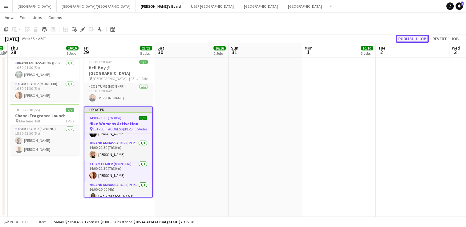
click at [404, 39] on button "Publish 1 job" at bounding box center [411, 39] width 33 height 8
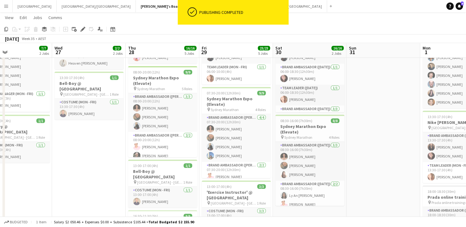
scroll to position [0, 167]
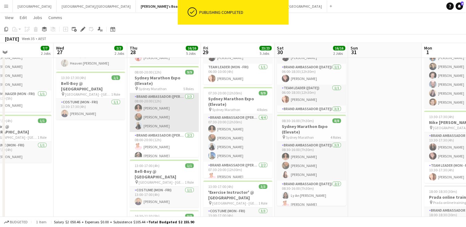
click at [169, 106] on app-card-role "Brand Ambassador (Mon - Fri) 3/3 08:00-20:00 (12h) Patricia Mora Roberta Rodrig…" at bounding box center [164, 112] width 69 height 39
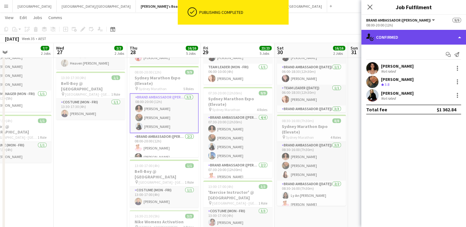
click at [396, 39] on div "single-neutral-actions-check-2 Confirmed" at bounding box center [413, 37] width 105 height 15
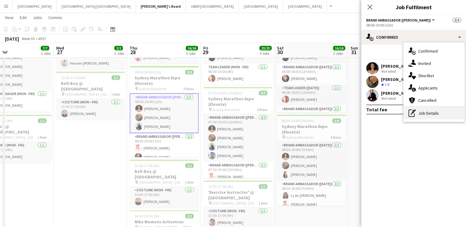
click at [432, 113] on div "pen-write Job Details" at bounding box center [433, 113] width 61 height 12
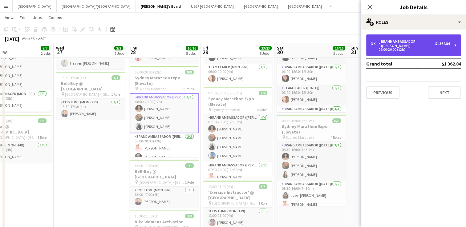
click at [416, 46] on div "Brand Ambassador ([PERSON_NAME])" at bounding box center [406, 43] width 57 height 9
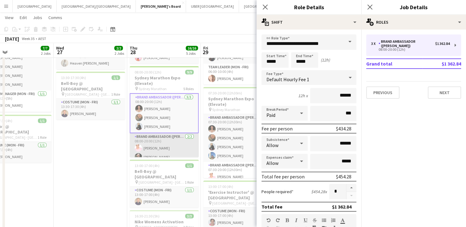
click at [175, 154] on app-card-role "Brand Ambassador (Mon - Fri) 2/2 08:00-20:00 (12h) Sean Perez Todd Mingramm" at bounding box center [164, 148] width 69 height 30
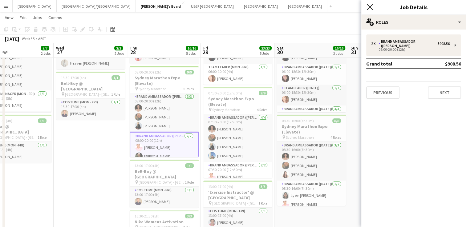
click at [369, 6] on icon "Close pop-in" at bounding box center [369, 7] width 6 height 6
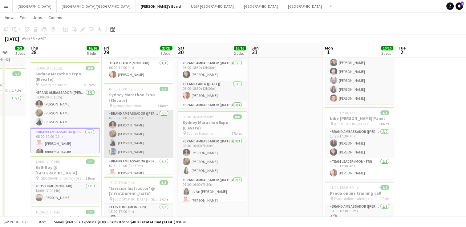
scroll to position [64, 0]
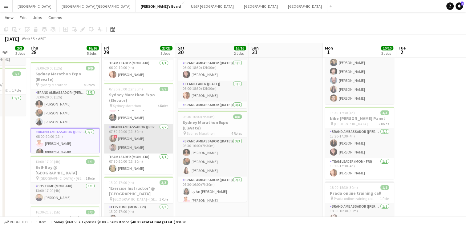
click at [131, 129] on app-card-role "Brand Ambassador (Mon - Fri) 2/2 07:30-20:00 (12h30m) ! Bonnie Renwick Isabel M…" at bounding box center [138, 139] width 69 height 30
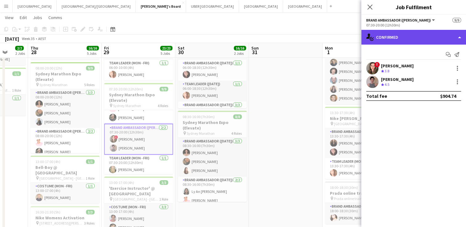
click at [412, 39] on div "single-neutral-actions-check-2 Confirmed" at bounding box center [413, 37] width 105 height 15
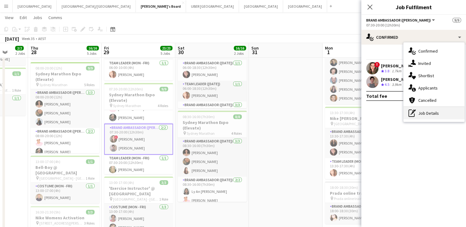
click at [432, 113] on div "pen-write Job Details" at bounding box center [433, 113] width 61 height 12
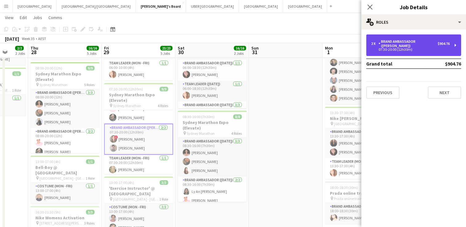
click at [410, 42] on div "Brand Ambassador ([PERSON_NAME])" at bounding box center [407, 43] width 59 height 9
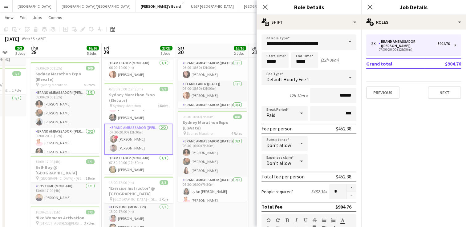
click at [299, 142] on icon at bounding box center [301, 143] width 7 height 12
click at [280, 160] on span "Allow" at bounding box center [283, 160] width 34 height 6
drag, startPoint x: 348, startPoint y: 142, endPoint x: 307, endPoint y: 138, distance: 41.1
click at [307, 138] on div "Subsistence Allow *****" at bounding box center [308, 143] width 95 height 15
type input "*****"
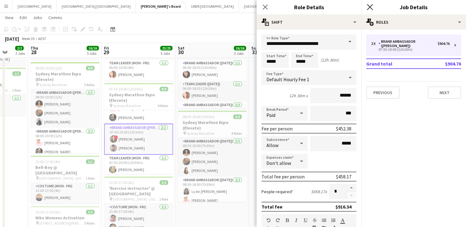
click at [367, 7] on icon "Close pop-in" at bounding box center [369, 7] width 6 height 6
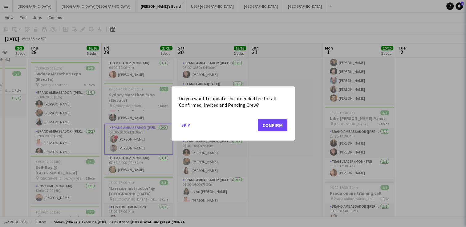
scroll to position [0, 0]
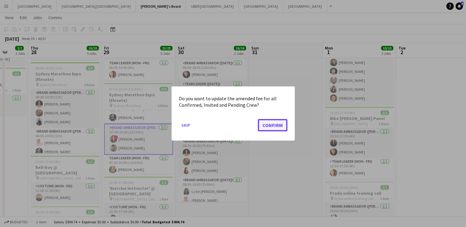
click at [272, 127] on button "Confirm" at bounding box center [273, 125] width 30 height 12
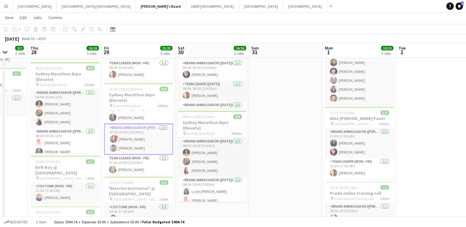
scroll to position [54, 0]
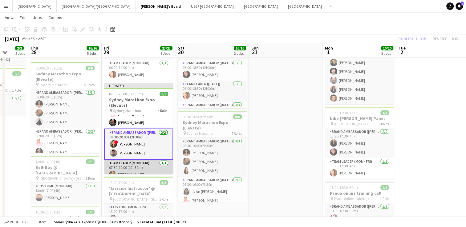
click at [131, 172] on app-card-role "Team Leader (Mon - Fri) 1/1 07:30-20:00 (12h30m) Amber Davis" at bounding box center [138, 170] width 69 height 21
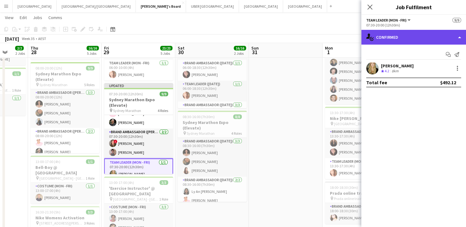
click at [404, 38] on div "single-neutral-actions-check-2 Confirmed" at bounding box center [413, 37] width 105 height 15
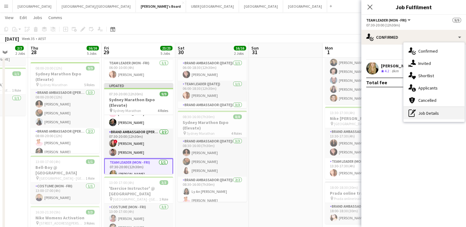
click at [414, 110] on icon at bounding box center [414, 111] width 4 height 2
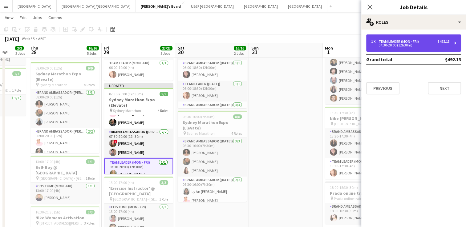
click at [417, 38] on div "1 x Team Leader (Mon - Fri) $492.13 07:30-20:00 (12h30m)" at bounding box center [413, 42] width 95 height 17
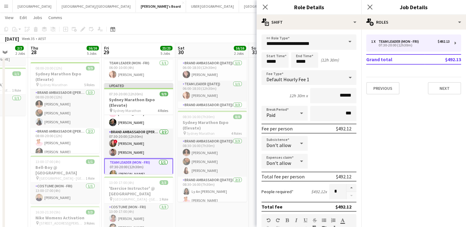
click at [295, 144] on div at bounding box center [301, 143] width 12 height 12
click at [280, 159] on span "Allow" at bounding box center [283, 160] width 34 height 6
drag, startPoint x: 328, startPoint y: 141, endPoint x: 312, endPoint y: 141, distance: 16.0
click at [312, 141] on input "*****" at bounding box center [333, 143] width 46 height 15
type input "*****"
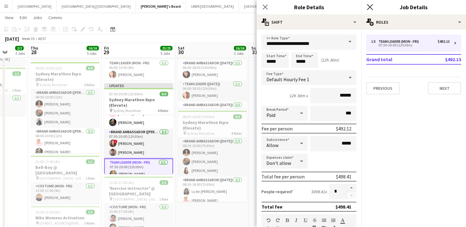
click at [367, 7] on icon "Close pop-in" at bounding box center [369, 7] width 6 height 6
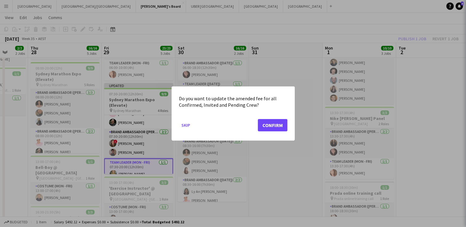
scroll to position [0, 0]
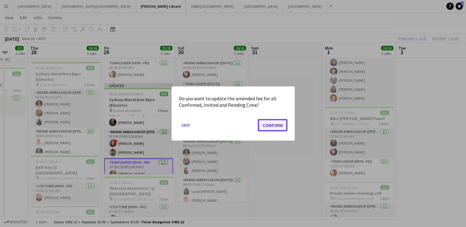
click at [268, 125] on button "Confirm" at bounding box center [273, 125] width 30 height 12
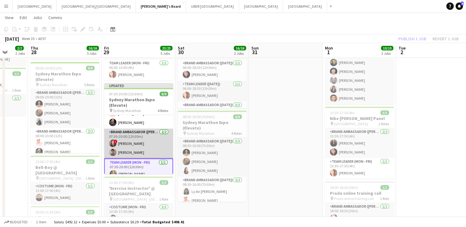
scroll to position [37, 0]
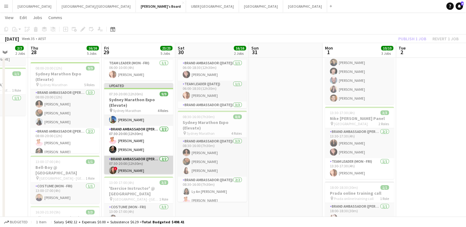
click at [134, 139] on app-card-role "Brand Ambassador (Mon - Fri) 2/2 07:30-20:00 (12h30m) Sean Perez Todd Mingramm" at bounding box center [138, 141] width 69 height 30
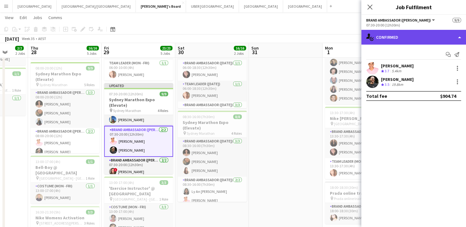
click at [400, 34] on div "single-neutral-actions-check-2 Confirmed" at bounding box center [413, 37] width 105 height 15
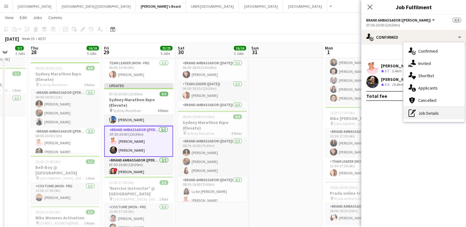
click at [431, 111] on div "pen-write Job Details" at bounding box center [433, 113] width 61 height 12
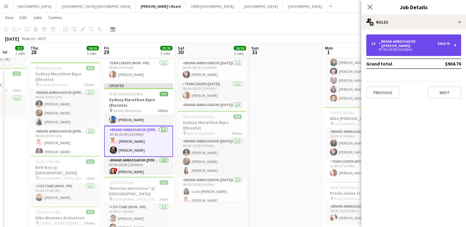
click at [414, 42] on div "Brand Ambassador ([PERSON_NAME])" at bounding box center [407, 43] width 59 height 9
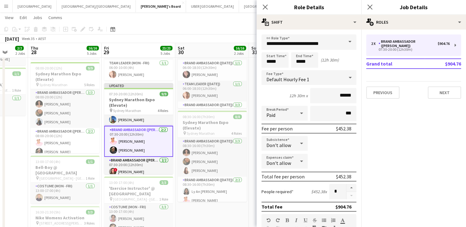
click at [295, 141] on div at bounding box center [301, 143] width 12 height 12
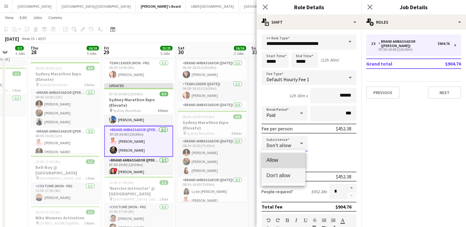
click at [284, 161] on span "Allow" at bounding box center [283, 160] width 34 height 6
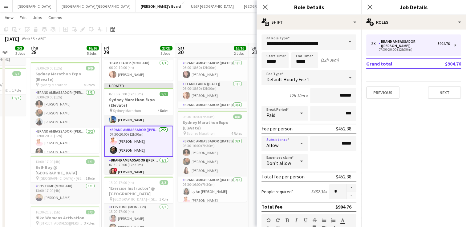
click at [310, 139] on input "*****" at bounding box center [333, 143] width 46 height 15
type input "*****"
click at [369, 8] on icon "Close pop-in" at bounding box center [369, 7] width 6 height 6
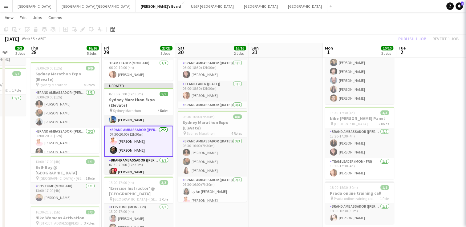
scroll to position [0, 0]
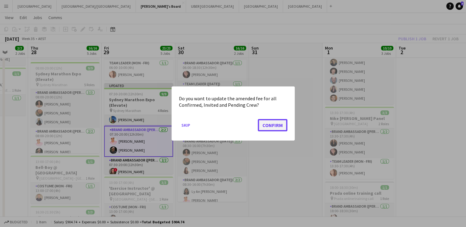
click at [272, 124] on button "Confirm" at bounding box center [273, 125] width 30 height 12
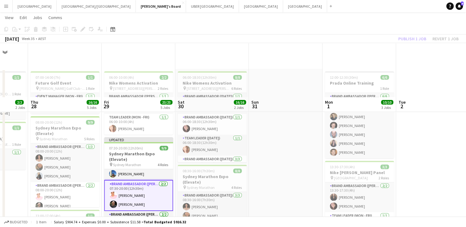
scroll to position [54, 0]
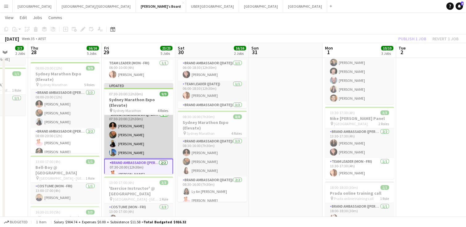
click at [140, 124] on app-card-role "Brand Ambassador (Mon - Fri) 4/4 07:30-20:00 (12h30m) Patricia Mora Roberta Rod…" at bounding box center [138, 135] width 69 height 48
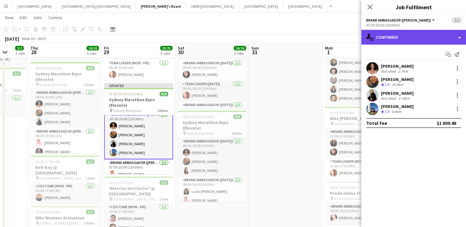
click at [389, 38] on div "single-neutral-actions-check-2 Confirmed" at bounding box center [413, 37] width 105 height 15
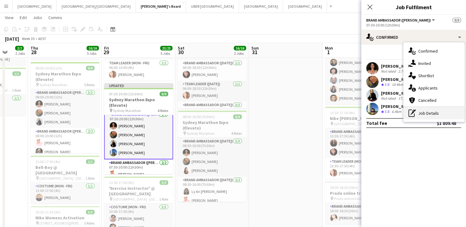
click at [422, 115] on div "pen-write Job Details" at bounding box center [433, 113] width 61 height 12
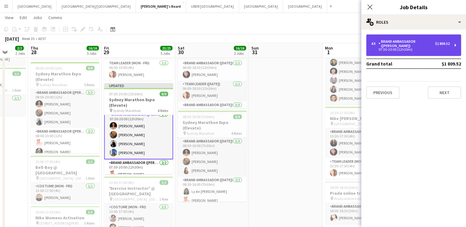
click at [417, 49] on div "07:30-20:00 (12h30m)" at bounding box center [410, 49] width 78 height 3
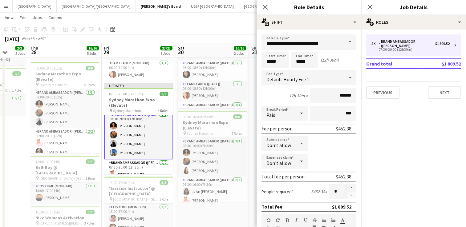
click at [300, 145] on icon at bounding box center [301, 143] width 7 height 12
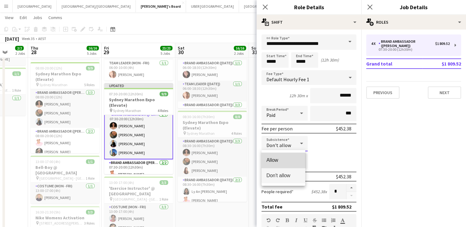
click at [289, 162] on span "Allow" at bounding box center [283, 160] width 34 height 6
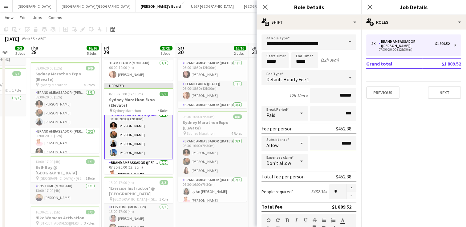
drag, startPoint x: 347, startPoint y: 143, endPoint x: 293, endPoint y: 143, distance: 54.5
click at [293, 143] on div "Subsistence Allow *****" at bounding box center [308, 143] width 95 height 15
type input "*****"
click at [370, 7] on icon "Close pop-in" at bounding box center [369, 7] width 6 height 6
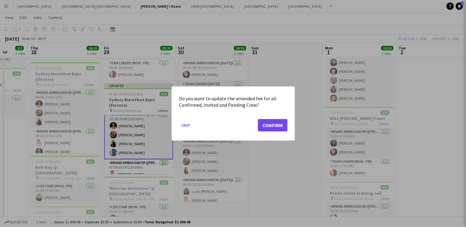
scroll to position [0, 0]
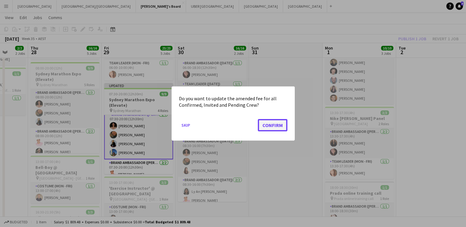
click at [276, 123] on button "Confirm" at bounding box center [273, 125] width 30 height 12
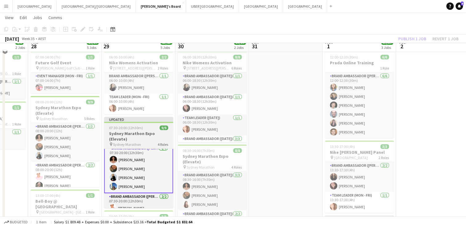
scroll to position [69, 0]
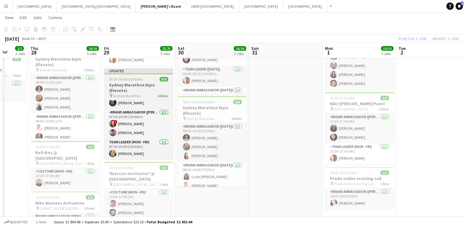
click at [144, 90] on h3 "Sydney Marathon Expo (Elevate)" at bounding box center [138, 87] width 69 height 11
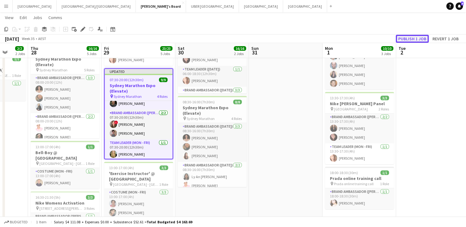
click at [404, 37] on button "Publish 1 job" at bounding box center [411, 39] width 33 height 8
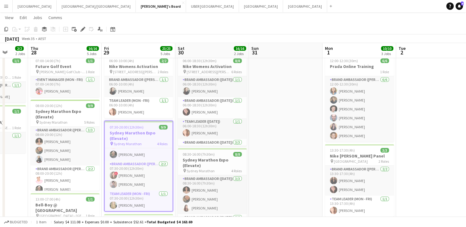
scroll to position [17, 0]
click at [64, 117] on h3 "Sydney Marathon Expo (Elevate)" at bounding box center [64, 113] width 69 height 11
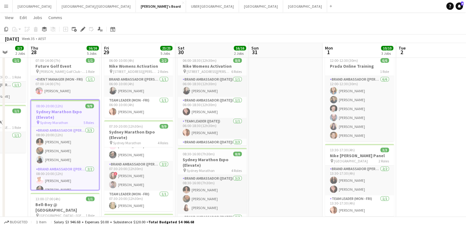
click at [69, 108] on app-job-card "08:00-20:00 (12h) 9/9 Sydney Marathon Expo (Elevate) pin Sydney Marathon 5 Role…" at bounding box center [64, 144] width 69 height 91
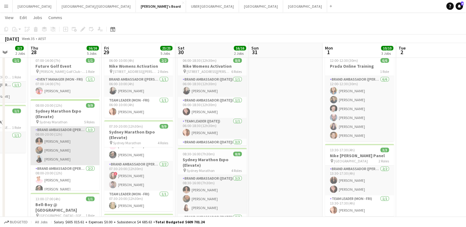
click at [69, 128] on app-card-role "Brand Ambassador (Mon - Fri) 3/3 08:00-20:00 (12h) Patricia Mora Roberta Rodrig…" at bounding box center [64, 145] width 69 height 39
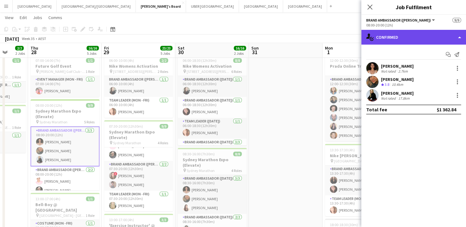
click at [420, 34] on div "single-neutral-actions-check-2 Confirmed" at bounding box center [413, 37] width 105 height 15
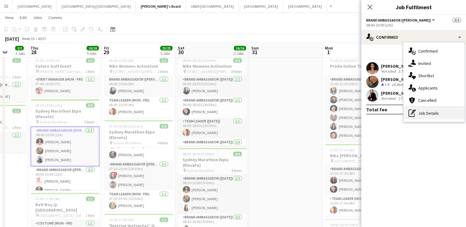
click at [428, 111] on div "pen-write Job Details" at bounding box center [433, 113] width 61 height 12
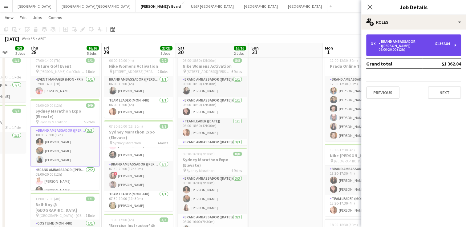
click at [394, 46] on div "Brand Ambassador ([PERSON_NAME])" at bounding box center [406, 43] width 57 height 9
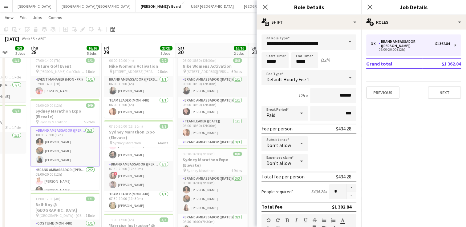
click at [292, 144] on div "Don't allow" at bounding box center [278, 143] width 34 height 15
click at [272, 160] on span "Allow" at bounding box center [283, 160] width 34 height 6
drag, startPoint x: 347, startPoint y: 143, endPoint x: 325, endPoint y: 141, distance: 22.2
click at [325, 141] on input "******" at bounding box center [333, 143] width 46 height 15
type input "******"
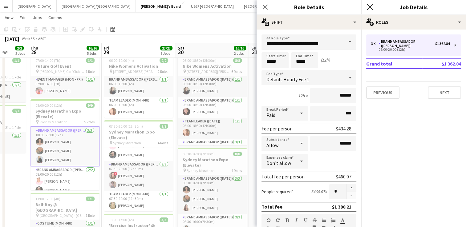
click at [371, 6] on icon at bounding box center [369, 7] width 6 height 6
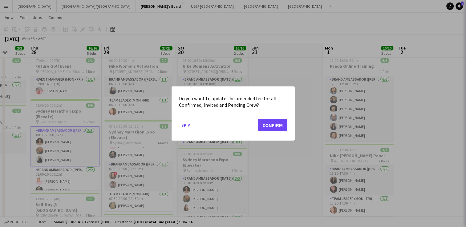
scroll to position [0, 0]
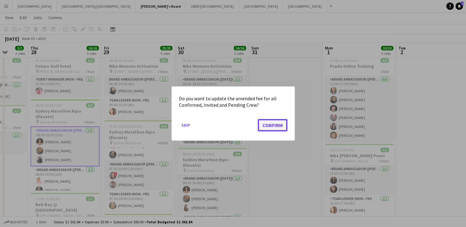
click at [278, 126] on button "Confirm" at bounding box center [273, 125] width 30 height 12
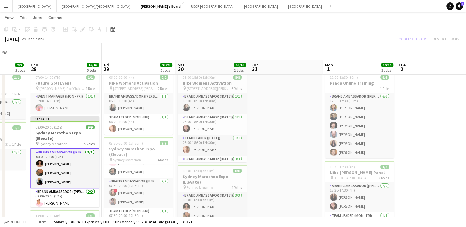
scroll to position [17, 0]
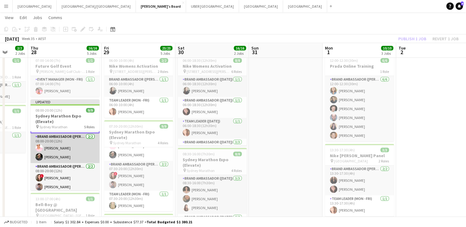
click at [66, 151] on app-card-role "Brand Ambassador (Mon - Fri) 2/2 08:00-20:00 (12h) Sean Perez Todd Mingramm" at bounding box center [64, 148] width 69 height 30
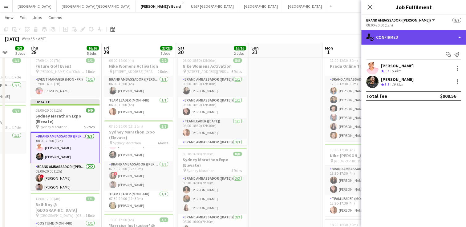
click at [398, 42] on div "single-neutral-actions-check-2 Confirmed" at bounding box center [413, 37] width 105 height 15
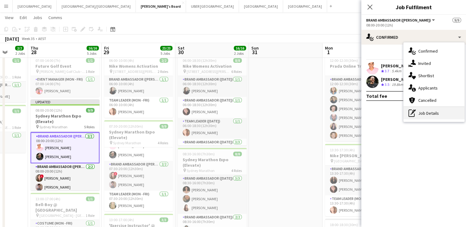
click at [421, 114] on div "pen-write Job Details" at bounding box center [433, 113] width 61 height 12
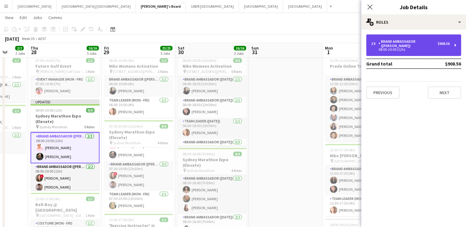
click at [423, 48] on div "08:00-20:00 (12h)" at bounding box center [410, 49] width 78 height 3
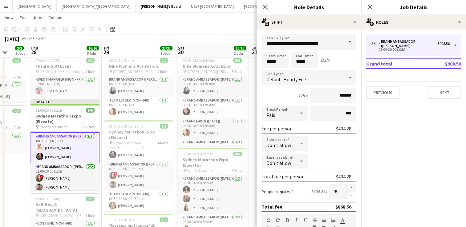
click at [282, 142] on span "Don't allow" at bounding box center [278, 145] width 25 height 6
click at [287, 162] on span "Allow" at bounding box center [283, 160] width 34 height 6
click at [349, 143] on input "******" at bounding box center [333, 143] width 46 height 15
type input "******"
click at [370, 8] on icon at bounding box center [369, 7] width 6 height 6
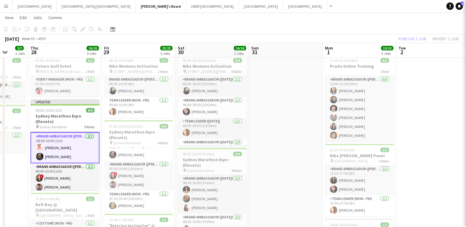
scroll to position [0, 0]
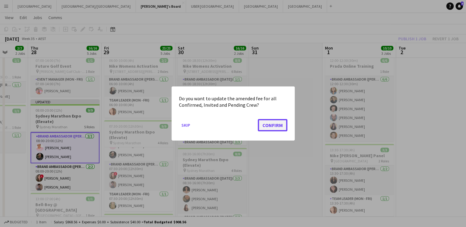
click at [283, 125] on button "Confirm" at bounding box center [273, 125] width 30 height 12
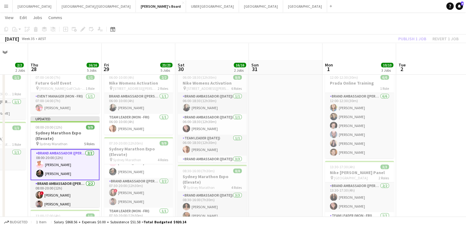
scroll to position [17, 0]
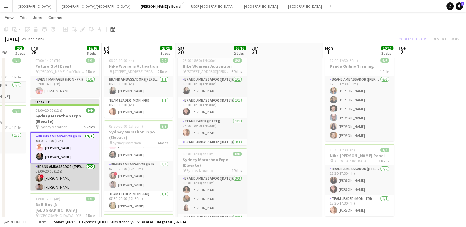
click at [73, 177] on app-card-role "Brand Ambassador (Mon - Fri) 2/2 08:00-20:00 (12h) ! Bonnie Renwick Isabel Macm…" at bounding box center [64, 178] width 69 height 30
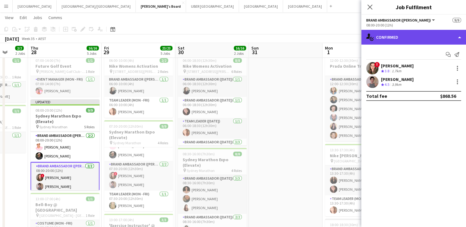
click at [419, 41] on div "single-neutral-actions-check-2 Confirmed" at bounding box center [413, 37] width 105 height 15
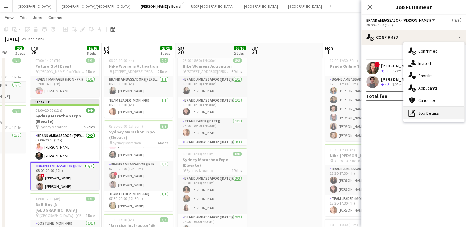
click at [424, 112] on div "pen-write Job Details" at bounding box center [433, 113] width 61 height 12
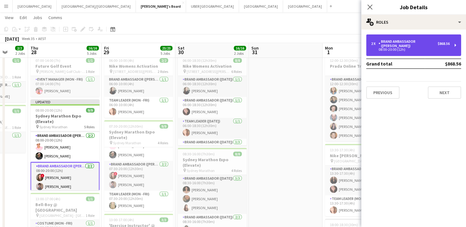
click at [398, 48] on div "08:00-20:00 (12h)" at bounding box center [410, 49] width 78 height 3
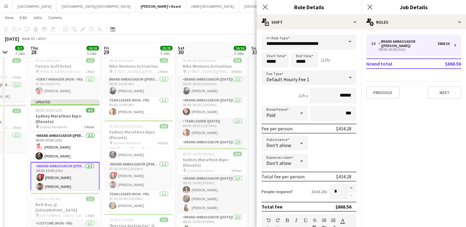
click at [287, 142] on span "Don't allow" at bounding box center [278, 145] width 25 height 6
click at [286, 160] on span "Allow" at bounding box center [283, 160] width 34 height 6
drag, startPoint x: 349, startPoint y: 142, endPoint x: 322, endPoint y: 139, distance: 26.7
click at [322, 139] on form "**********" at bounding box center [308, 225] width 105 height 382
click at [338, 144] on input "*****" at bounding box center [333, 143] width 46 height 15
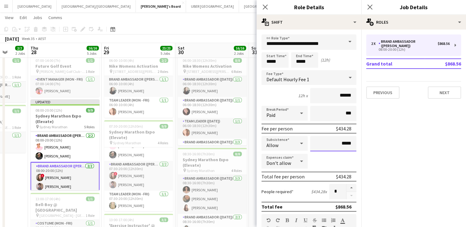
drag, startPoint x: 347, startPoint y: 144, endPoint x: 325, endPoint y: 143, distance: 22.5
click at [325, 143] on input "*****" at bounding box center [333, 143] width 46 height 15
type input "*****"
click at [369, 9] on icon "Close pop-in" at bounding box center [369, 7] width 6 height 6
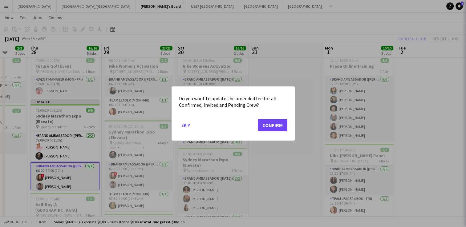
scroll to position [0, 0]
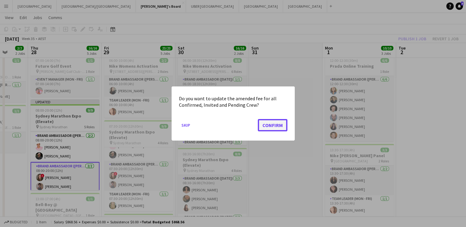
click at [271, 123] on button "Confirm" at bounding box center [273, 125] width 30 height 12
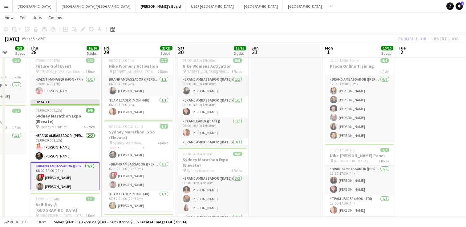
scroll to position [82, 0]
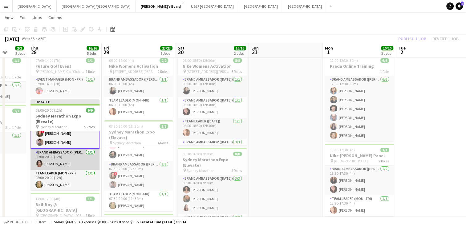
click at [53, 164] on app-card-role "Brand Ambassador (Mon - Fri) 1/1 08:00-20:00 (12h) Vararat Yingsoong" at bounding box center [64, 159] width 69 height 21
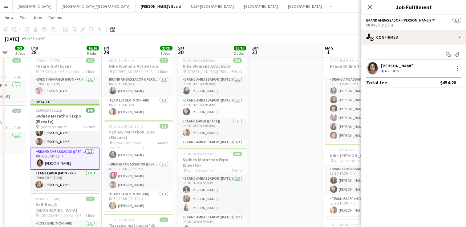
scroll to position [82, 0]
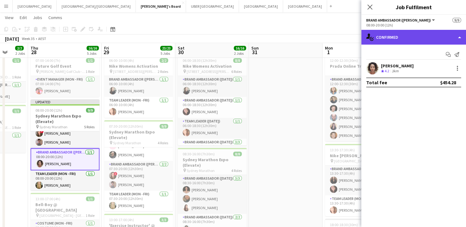
click at [395, 39] on div "single-neutral-actions-check-2 Confirmed" at bounding box center [413, 37] width 105 height 15
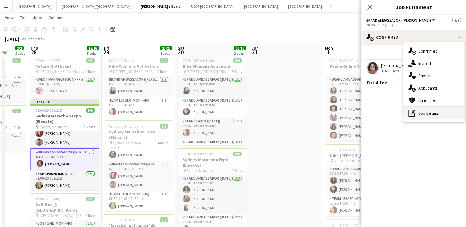
click at [414, 112] on icon "pen-write" at bounding box center [411, 113] width 7 height 7
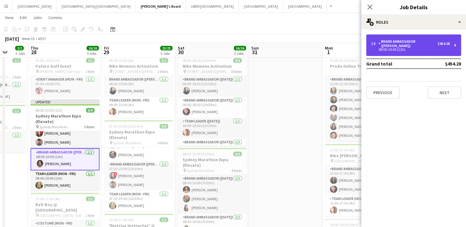
click at [406, 48] on div "08:00-20:00 (12h)" at bounding box center [410, 49] width 78 height 3
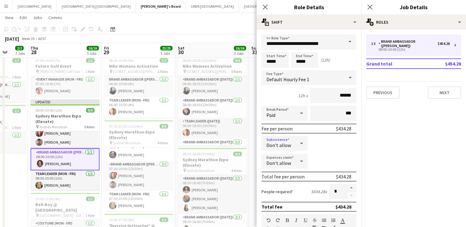
click at [295, 145] on div at bounding box center [301, 143] width 12 height 12
click at [286, 161] on span "Allow" at bounding box center [283, 160] width 34 height 6
drag, startPoint x: 333, startPoint y: 143, endPoint x: 306, endPoint y: 141, distance: 27.2
click at [306, 141] on div "Subsistence Allow ******" at bounding box center [308, 143] width 95 height 15
type input "******"
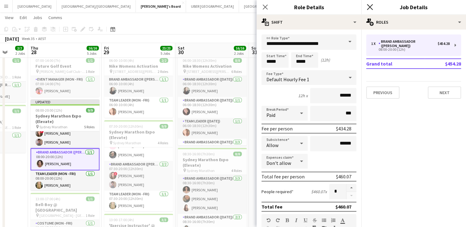
click at [368, 9] on icon "Close pop-in" at bounding box center [369, 7] width 6 height 6
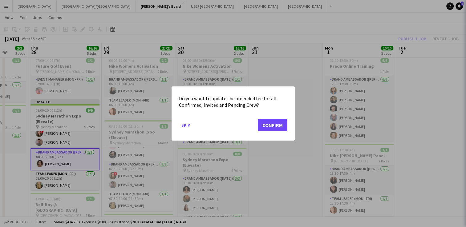
scroll to position [0, 0]
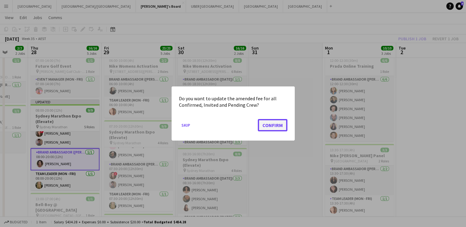
click at [269, 124] on button "Confirm" at bounding box center [273, 125] width 30 height 12
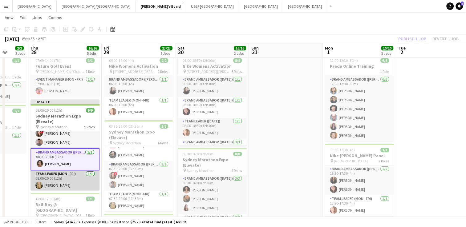
click at [56, 184] on app-card-role "Team Leader (Mon - Fri) 1/1 08:00-20:00 (12h) Amber Davis" at bounding box center [64, 180] width 69 height 21
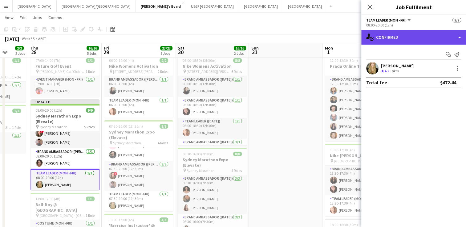
click at [392, 40] on div "single-neutral-actions-check-2 Confirmed" at bounding box center [413, 37] width 105 height 15
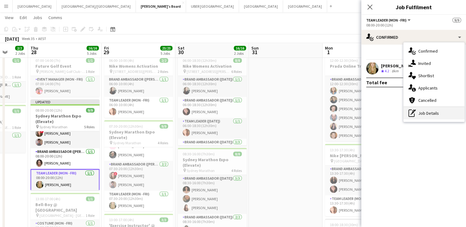
click at [411, 114] on icon at bounding box center [412, 112] width 3 height 3
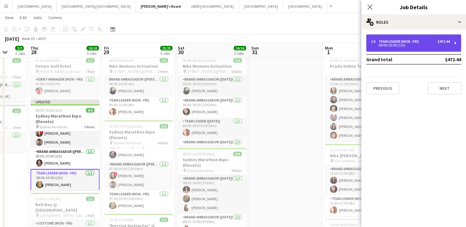
click at [390, 44] on div "08:00-20:00 (12h)" at bounding box center [410, 45] width 78 height 3
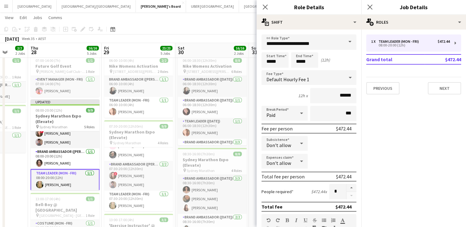
click at [280, 151] on form "**********" at bounding box center [308, 209] width 105 height 351
click at [283, 140] on div "Don't allow" at bounding box center [278, 143] width 34 height 15
click at [275, 158] on span "Allow" at bounding box center [283, 160] width 34 height 6
drag, startPoint x: 340, startPoint y: 142, endPoint x: 320, endPoint y: 142, distance: 19.7
click at [320, 142] on input "*****" at bounding box center [333, 143] width 46 height 15
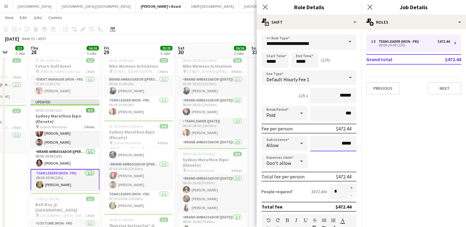
drag, startPoint x: 347, startPoint y: 144, endPoint x: 321, endPoint y: 140, distance: 26.7
click at [321, 140] on input "*****" at bounding box center [333, 143] width 46 height 15
type input "*****"
click at [367, 7] on icon "Close pop-in" at bounding box center [369, 7] width 6 height 6
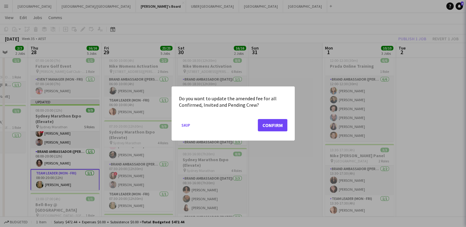
scroll to position [0, 0]
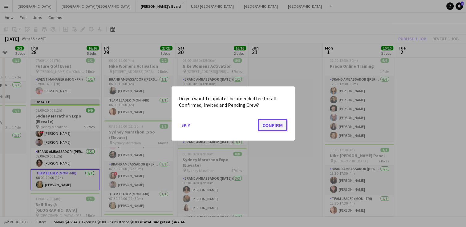
click at [267, 128] on button "Confirm" at bounding box center [273, 125] width 30 height 12
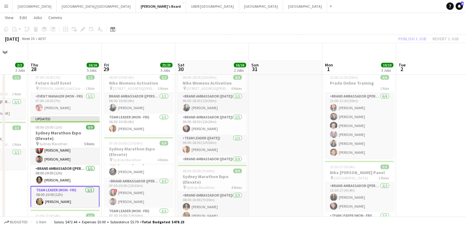
scroll to position [17, 0]
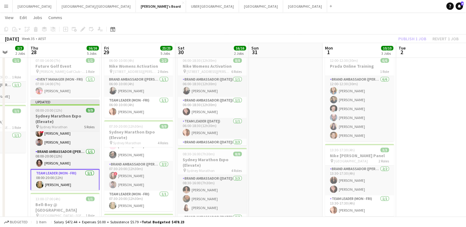
click at [63, 117] on h3 "Sydney Marathon Expo (Elevate)" at bounding box center [64, 118] width 69 height 11
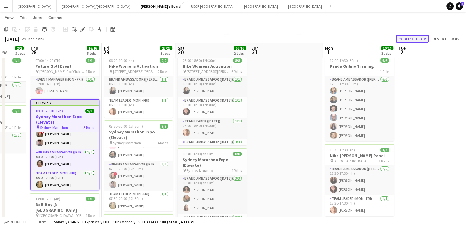
click at [413, 37] on button "Publish 1 job" at bounding box center [411, 39] width 33 height 8
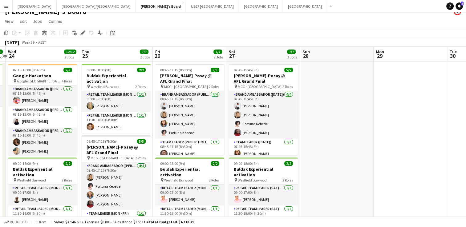
scroll to position [7, 0]
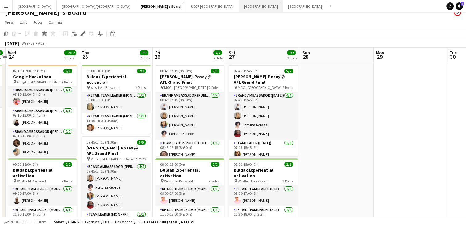
click at [239, 7] on button "Melbourne Close" at bounding box center [261, 6] width 44 height 12
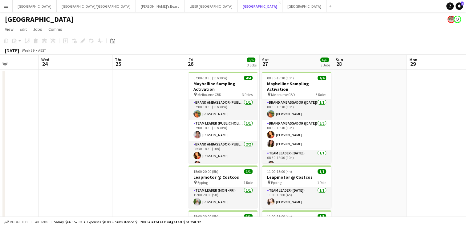
scroll to position [0, 172]
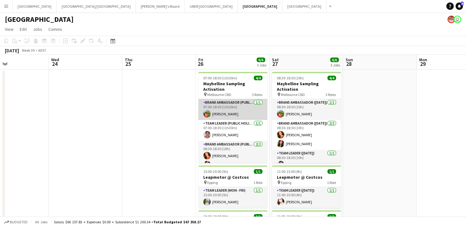
click at [230, 114] on app-card-role "Brand Ambassador (Public Holiday) 1/1 07:00-18:30 (11h30m) Lauren Freeman" at bounding box center [232, 109] width 69 height 21
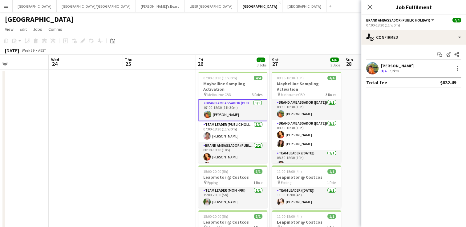
click at [398, 64] on div "Lauren Freeman" at bounding box center [397, 66] width 33 height 6
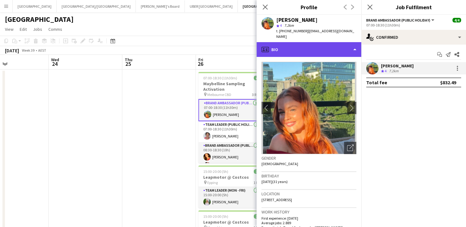
click at [338, 42] on div "profile Bio" at bounding box center [308, 49] width 105 height 15
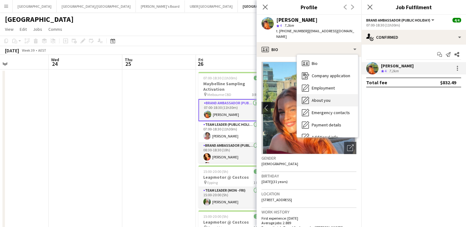
click at [322, 98] on span "About you" at bounding box center [320, 101] width 19 height 6
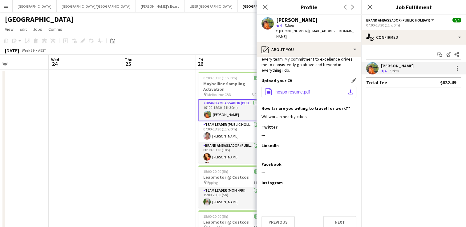
scroll to position [36, 0]
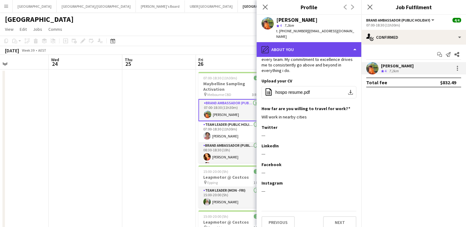
click at [303, 42] on div "pencil4 About you" at bounding box center [308, 49] width 105 height 15
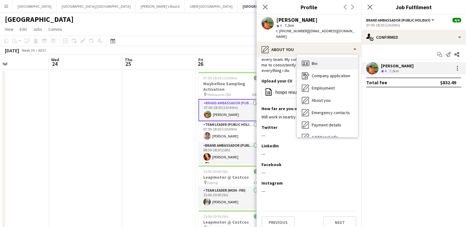
click at [318, 58] on div "Bio Bio" at bounding box center [327, 63] width 61 height 12
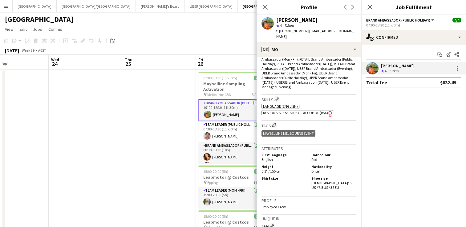
scroll to position [247, 0]
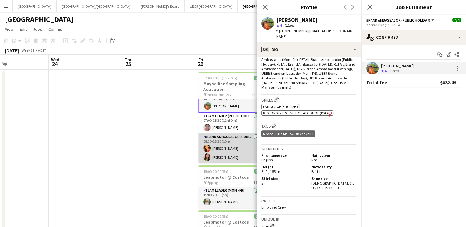
click at [219, 157] on app-card-role "Brand Ambassador (Public Holiday) 2/2 08:30-18:30 (10h) Chrissie Leigh Emily Pe…" at bounding box center [232, 149] width 69 height 30
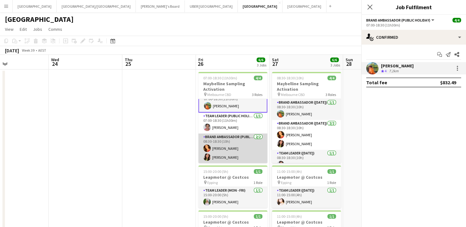
scroll to position [8, 0]
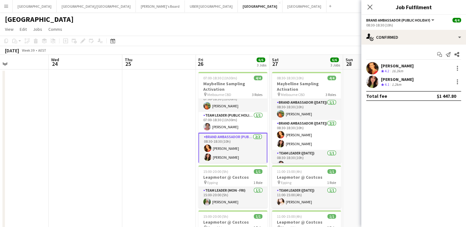
click at [402, 80] on div "Emily Pearson" at bounding box center [397, 80] width 33 height 6
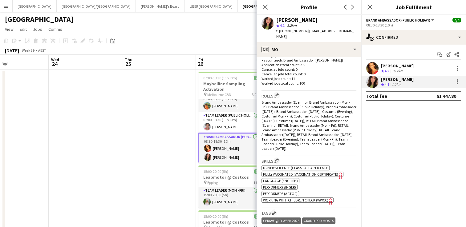
scroll to position [167, 0]
click at [370, 8] on icon at bounding box center [369, 7] width 6 height 6
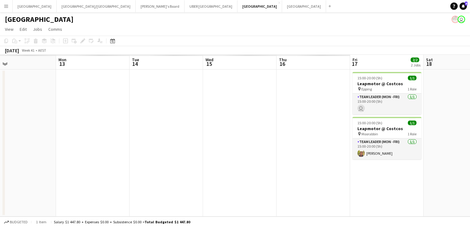
scroll to position [0, 151]
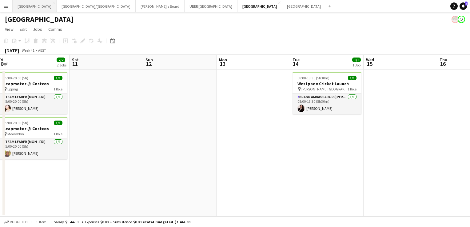
click at [25, 6] on button "Sydney Close" at bounding box center [35, 6] width 44 height 12
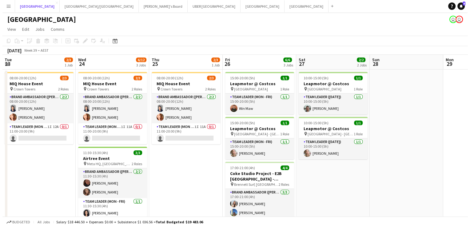
scroll to position [0, 241]
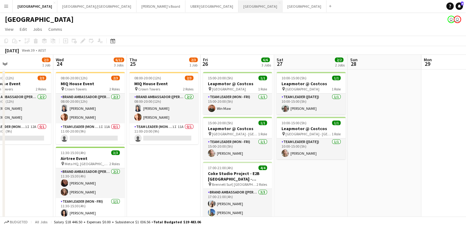
click at [238, 7] on button "Melbourne Close" at bounding box center [260, 6] width 44 height 12
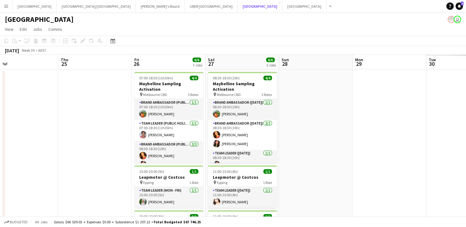
scroll to position [0, 162]
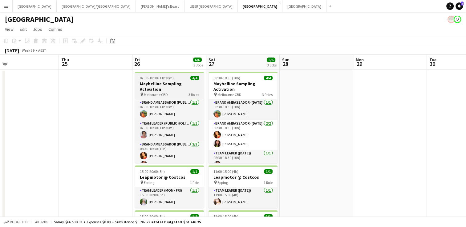
click at [170, 84] on h3 "Maybelline Sampling Activation" at bounding box center [169, 86] width 69 height 11
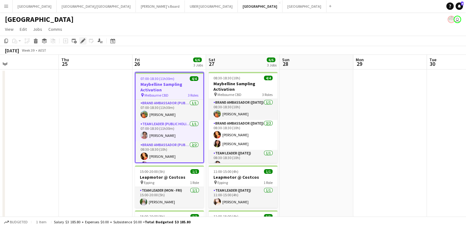
click at [82, 40] on icon "Edit" at bounding box center [82, 40] width 5 height 5
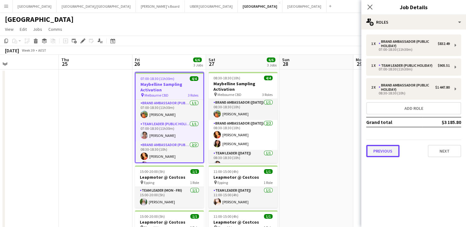
click at [385, 153] on button "Previous" at bounding box center [382, 151] width 33 height 12
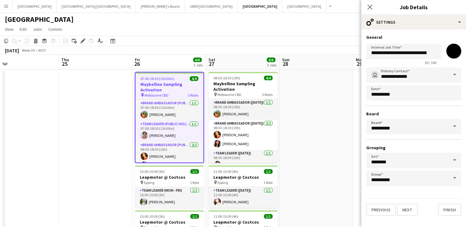
click at [456, 126] on span at bounding box center [454, 126] width 13 height 15
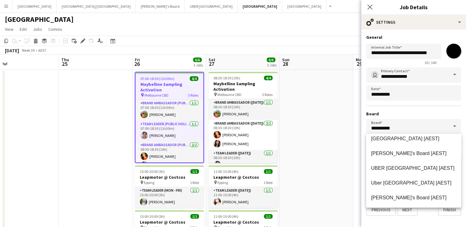
scroll to position [211, 0]
click at [395, 156] on span "Tennille's Board [AEST]" at bounding box center [408, 153] width 75 height 5
type input "**********"
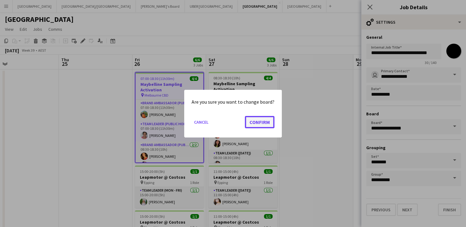
click at [266, 119] on button "Confirm" at bounding box center [260, 122] width 30 height 12
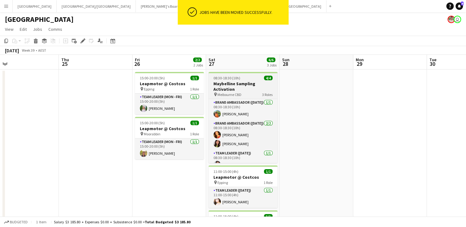
click at [248, 77] on div "08:30-18:30 (10h) 4/4" at bounding box center [242, 78] width 69 height 5
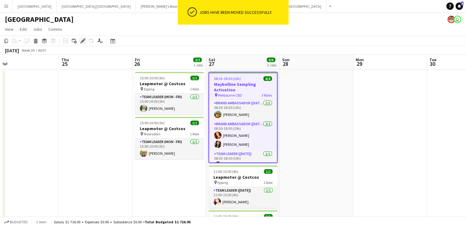
click at [82, 39] on icon "Edit" at bounding box center [82, 40] width 5 height 5
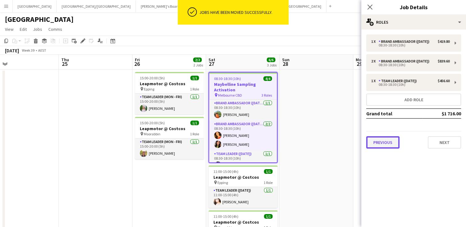
click at [382, 143] on button "Previous" at bounding box center [382, 142] width 33 height 12
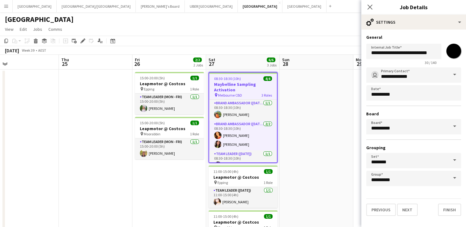
click at [453, 126] on span at bounding box center [454, 126] width 13 height 15
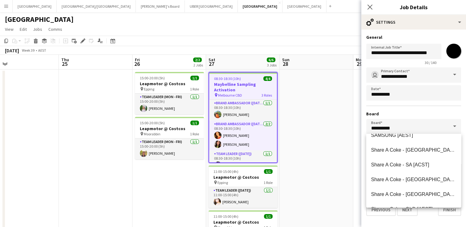
scroll to position [212, 0]
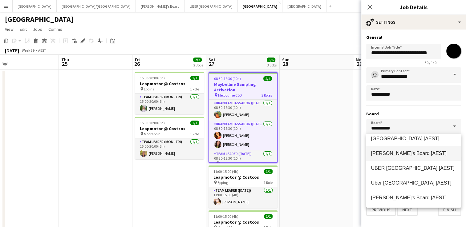
click at [391, 156] on span "Tennille's Board [AEST]" at bounding box center [413, 153] width 85 height 6
type input "**********"
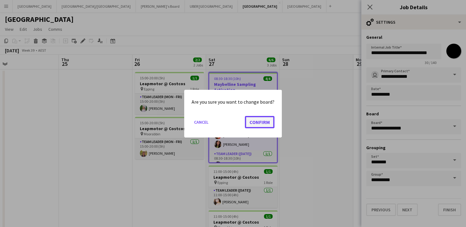
click at [251, 122] on button "Confirm" at bounding box center [260, 122] width 30 height 12
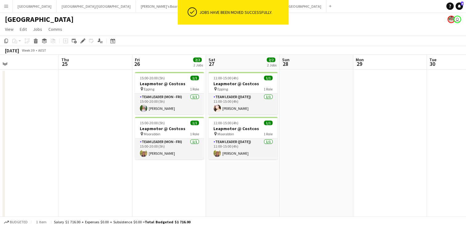
click at [98, 109] on app-date-cell at bounding box center [96, 193] width 74 height 246
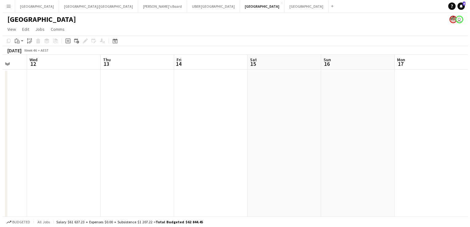
scroll to position [0, 270]
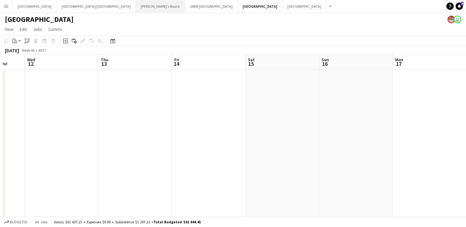
click at [136, 5] on button "Tennille's Board Close" at bounding box center [160, 6] width 49 height 12
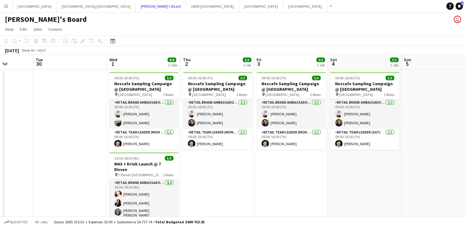
scroll to position [0, 188]
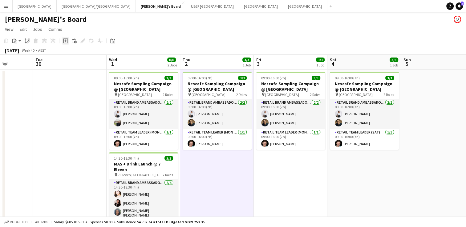
click at [67, 41] on icon "Add job" at bounding box center [65, 40] width 5 height 5
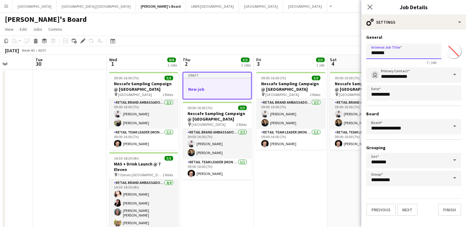
drag, startPoint x: 402, startPoint y: 53, endPoint x: 350, endPoint y: 49, distance: 52.5
type input "**********"
click at [406, 210] on button "Next" at bounding box center [407, 210] width 21 height 12
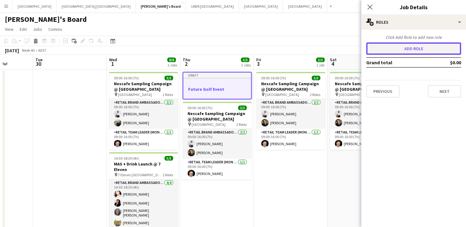
click at [398, 47] on button "Add role" at bounding box center [413, 48] width 95 height 12
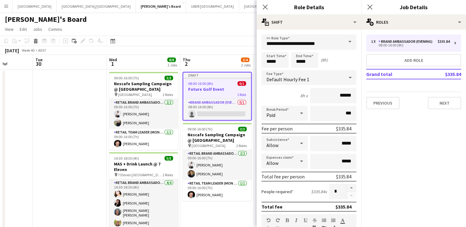
click at [345, 40] on span at bounding box center [349, 41] width 13 height 15
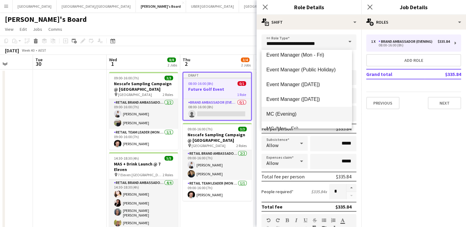
scroll to position [222, 0]
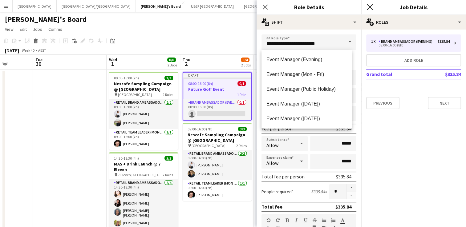
click at [369, 6] on icon "Close pop-in" at bounding box center [369, 7] width 6 height 6
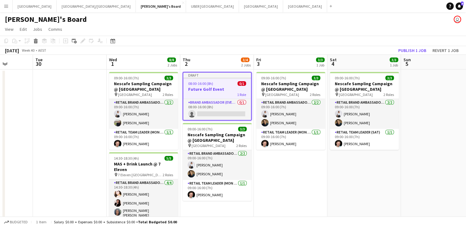
click at [230, 80] on app-job-card "Draft 08:00-16:00 (8h) 0/1 Future Golf Event 1 Role Brand Ambassador (Evening) …" at bounding box center [216, 96] width 69 height 49
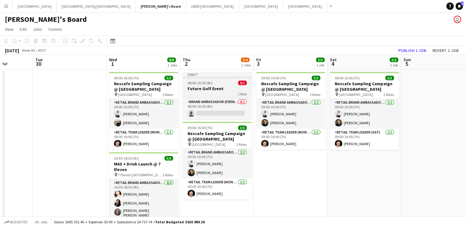
click at [185, 88] on h3 "Future Golf Event" at bounding box center [216, 89] width 69 height 6
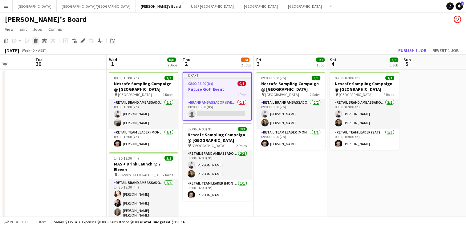
click at [36, 42] on icon at bounding box center [35, 41] width 3 height 3
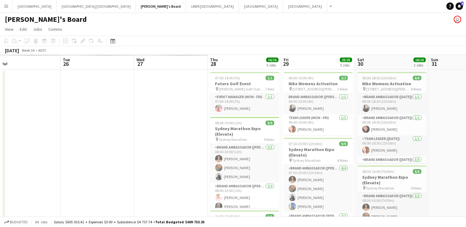
scroll to position [0, 234]
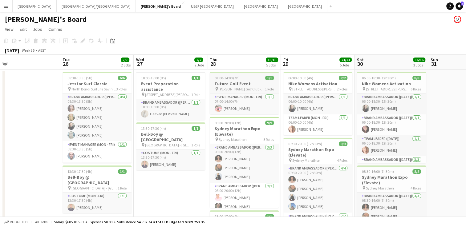
click at [245, 80] on div "07:00-14:00 (7h) 1/1" at bounding box center [244, 78] width 69 height 5
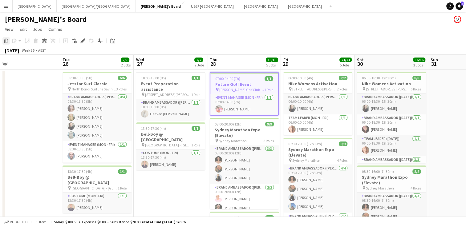
click at [7, 42] on icon "Copy" at bounding box center [6, 40] width 5 height 5
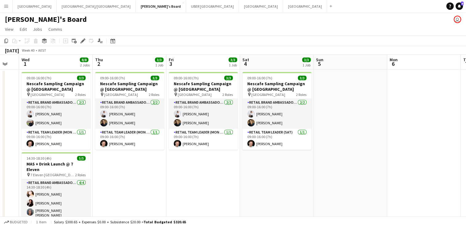
scroll to position [0, 176]
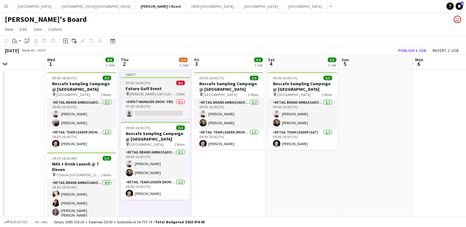
click at [152, 84] on div "07:00-14:00 (7h) 0/1" at bounding box center [155, 83] width 69 height 5
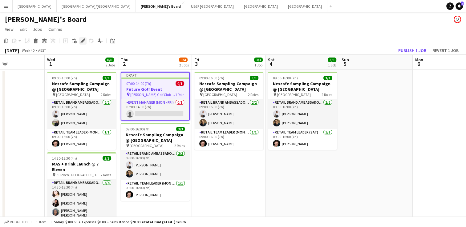
click at [83, 43] on icon "Edit" at bounding box center [82, 40] width 5 height 5
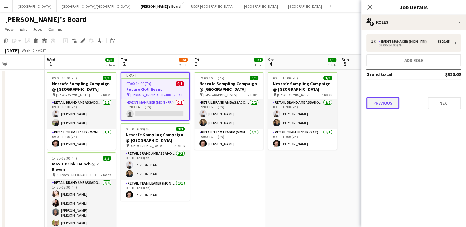
click at [384, 103] on button "Previous" at bounding box center [382, 103] width 33 height 12
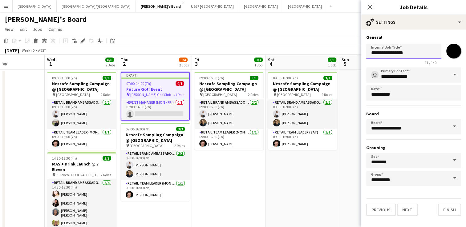
click at [417, 51] on input "**********" at bounding box center [403, 51] width 75 height 15
type input "**********"
click at [405, 208] on button "Next" at bounding box center [407, 210] width 21 height 12
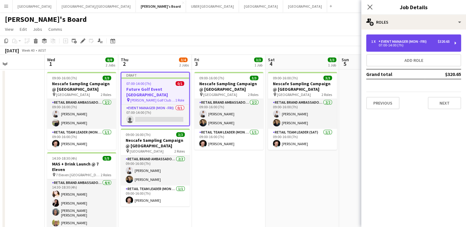
click at [407, 45] on div "07:00-14:00 (7h)" at bounding box center [410, 45] width 78 height 3
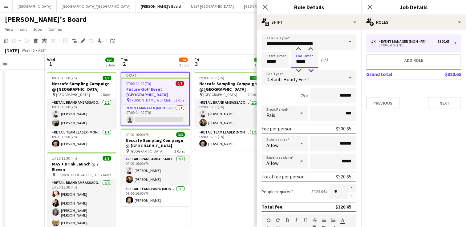
drag, startPoint x: 280, startPoint y: 60, endPoint x: 271, endPoint y: 58, distance: 9.1
click at [271, 58] on div "Start Time ***** End Time ***** (7h)" at bounding box center [308, 59] width 95 height 15
type input "*****"
click at [443, 100] on button "Next" at bounding box center [443, 103] width 33 height 12
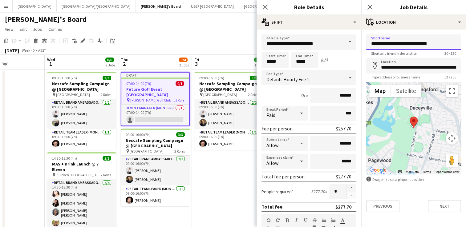
drag, startPoint x: 449, startPoint y: 41, endPoint x: 303, endPoint y: 30, distance: 146.3
click at [446, 39] on input "**********" at bounding box center [413, 41] width 95 height 15
drag, startPoint x: 438, startPoint y: 43, endPoint x: 363, endPoint y: 39, distance: 74.9
click at [363, 39] on form "**********" at bounding box center [413, 123] width 105 height 178
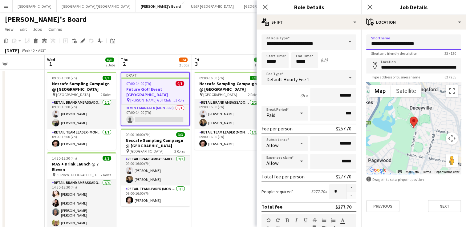
type input "**********"
click at [417, 64] on input "**********" at bounding box center [413, 65] width 95 height 15
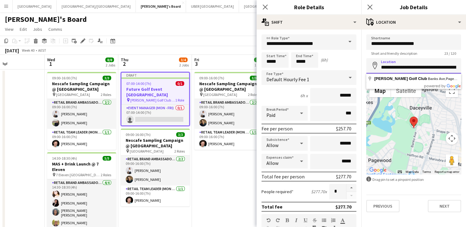
click at [417, 64] on input "**********" at bounding box center [413, 65] width 95 height 15
type input "**********"
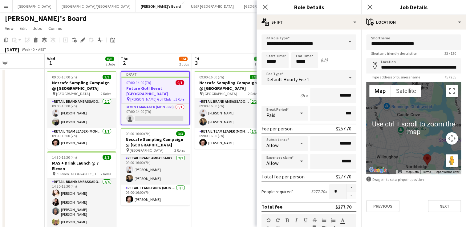
scroll to position [1, 0]
click at [443, 209] on button "Next" at bounding box center [443, 206] width 33 height 12
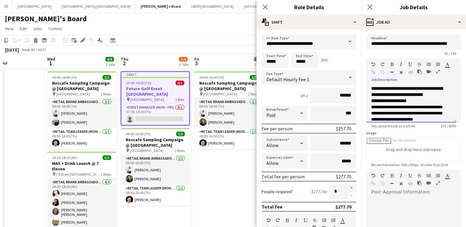
drag, startPoint x: 401, startPoint y: 94, endPoint x: 377, endPoint y: 95, distance: 23.7
click at [377, 95] on div "**********" at bounding box center [411, 104] width 90 height 37
click at [423, 95] on div "**********" at bounding box center [411, 104] width 90 height 37
click at [377, 95] on div "**********" at bounding box center [411, 104] width 90 height 37
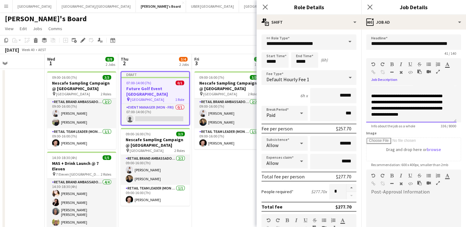
scroll to position [46, 0]
click at [369, 5] on icon "Close pop-in" at bounding box center [369, 7] width 6 height 6
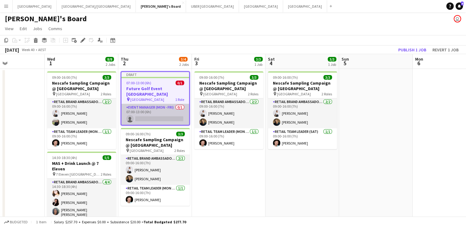
click at [156, 120] on app-card-role "Event Manager (Mon - Fri) 0/1 07:00-13:00 (6h) single-neutral-actions" at bounding box center [155, 114] width 68 height 21
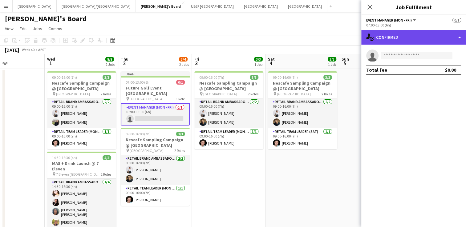
click at [389, 40] on div "single-neutral-actions-check-2 Confirmed" at bounding box center [413, 37] width 105 height 15
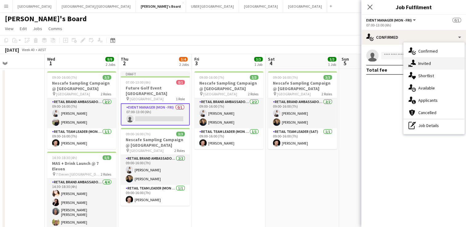
click at [414, 65] on icon at bounding box center [412, 62] width 5 height 5
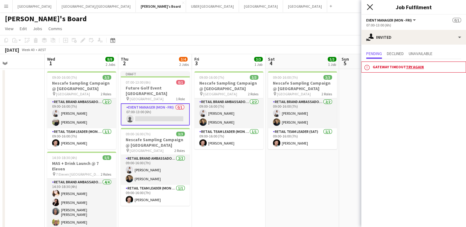
click at [368, 7] on icon "Close pop-in" at bounding box center [369, 7] width 6 height 6
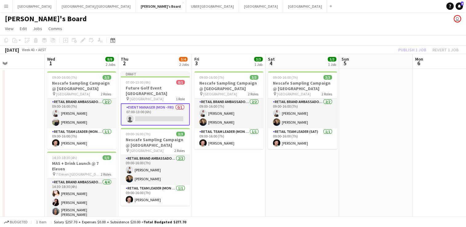
click at [145, 119] on app-card-role "Event Manager (Mon - Fri) 0/1 07:00-13:00 (6h) single-neutral-actions" at bounding box center [155, 114] width 69 height 22
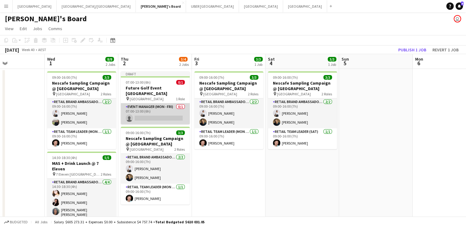
click at [145, 119] on app-card-role "Event Manager (Mon - Fri) 0/1 07:00-13:00 (6h) single-neutral-actions" at bounding box center [155, 113] width 69 height 21
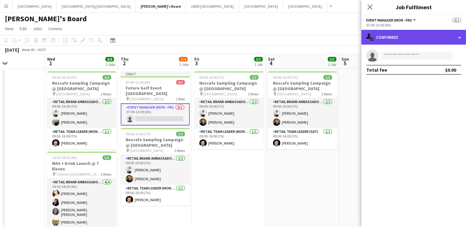
click at [402, 38] on div "single-neutral-actions-check-2 Confirmed" at bounding box center [413, 37] width 105 height 15
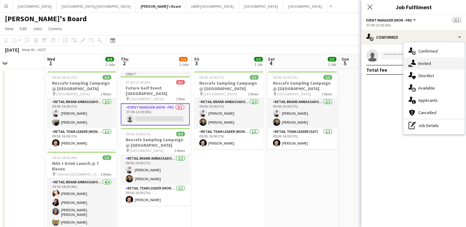
click at [411, 62] on icon "single-neutral-actions-share-1" at bounding box center [411, 63] width 7 height 7
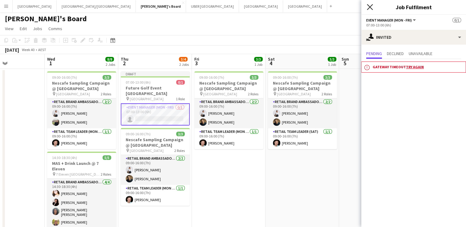
click at [368, 4] on icon "Close pop-in" at bounding box center [369, 7] width 6 height 6
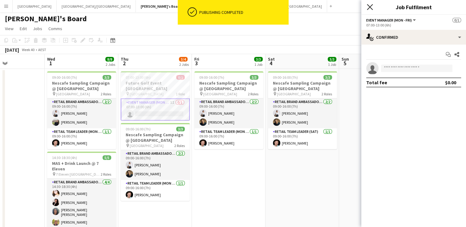
click at [370, 6] on icon at bounding box center [369, 7] width 6 height 6
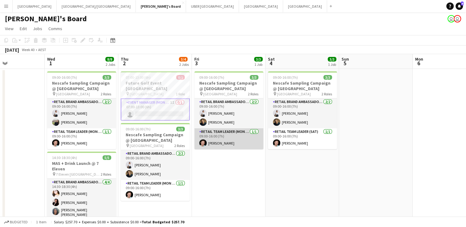
click at [219, 143] on app-card-role "RETAIL Team Leader (Mon - Fri) 1/1 09:00-16:00 (7h) Jack Van Staveren" at bounding box center [228, 138] width 69 height 21
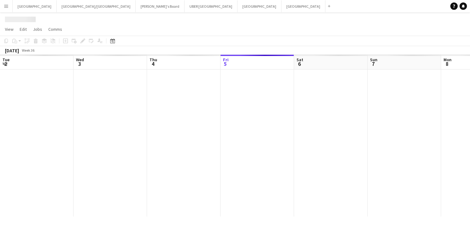
scroll to position [0, 147]
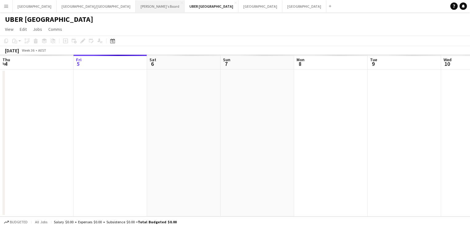
click at [136, 5] on button "Tennille's Board Close" at bounding box center [160, 6] width 49 height 12
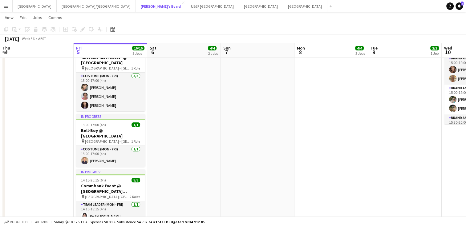
scroll to position [241, 0]
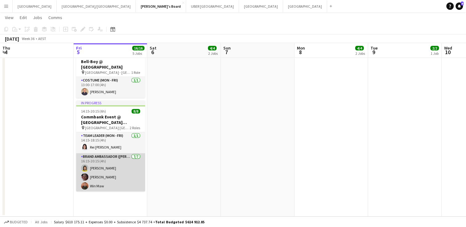
click at [98, 162] on app-card-role "Brand Ambassador (Mon - Fri) 7/7 16:15-20:15 (4h) Yadana Ni Ni Elisa Lewis Win …" at bounding box center [110, 190] width 69 height 74
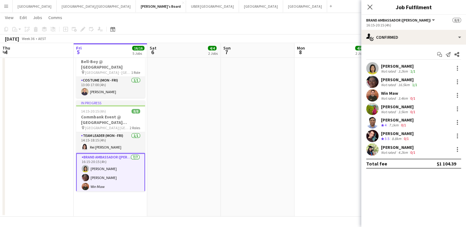
click at [386, 66] on div "[PERSON_NAME]" at bounding box center [398, 66] width 35 height 6
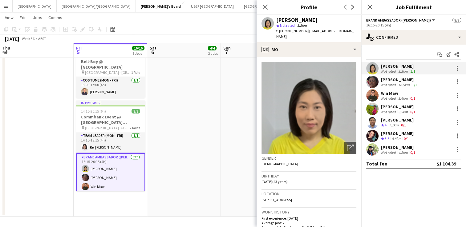
click at [392, 79] on div "[PERSON_NAME]" at bounding box center [399, 80] width 37 height 6
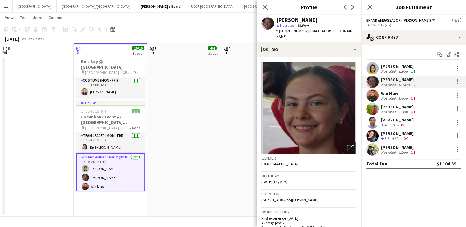
click at [391, 92] on div "Win Maw" at bounding box center [398, 93] width 35 height 6
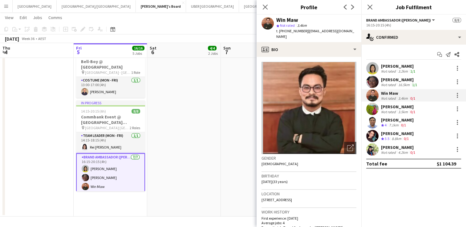
click at [389, 103] on div "Rita Agha Not rated 3.5km 0/1" at bounding box center [413, 109] width 105 height 12
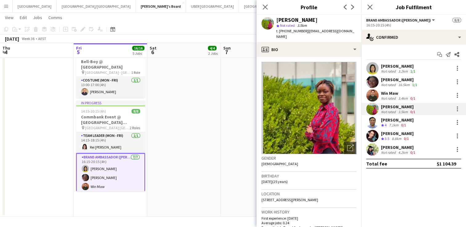
click at [385, 122] on div "[PERSON_NAME]" at bounding box center [397, 120] width 33 height 6
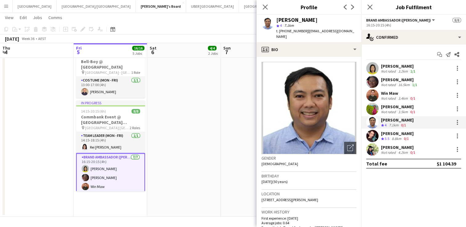
click at [388, 133] on div "[PERSON_NAME]" at bounding box center [397, 134] width 33 height 6
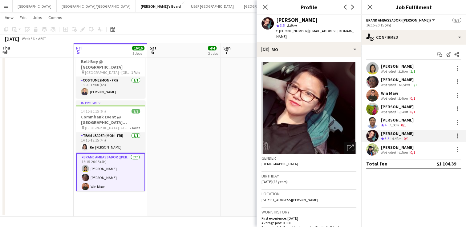
click at [392, 146] on div "[PERSON_NAME]" at bounding box center [398, 148] width 35 height 6
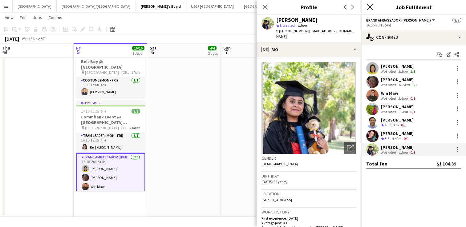
click at [368, 7] on icon "Close pop-in" at bounding box center [369, 7] width 6 height 6
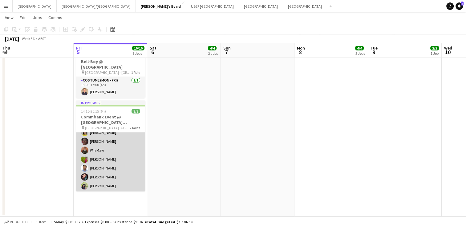
click at [94, 173] on app-card-role "Brand Ambassador (Mon - Fri) 7/7 16:15-20:15 (4h) Yadana Ni Ni Elisa Lewis Win …" at bounding box center [110, 155] width 69 height 74
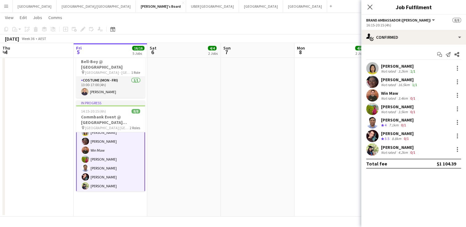
click at [399, 134] on div "[PERSON_NAME]" at bounding box center [397, 134] width 33 height 6
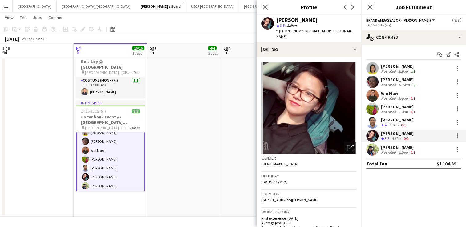
click at [393, 146] on div "[PERSON_NAME]" at bounding box center [398, 148] width 35 height 6
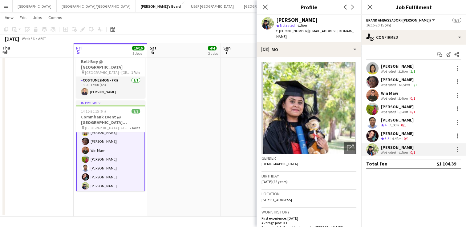
click at [388, 105] on div "[PERSON_NAME]" at bounding box center [398, 107] width 35 height 6
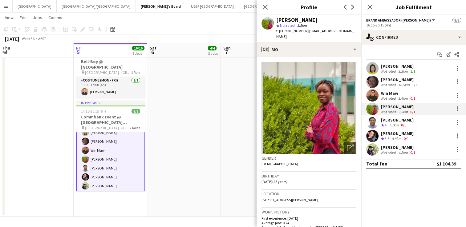
click at [388, 90] on div "Win Maw" at bounding box center [398, 93] width 35 height 6
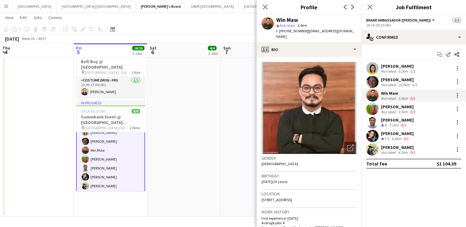
click at [389, 78] on div "[PERSON_NAME]" at bounding box center [399, 80] width 37 height 6
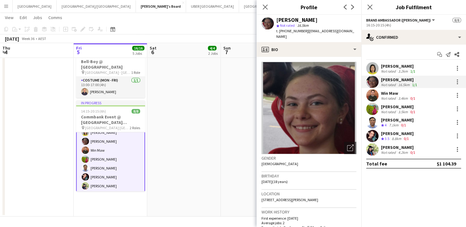
click at [392, 65] on div "[PERSON_NAME]" at bounding box center [398, 66] width 35 height 6
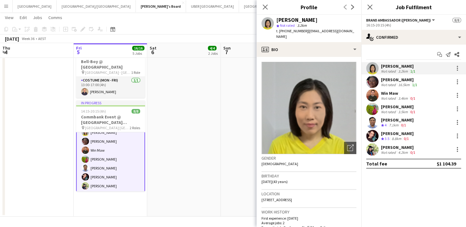
click at [389, 80] on div "[PERSON_NAME]" at bounding box center [399, 80] width 37 height 6
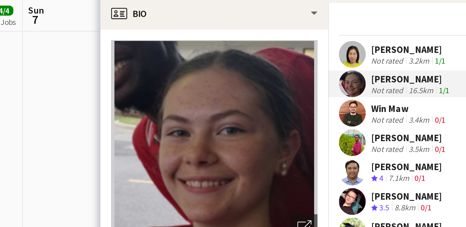
scroll to position [241, 0]
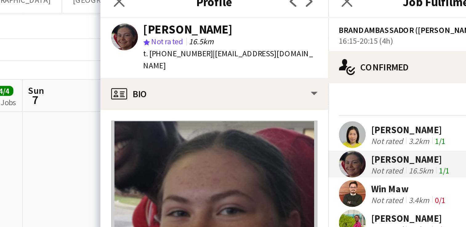
click at [383, 94] on div "Win Maw" at bounding box center [398, 93] width 35 height 6
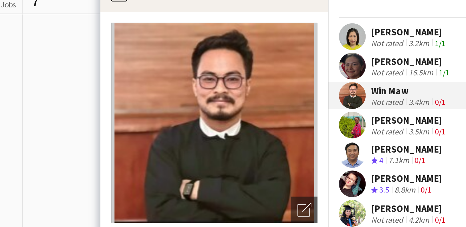
scroll to position [241, 0]
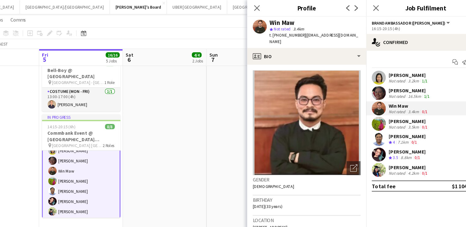
click at [388, 108] on div "[PERSON_NAME]" at bounding box center [398, 107] width 35 height 6
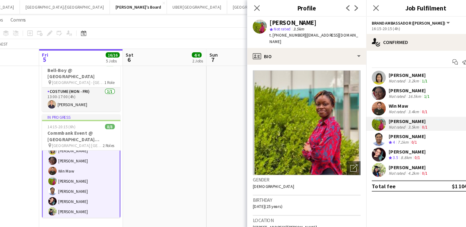
click at [387, 148] on div "[PERSON_NAME]" at bounding box center [398, 148] width 35 height 6
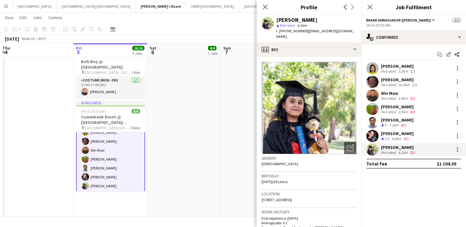
click at [365, 6] on div "Close pop-in" at bounding box center [369, 7] width 17 height 14
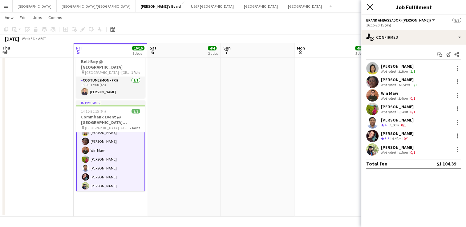
click at [368, 7] on icon "Close pop-in" at bounding box center [369, 7] width 6 height 6
